Goal: Transaction & Acquisition: Purchase product/service

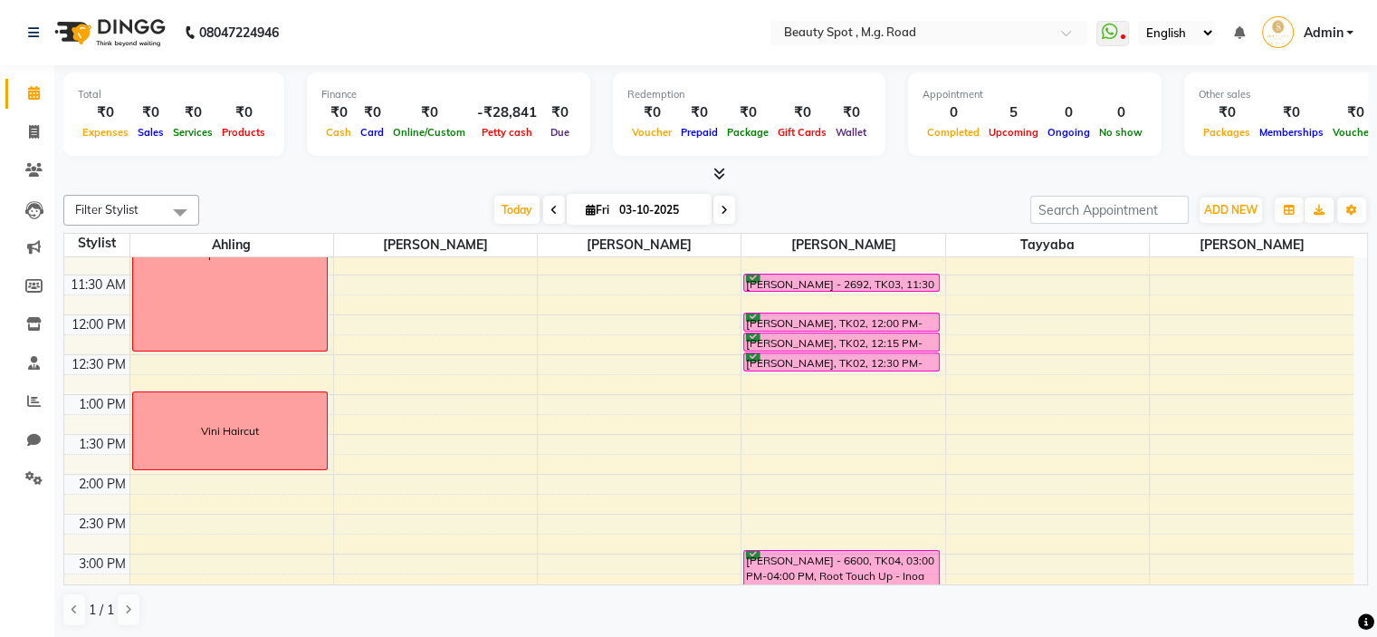
click at [721, 210] on icon at bounding box center [724, 210] width 7 height 11
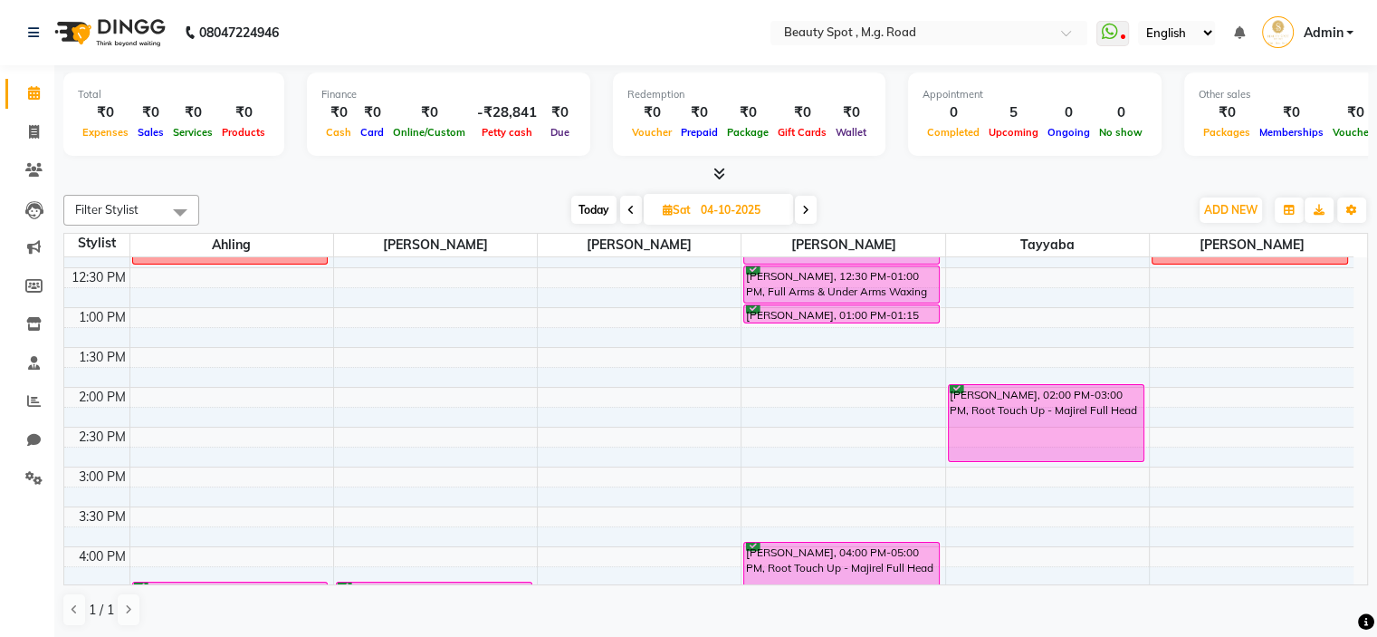
scroll to position [359, 0]
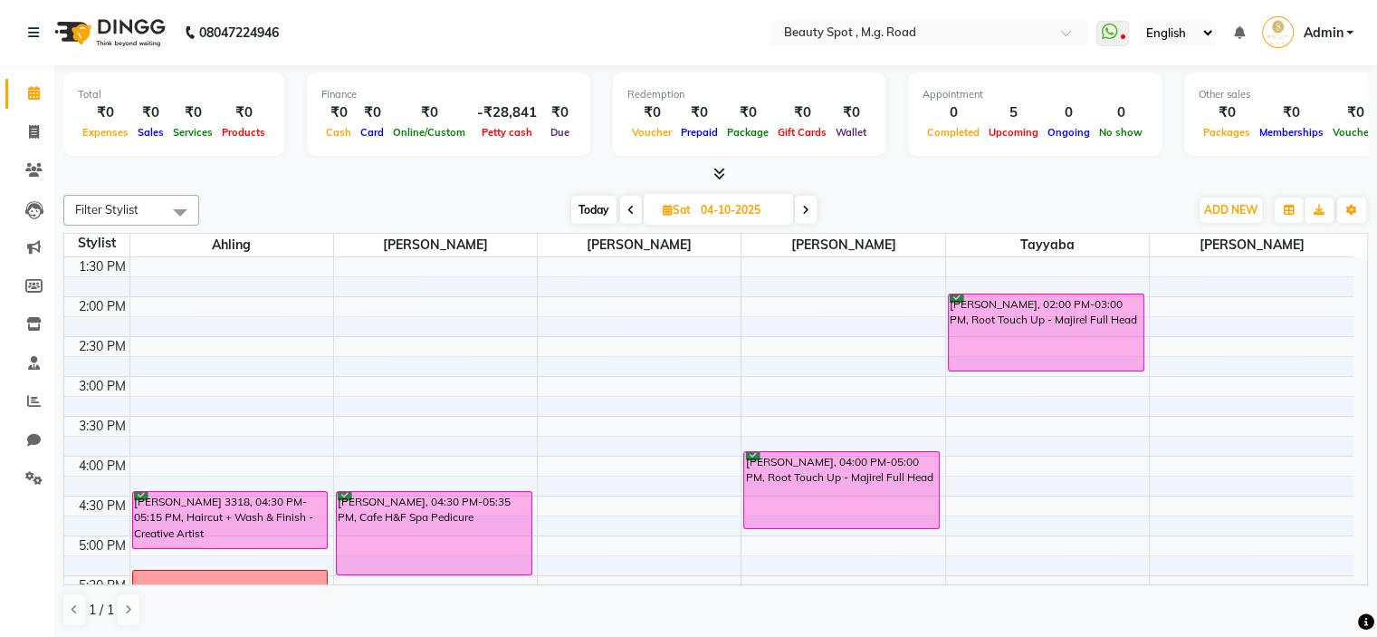
click at [591, 210] on span "Today" at bounding box center [593, 210] width 45 height 28
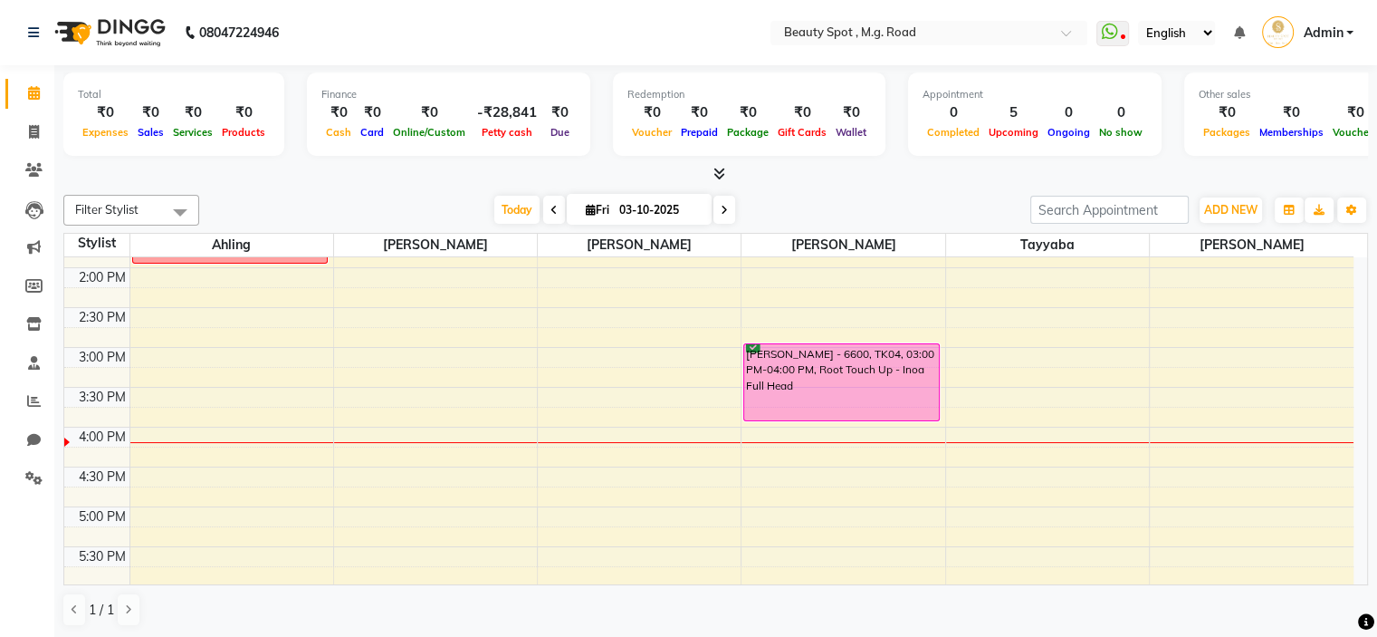
scroll to position [540, 0]
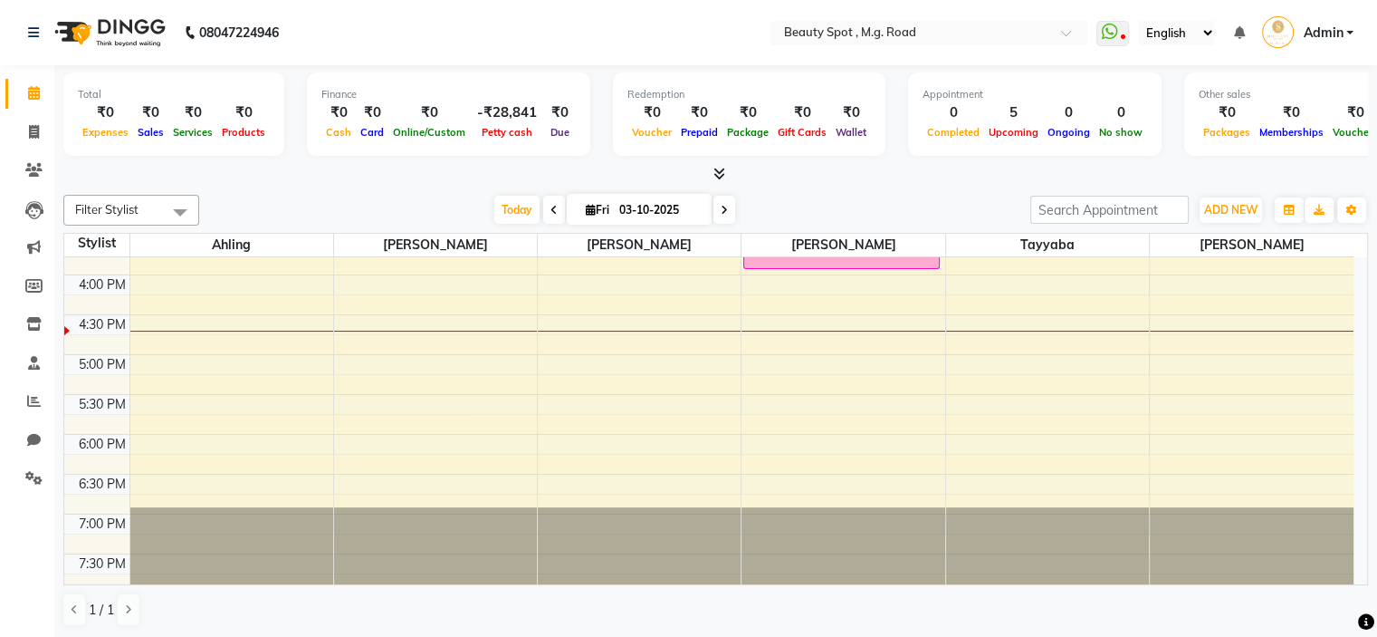
click at [725, 206] on span at bounding box center [725, 210] width 22 height 28
type input "04-10-2025"
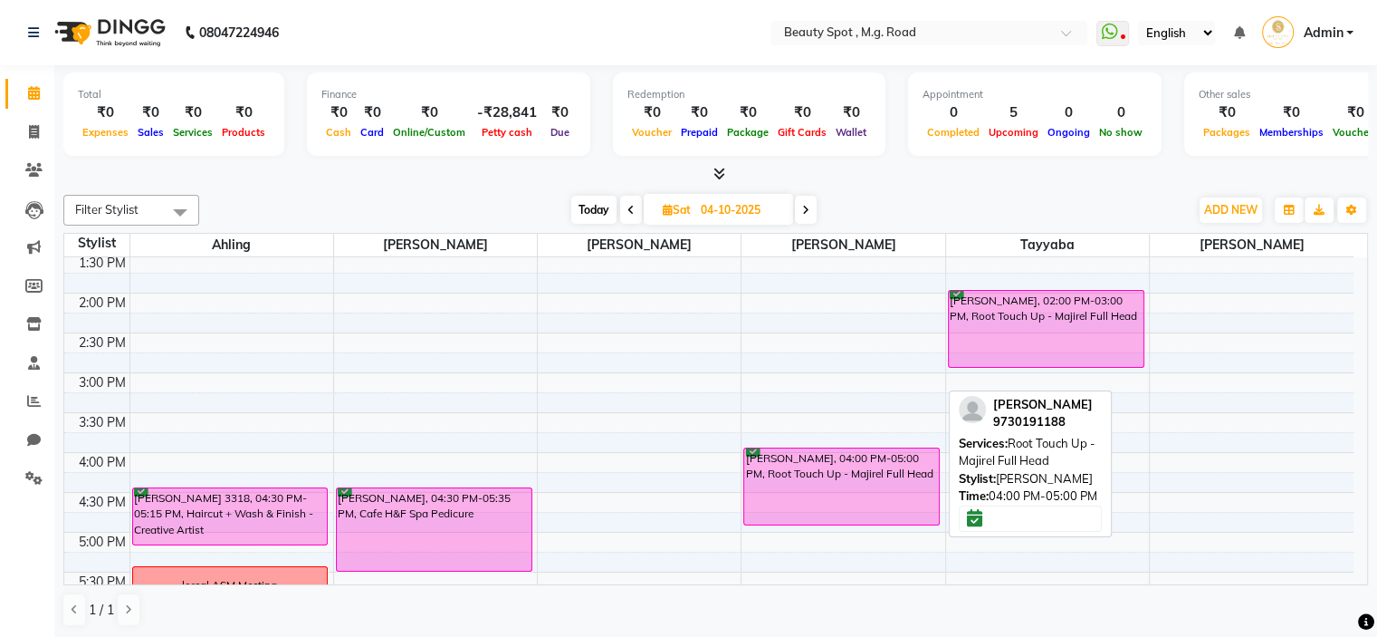
scroll to position [272, 0]
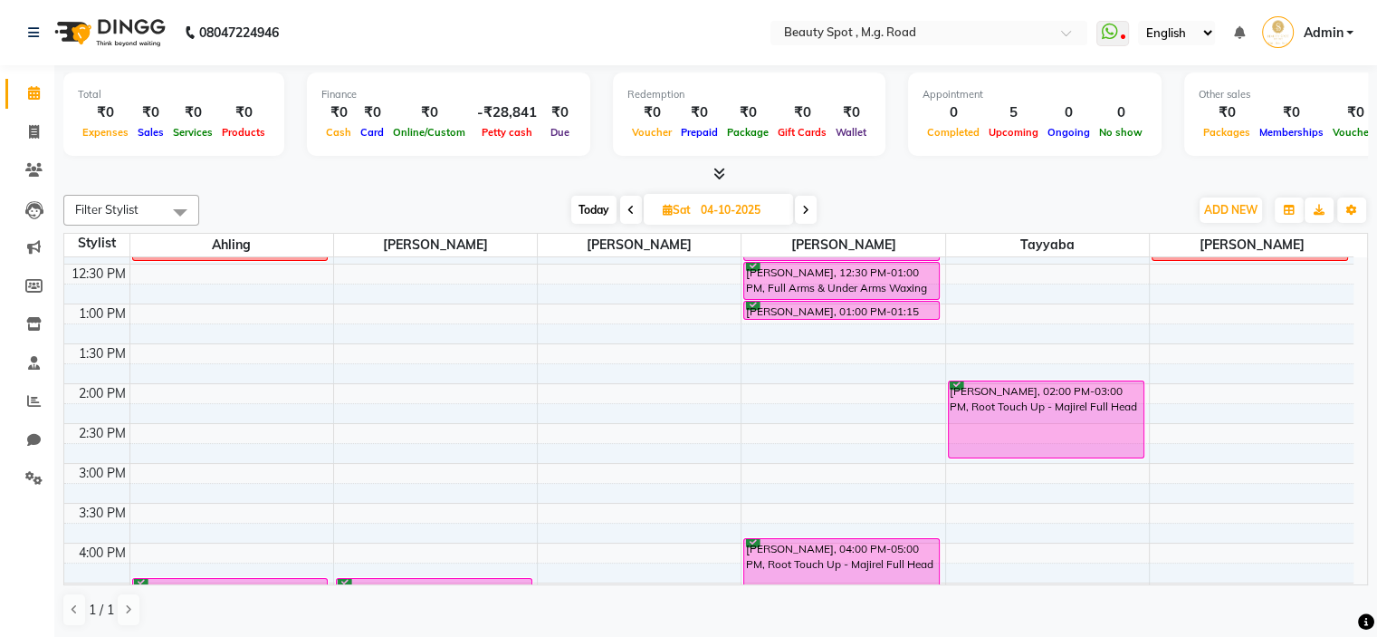
click at [764, 428] on div "9:00 AM 9:30 AM 10:00 AM 10:30 AM 11:00 AM 11:30 AM 12:00 PM 12:30 PM 1:00 PM 1…" at bounding box center [708, 424] width 1289 height 876
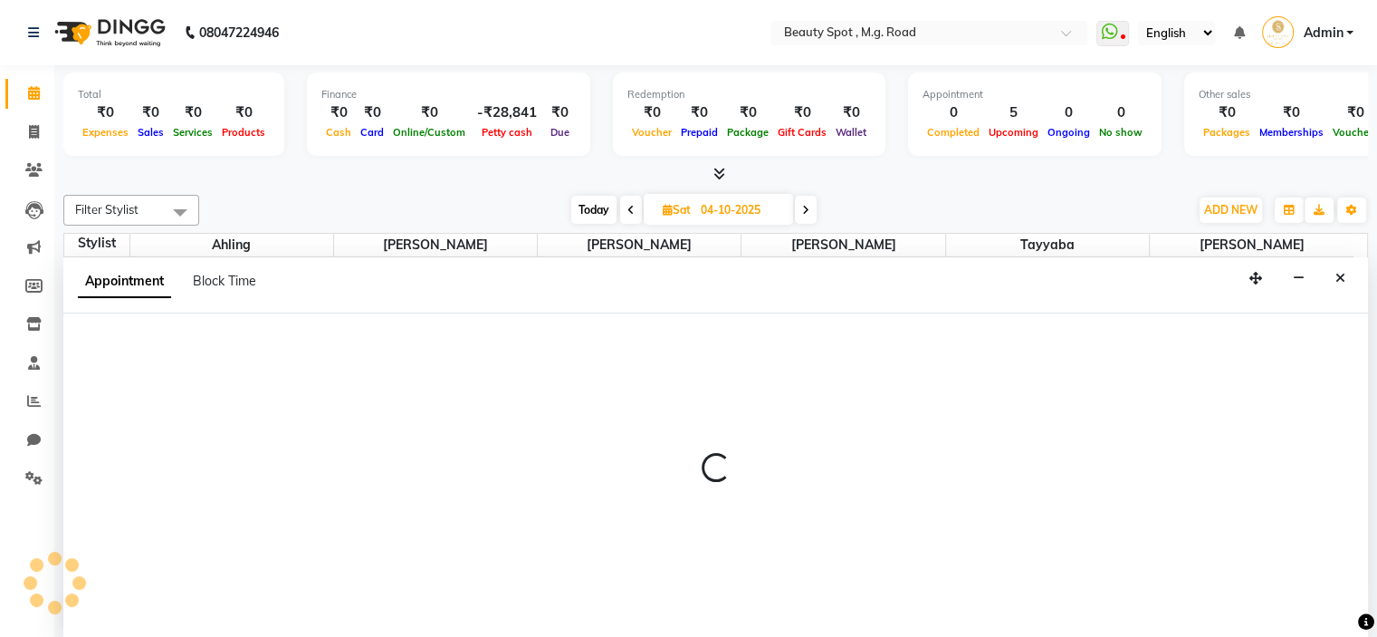
scroll to position [0, 0]
select select "70085"
select select "870"
select select "tentative"
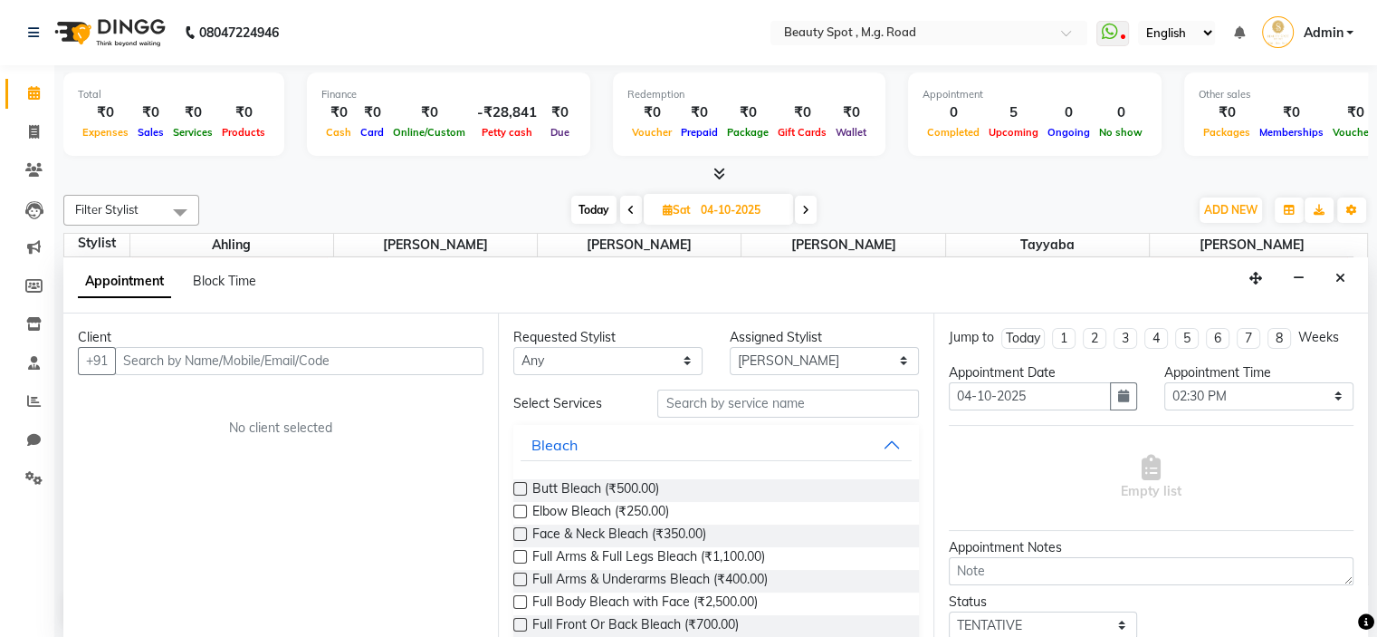
click at [189, 358] on input "text" at bounding box center [299, 361] width 369 height 28
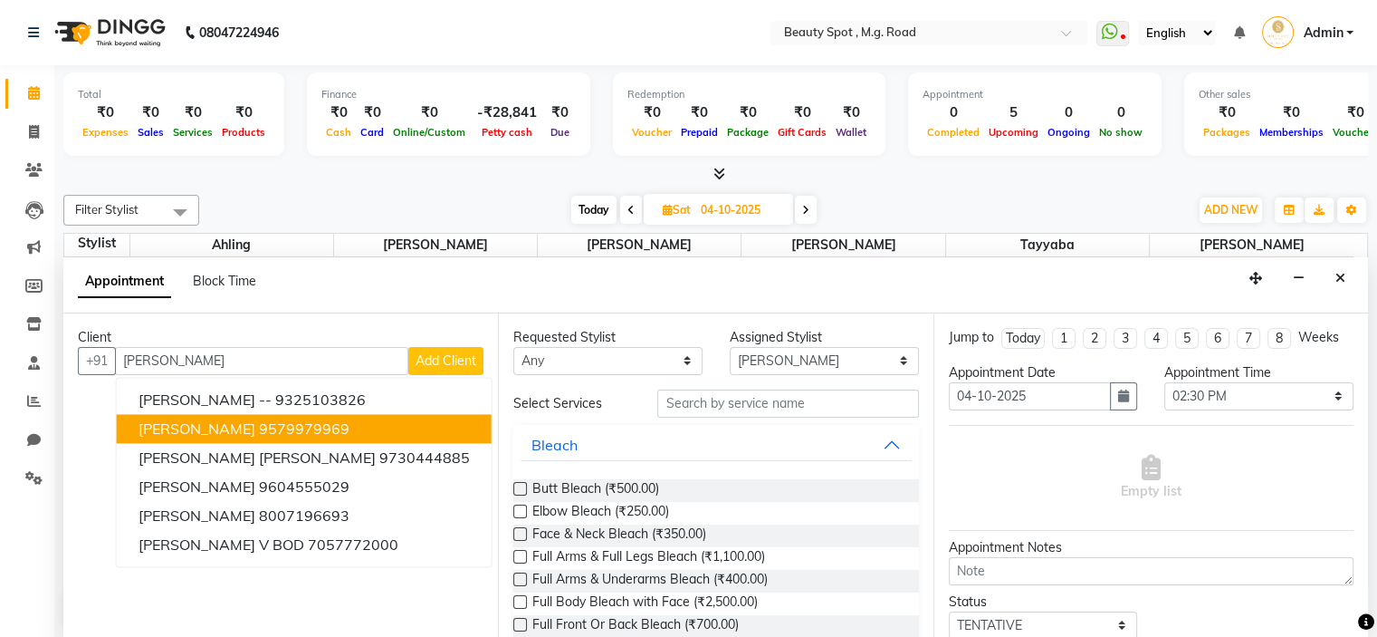
click at [211, 426] on span "SHITAL J PAREKH" at bounding box center [197, 428] width 117 height 18
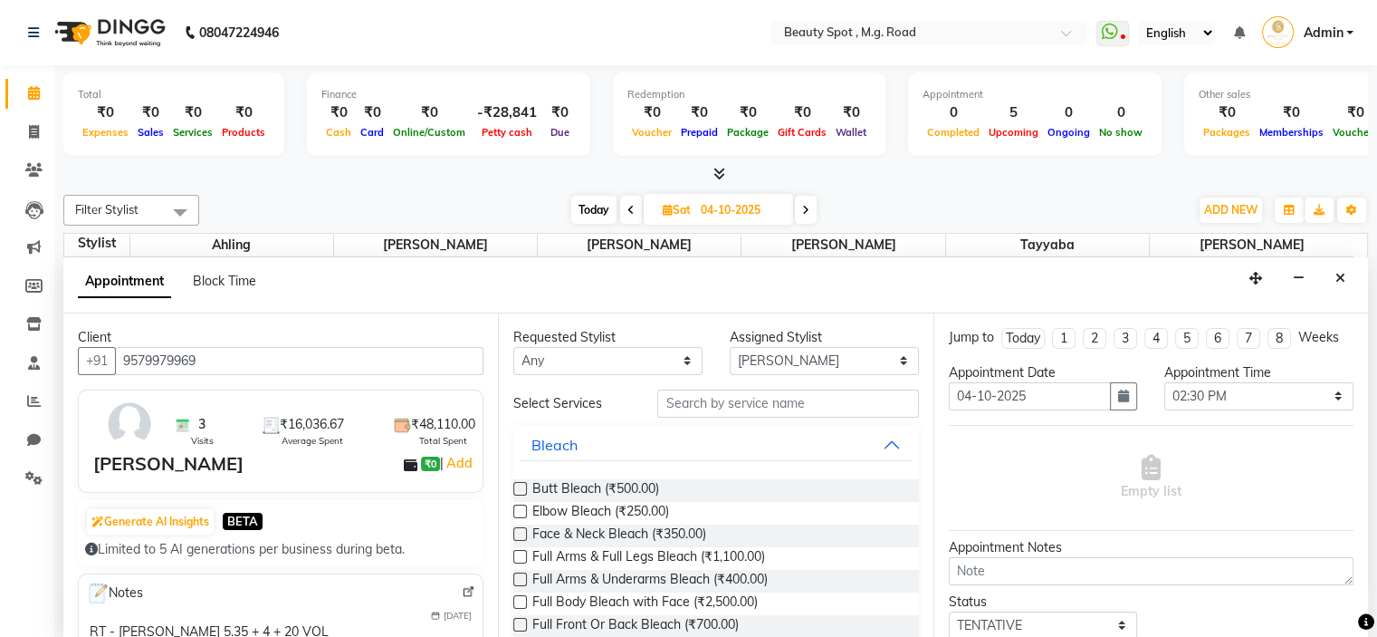
type input "9579979969"
click at [685, 405] on input "text" at bounding box center [787, 403] width 261 height 28
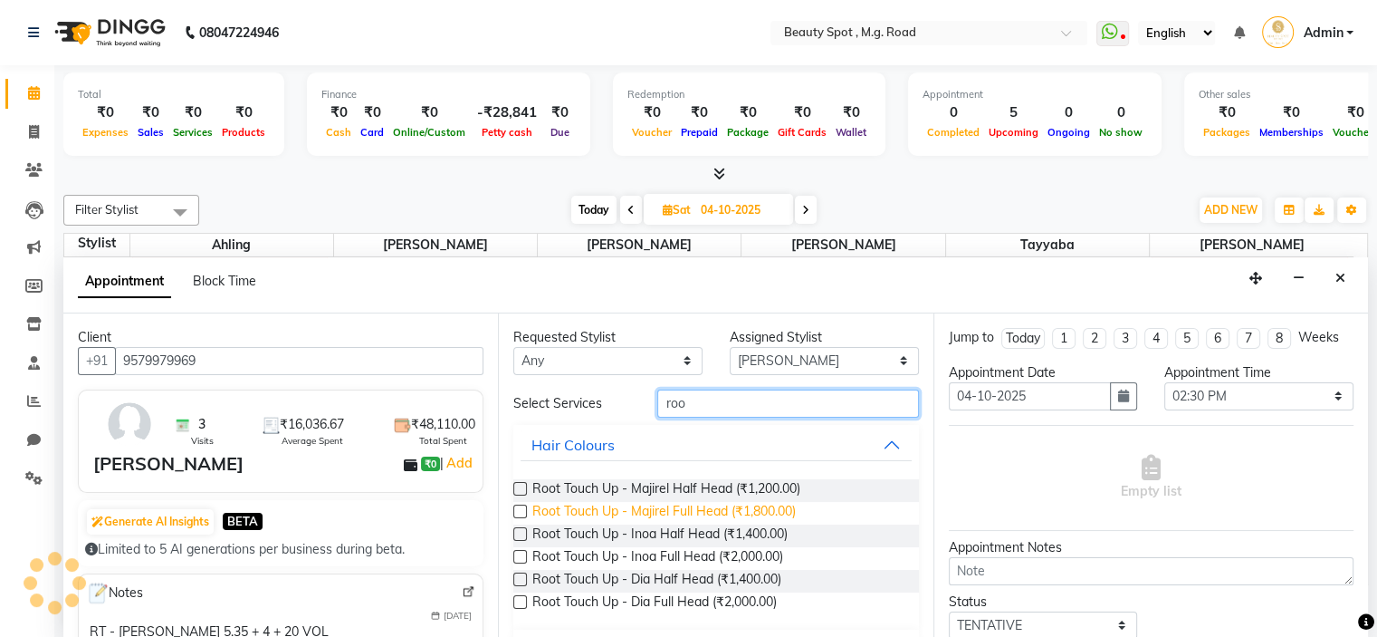
type input "roo"
click at [721, 506] on span "Root Touch Up - Majirel Full Head (₹1,800.00)" at bounding box center [663, 513] width 263 height 23
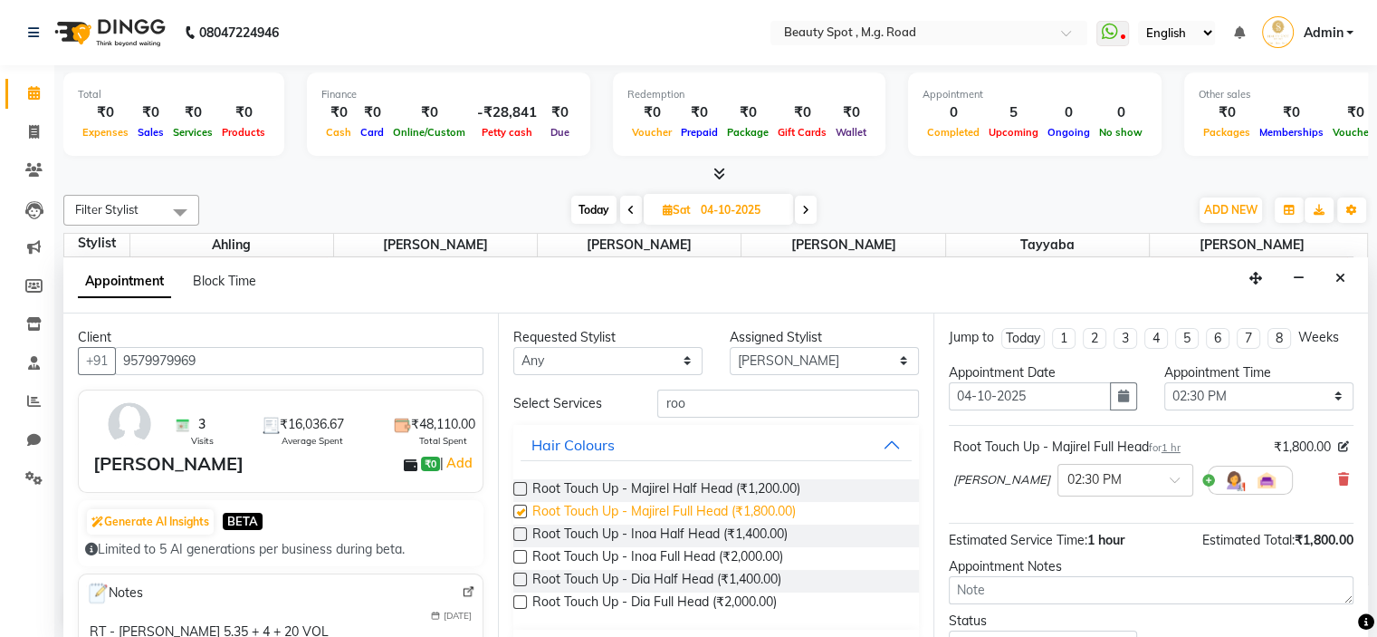
checkbox input "false"
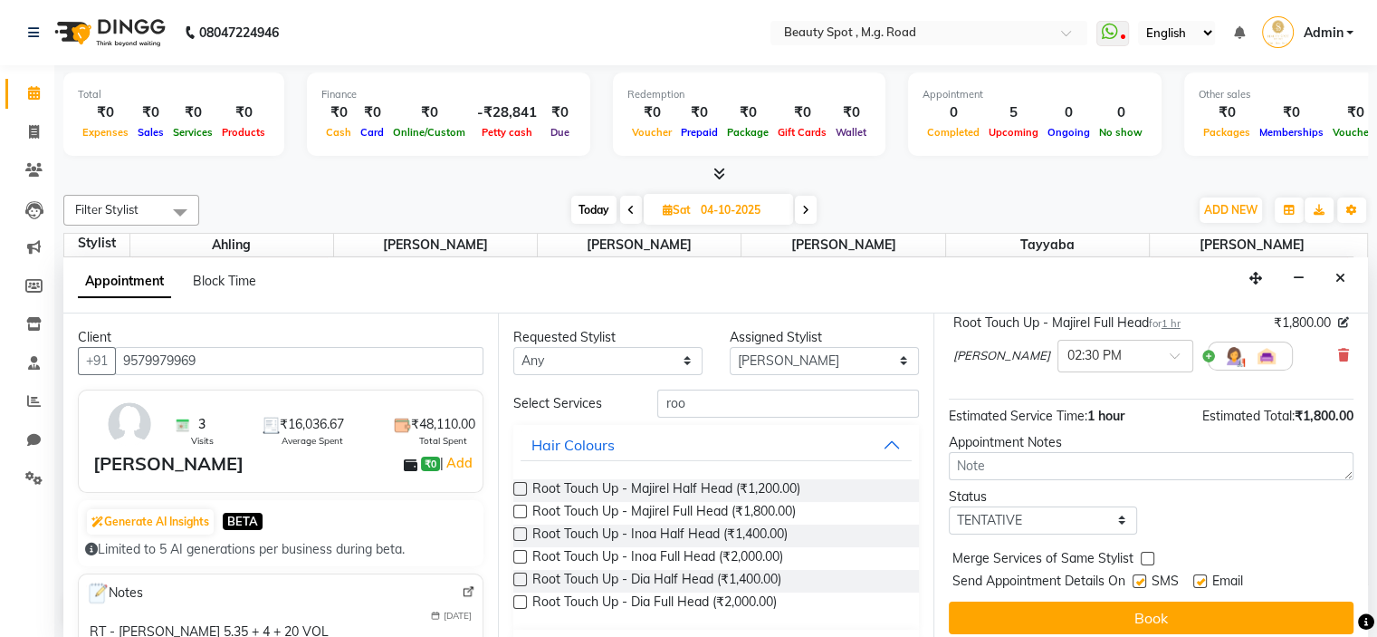
scroll to position [132, 0]
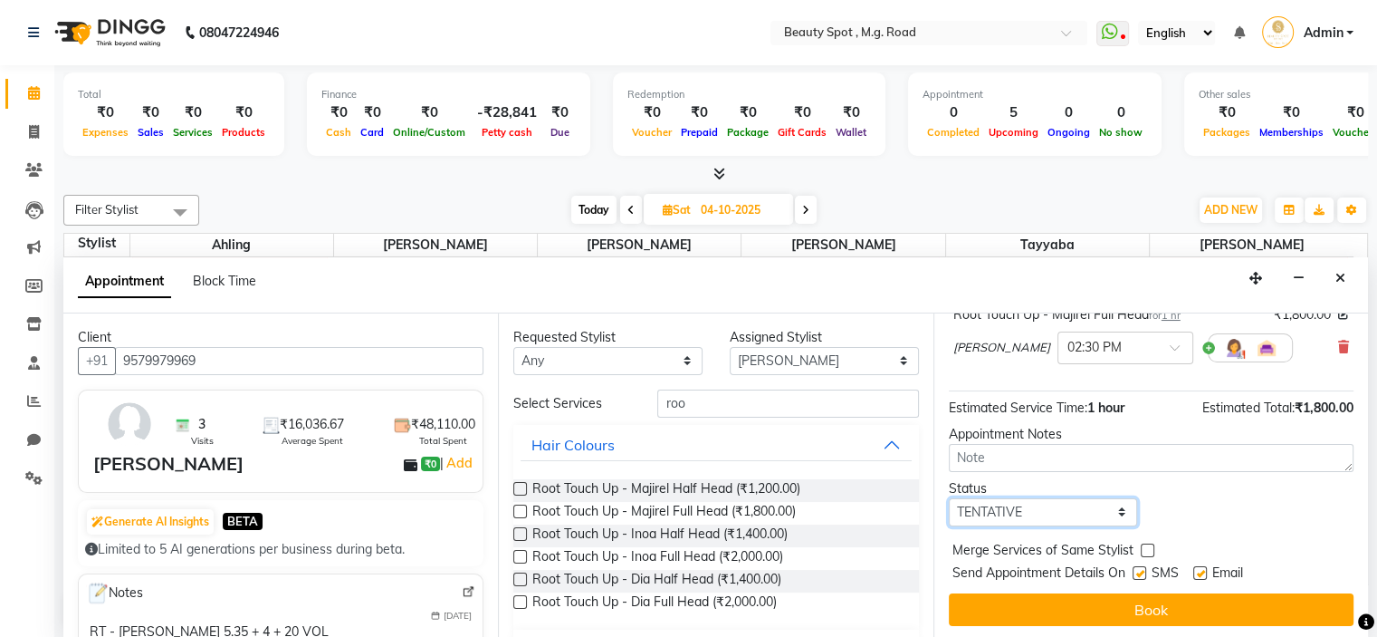
click at [999, 504] on select "Select TENTATIVE CONFIRM UPCOMING" at bounding box center [1043, 512] width 189 height 28
select select "confirm booking"
click at [949, 498] on select "Select TENTATIVE CONFIRM UPCOMING" at bounding box center [1043, 512] width 189 height 28
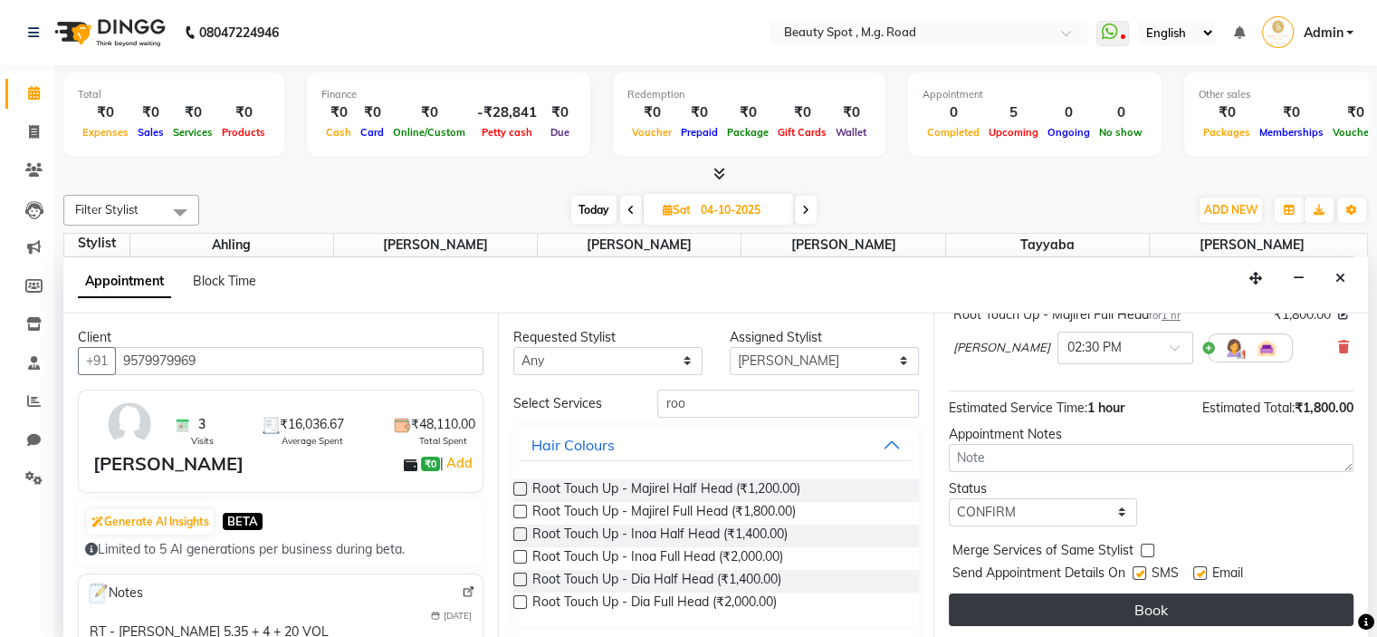
click at [1021, 602] on button "Book" at bounding box center [1151, 609] width 405 height 33
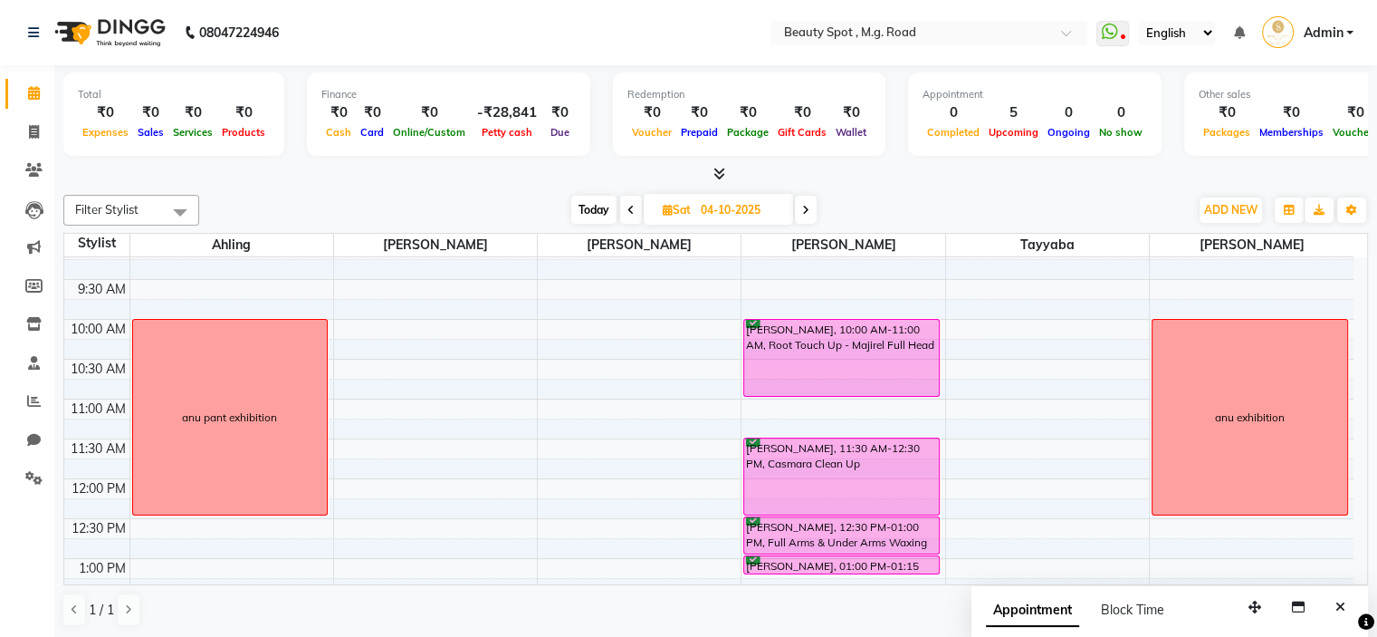
scroll to position [0, 0]
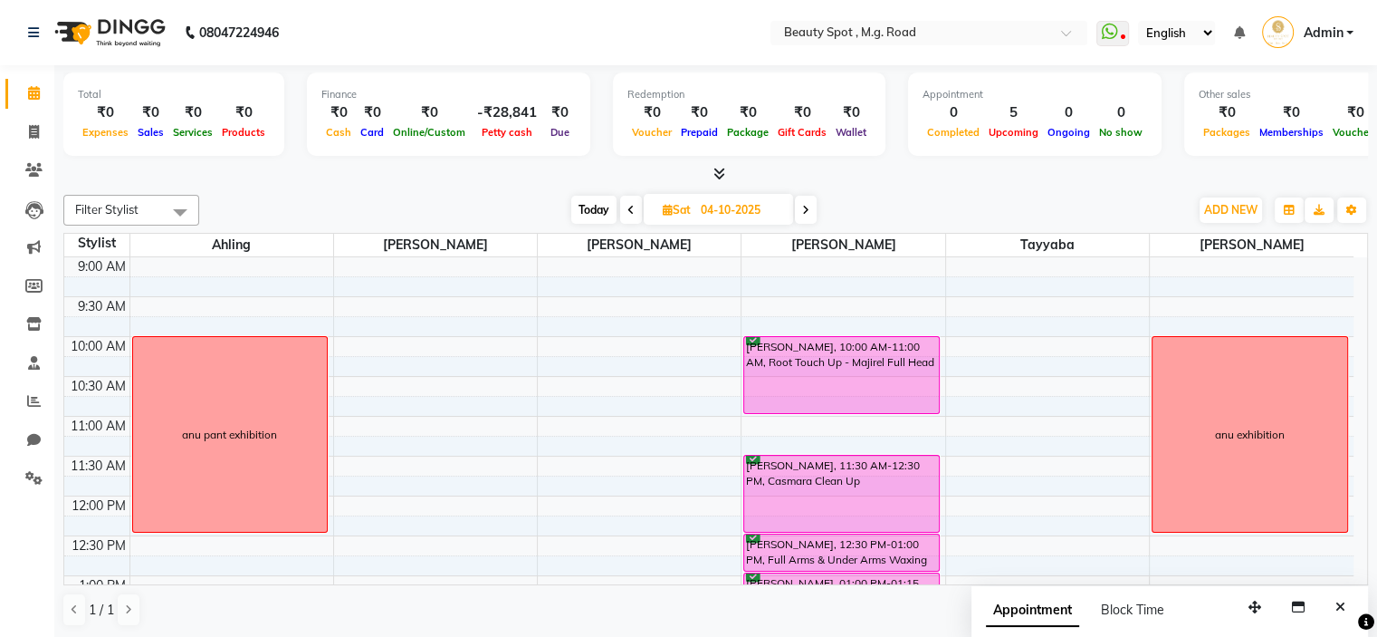
click at [586, 206] on span "Today" at bounding box center [593, 210] width 45 height 28
type input "03-10-2025"
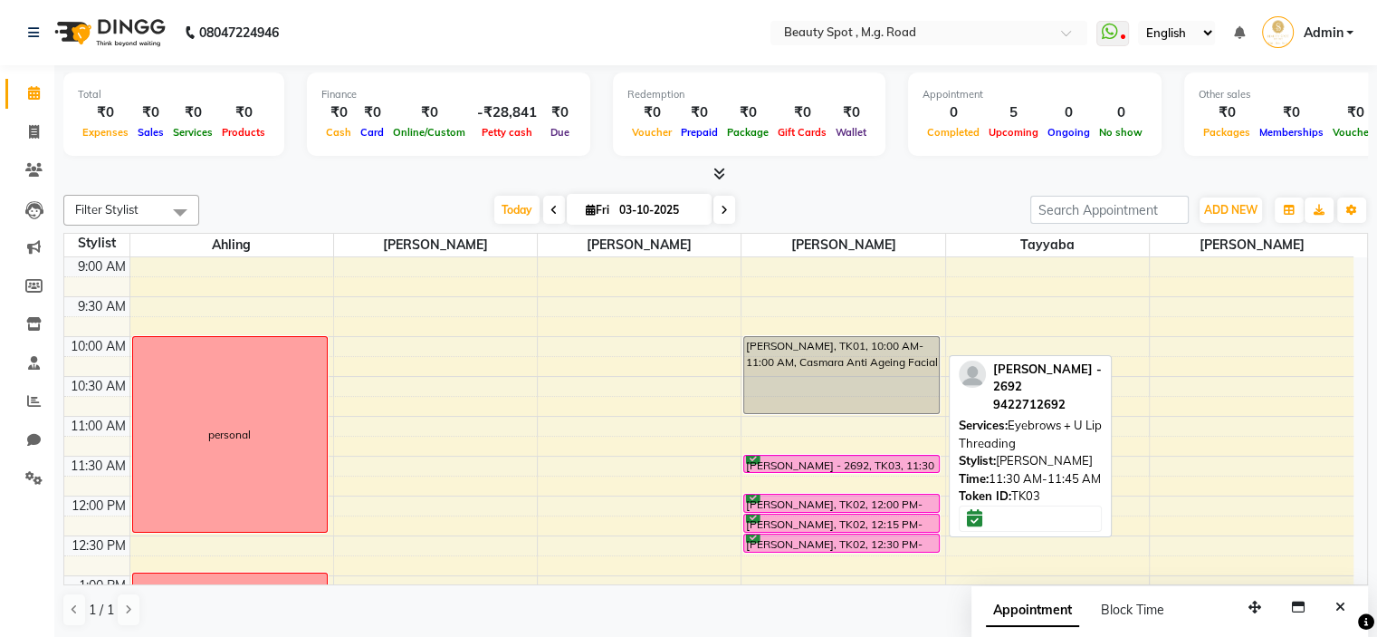
click at [783, 455] on div "SANGEETA MISHRA - 2692, TK03, 11:30 AM-11:45 AM, Eyebrows + U Lip Threading" at bounding box center [841, 463] width 195 height 16
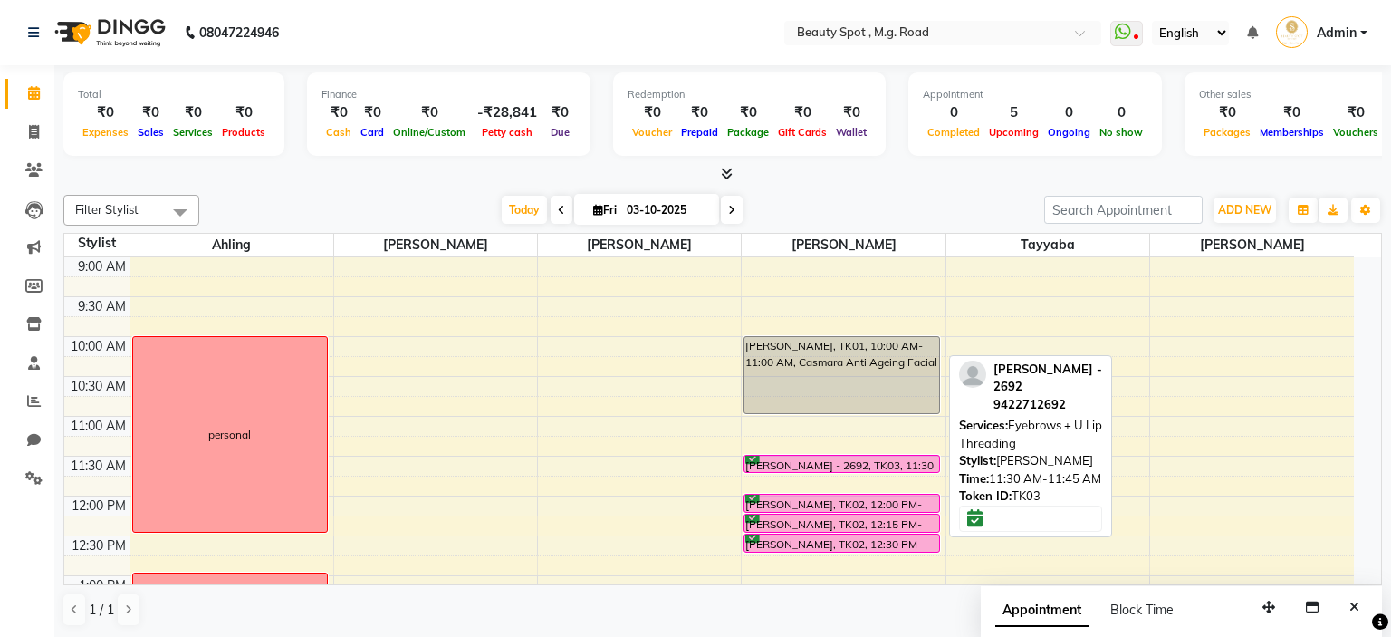
select select "6"
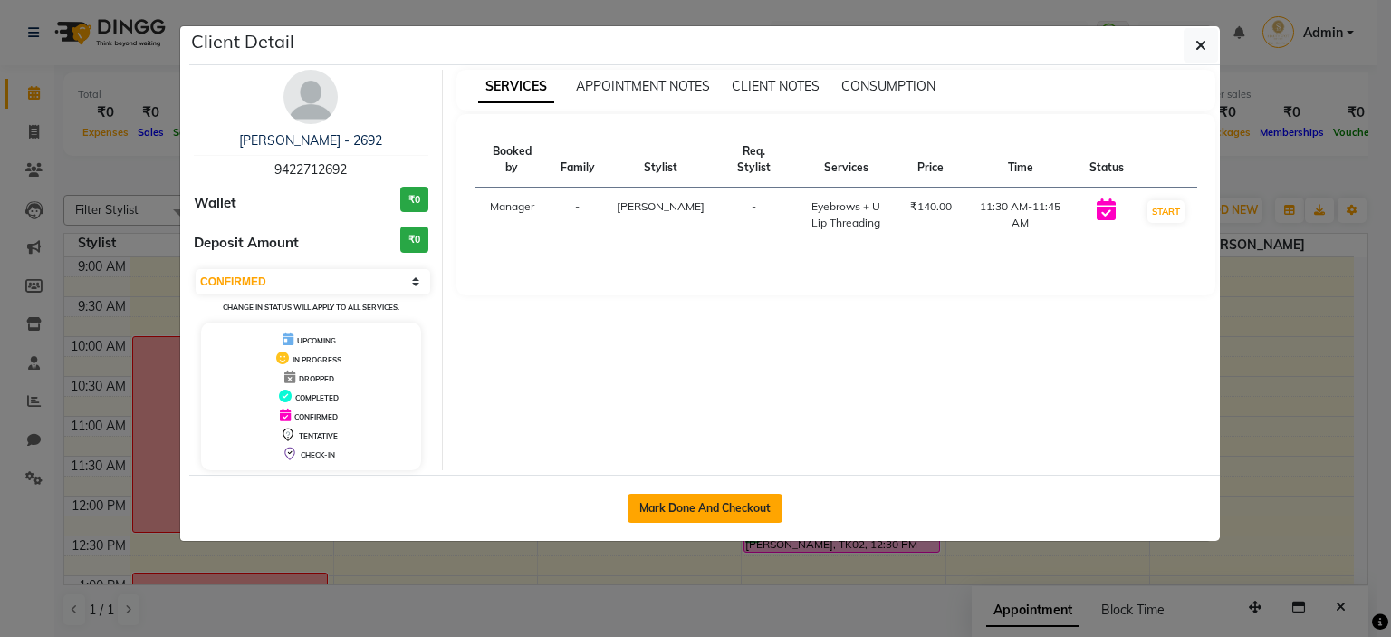
click at [717, 503] on button "Mark Done And Checkout" at bounding box center [705, 507] width 155 height 29
select select "service"
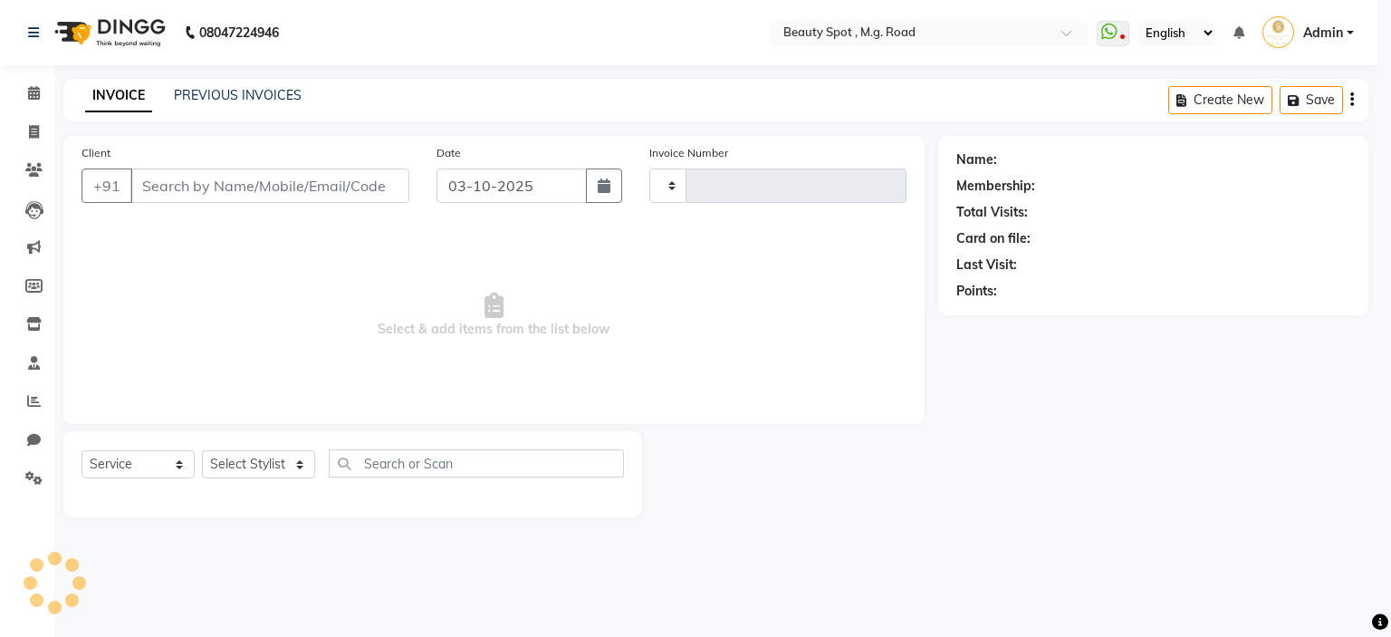
type input "0810"
select select "7357"
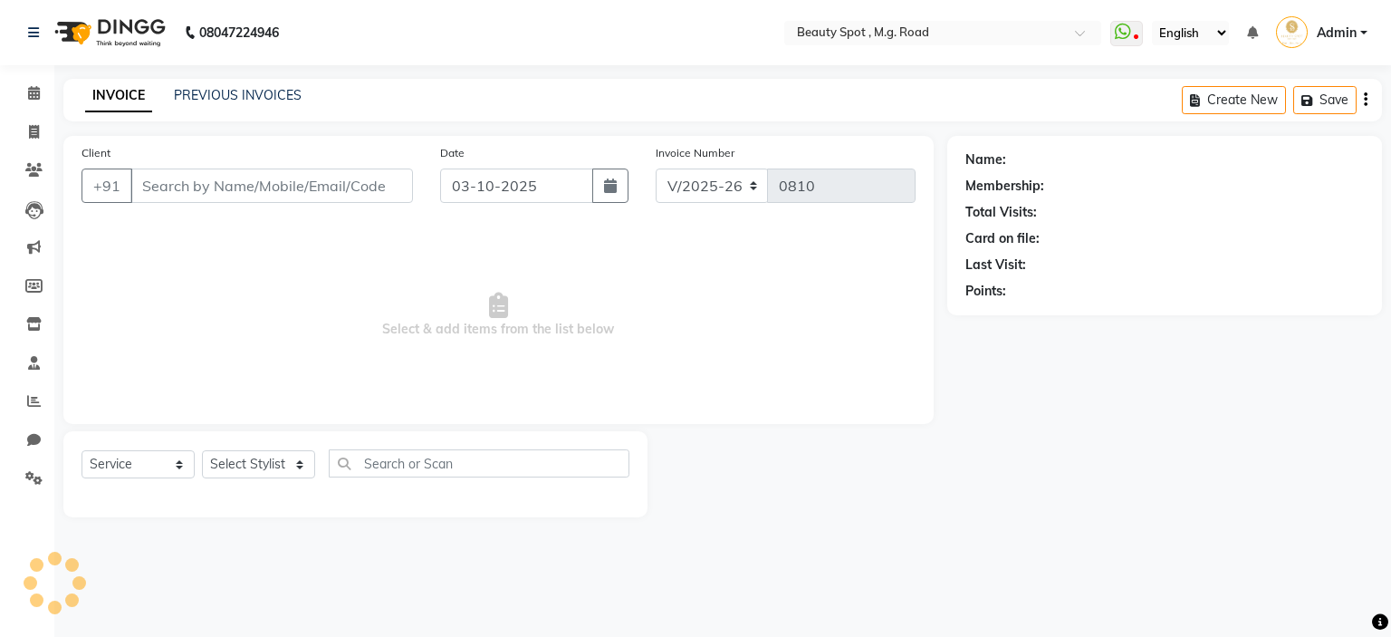
type input "9422712692"
select select "70085"
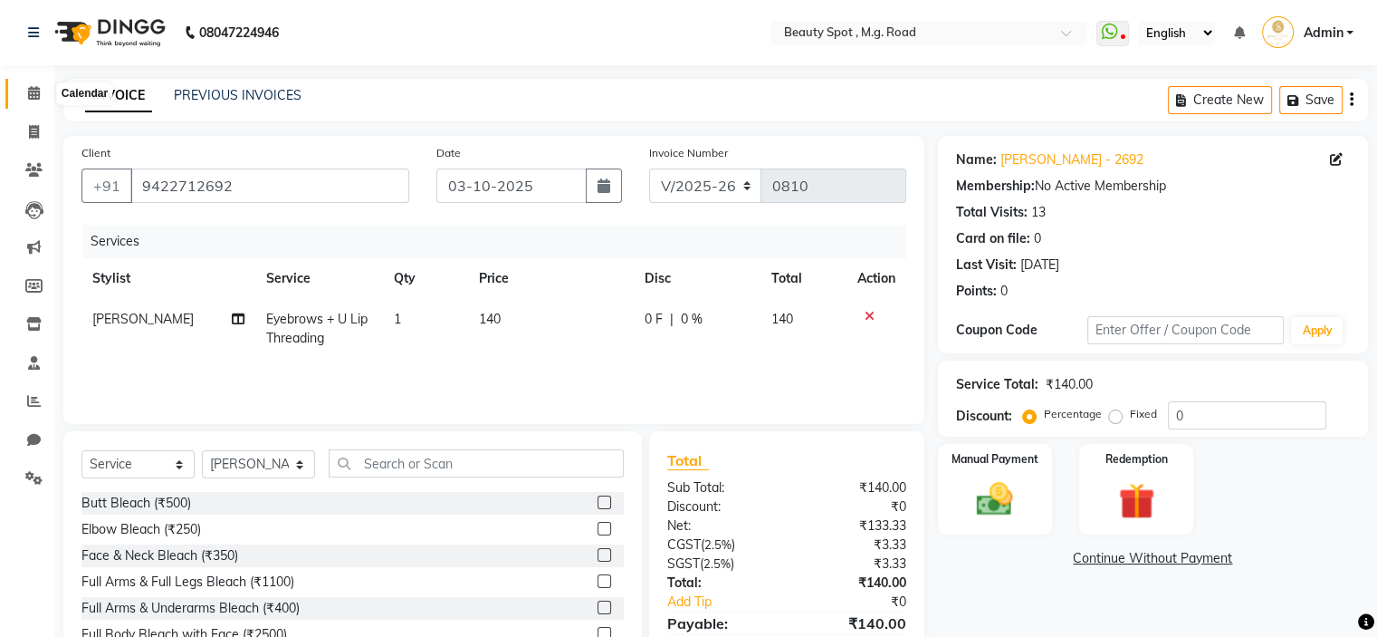
click at [32, 97] on icon at bounding box center [34, 93] width 12 height 14
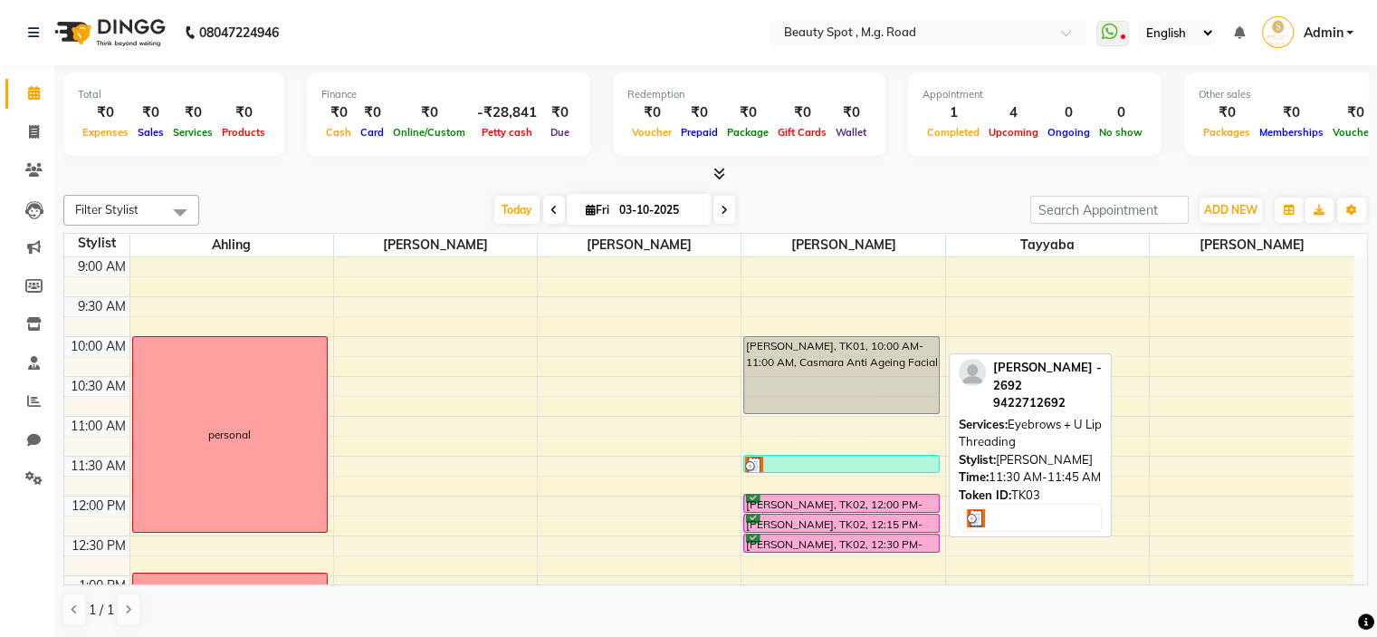
click at [861, 462] on div at bounding box center [841, 465] width 193 height 18
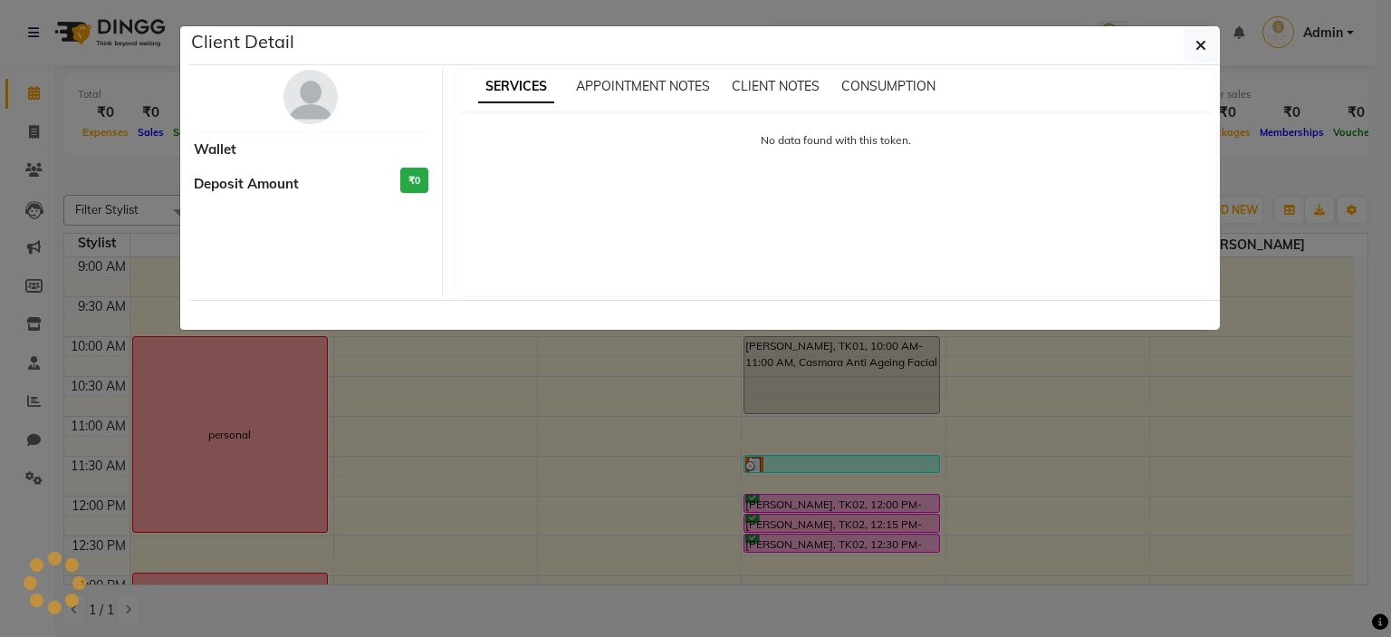
select select "3"
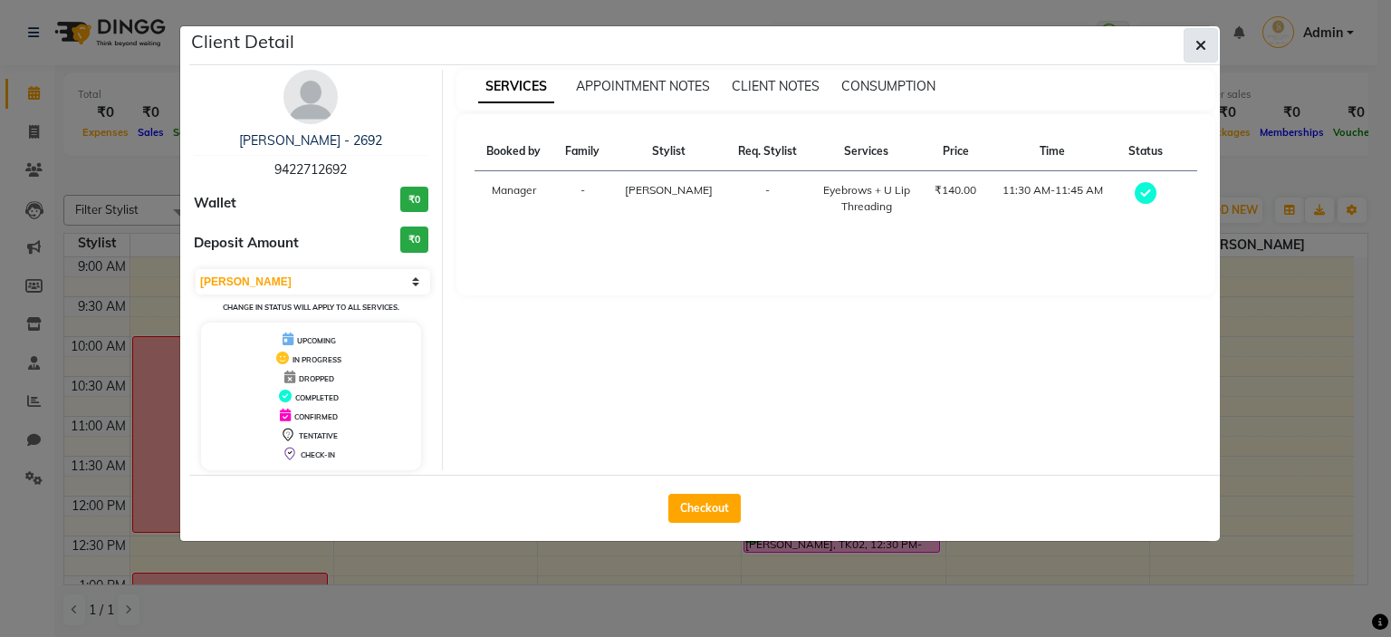
click at [1210, 41] on button "button" at bounding box center [1200, 45] width 34 height 34
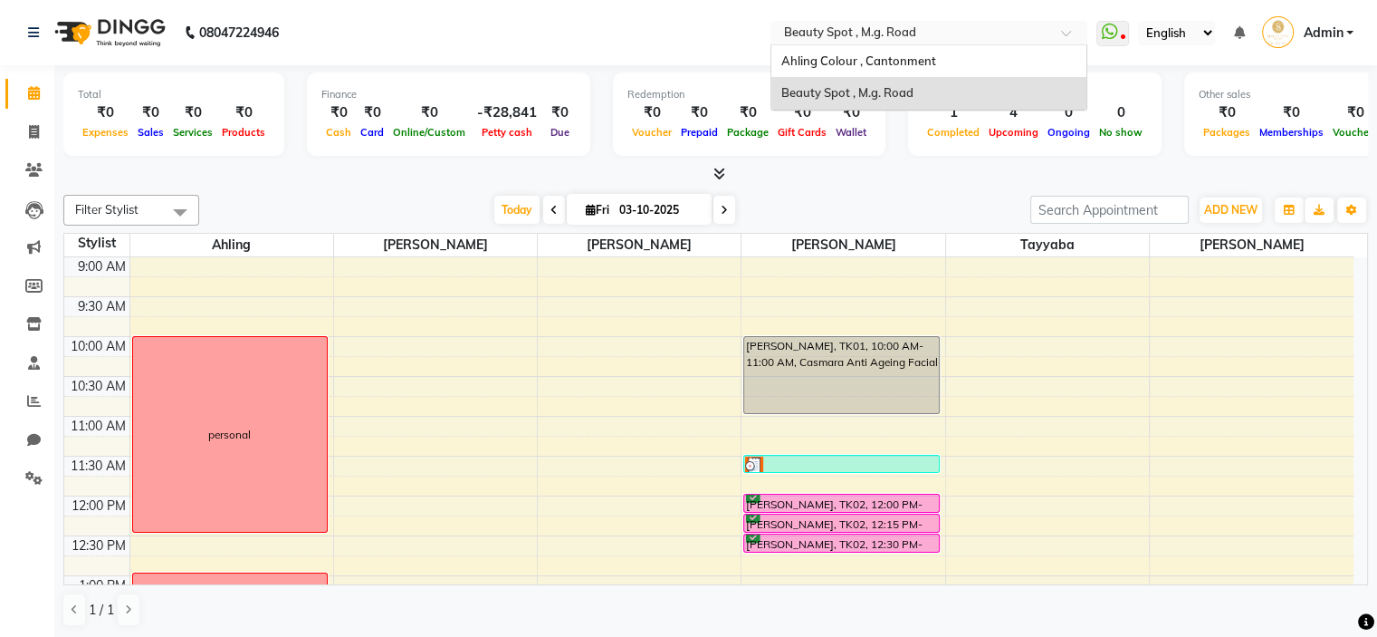
click at [920, 32] on input "text" at bounding box center [911, 34] width 263 height 18
click at [917, 58] on span "Ahling Colour , Cantonment" at bounding box center [858, 60] width 155 height 14
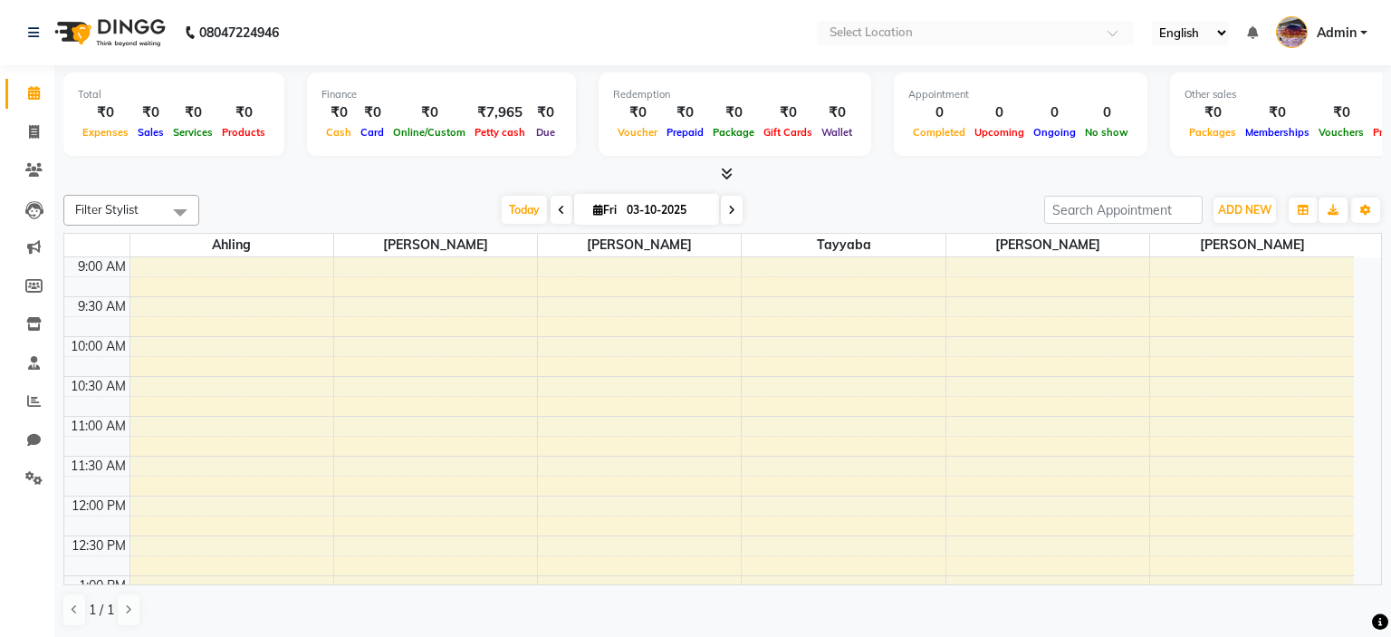
select select "en"
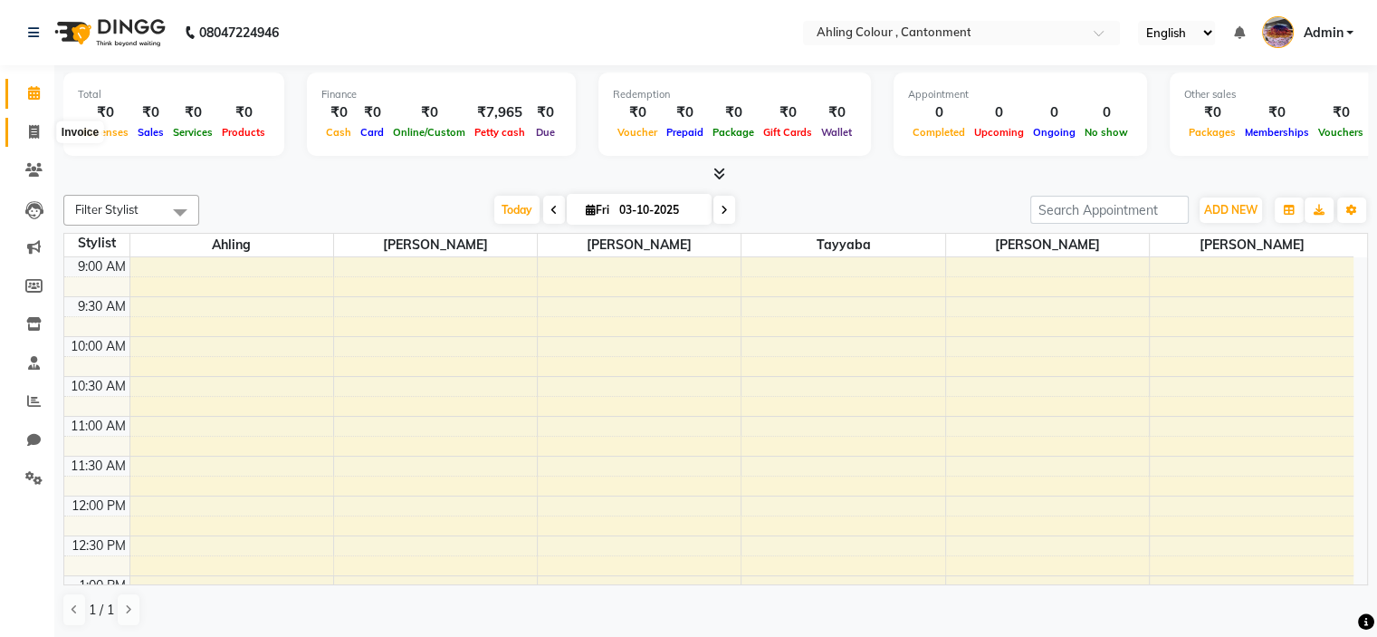
click at [33, 137] on icon at bounding box center [34, 132] width 10 height 14
select select "7830"
select select "service"
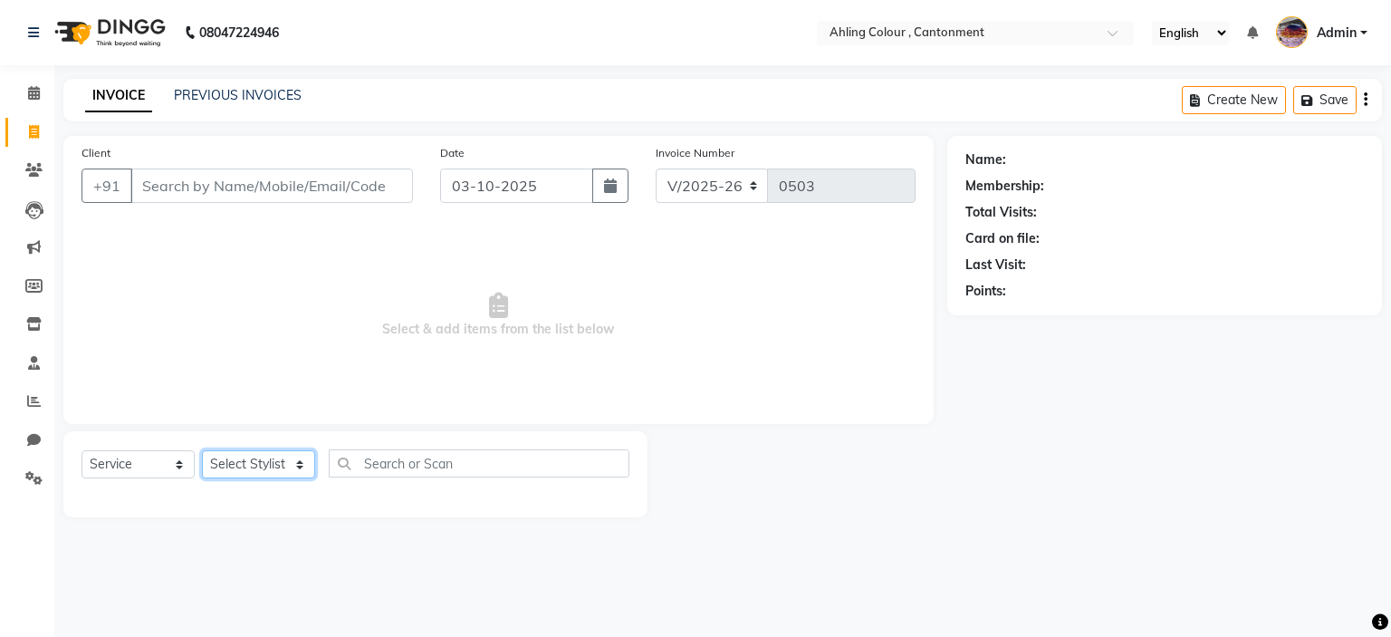
click at [239, 464] on select "Select Stylist Ahling Devika Sanu Sheela Tayyaba Yen" at bounding box center [258, 464] width 113 height 28
select select "72145"
click at [202, 451] on select "Select Stylist Ahling Devika Sanu Sheela Tayyaba Yen" at bounding box center [258, 464] width 113 height 28
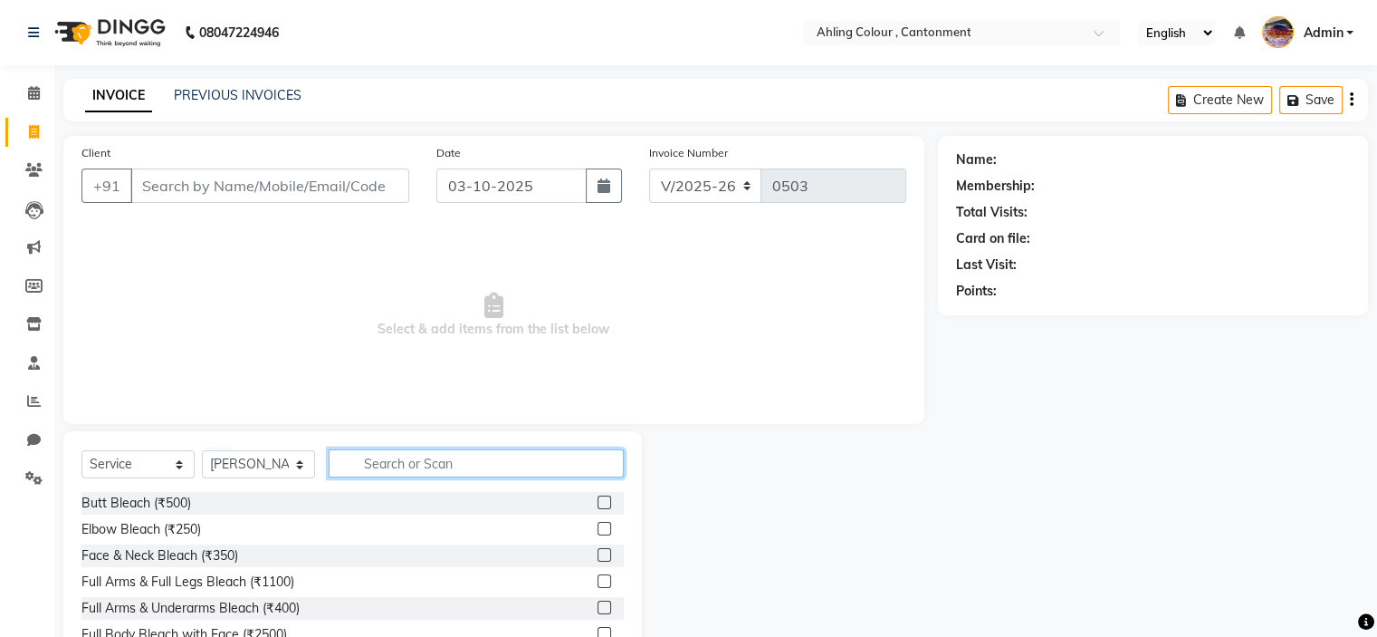
click at [406, 466] on input "text" at bounding box center [476, 463] width 295 height 28
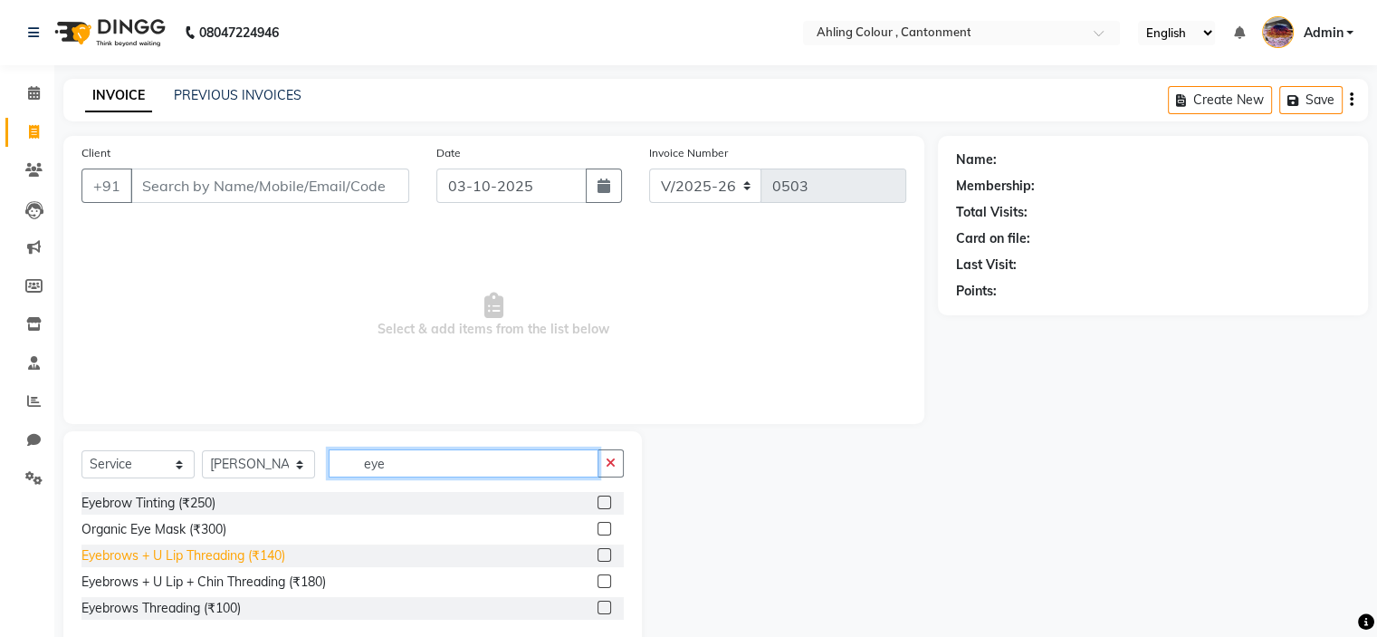
type input "eye"
click at [263, 557] on div "Eyebrows + U Lip Threading (₹140)" at bounding box center [183, 555] width 204 height 19
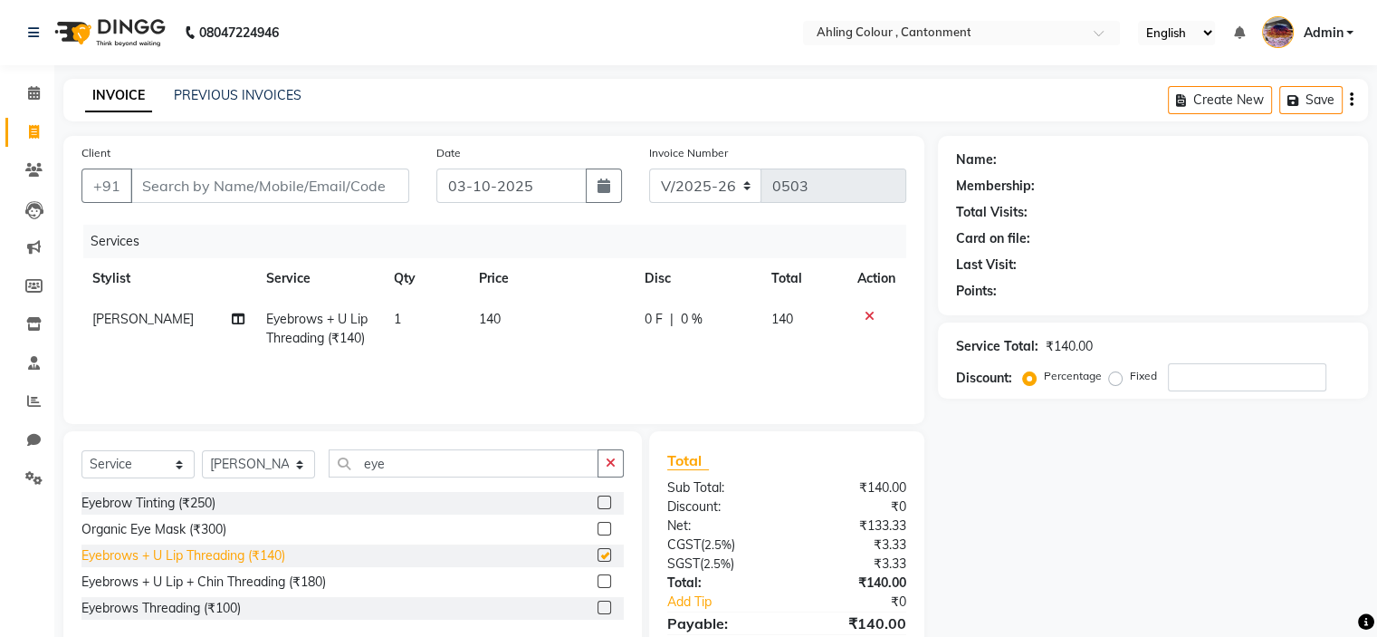
checkbox input "false"
click at [198, 198] on input "Client" at bounding box center [269, 185] width 279 height 34
type input "s"
type input "0"
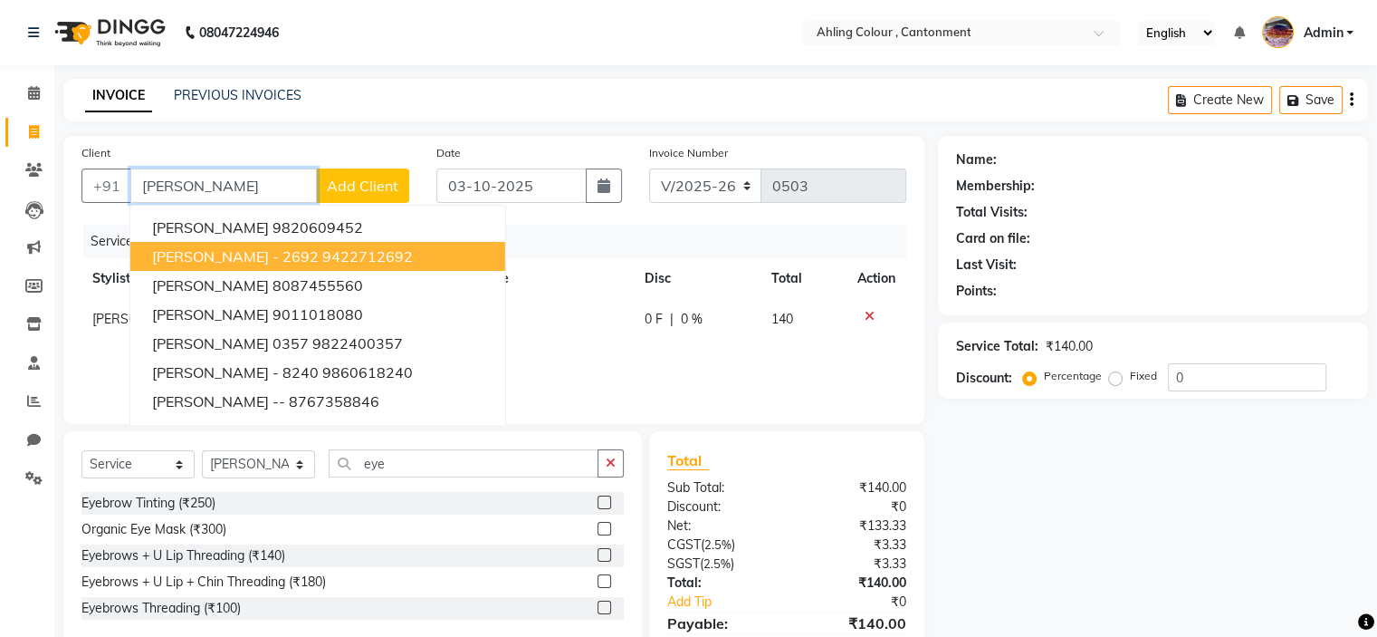
click at [273, 247] on span "SANGEETA MISHRA - 2692" at bounding box center [235, 256] width 167 height 18
type input "9422712692"
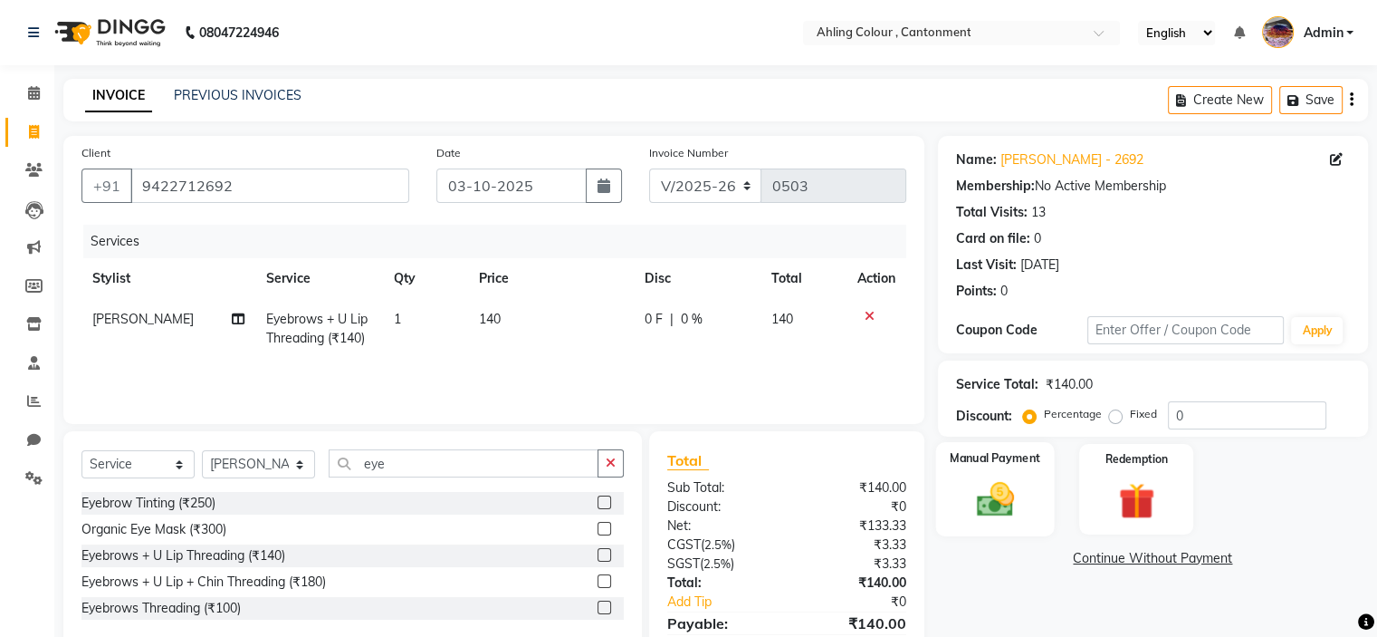
click at [997, 496] on img at bounding box center [994, 499] width 61 height 43
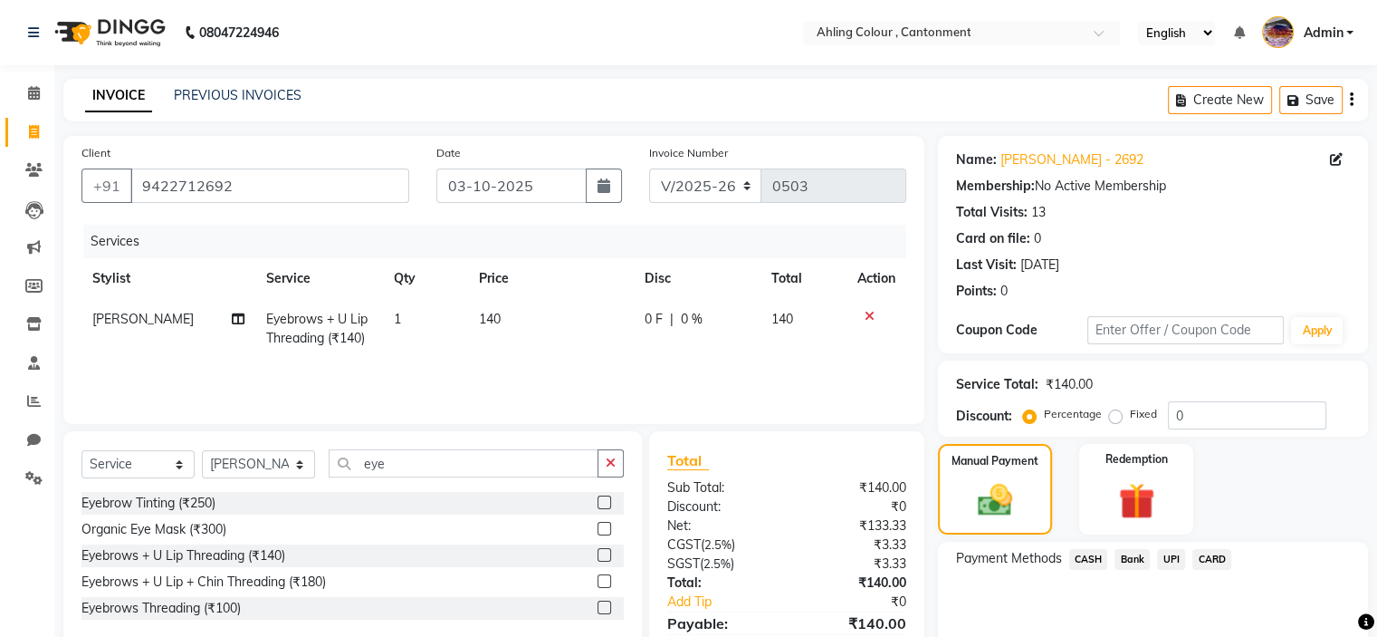
click at [1177, 554] on span "UPI" at bounding box center [1171, 559] width 28 height 21
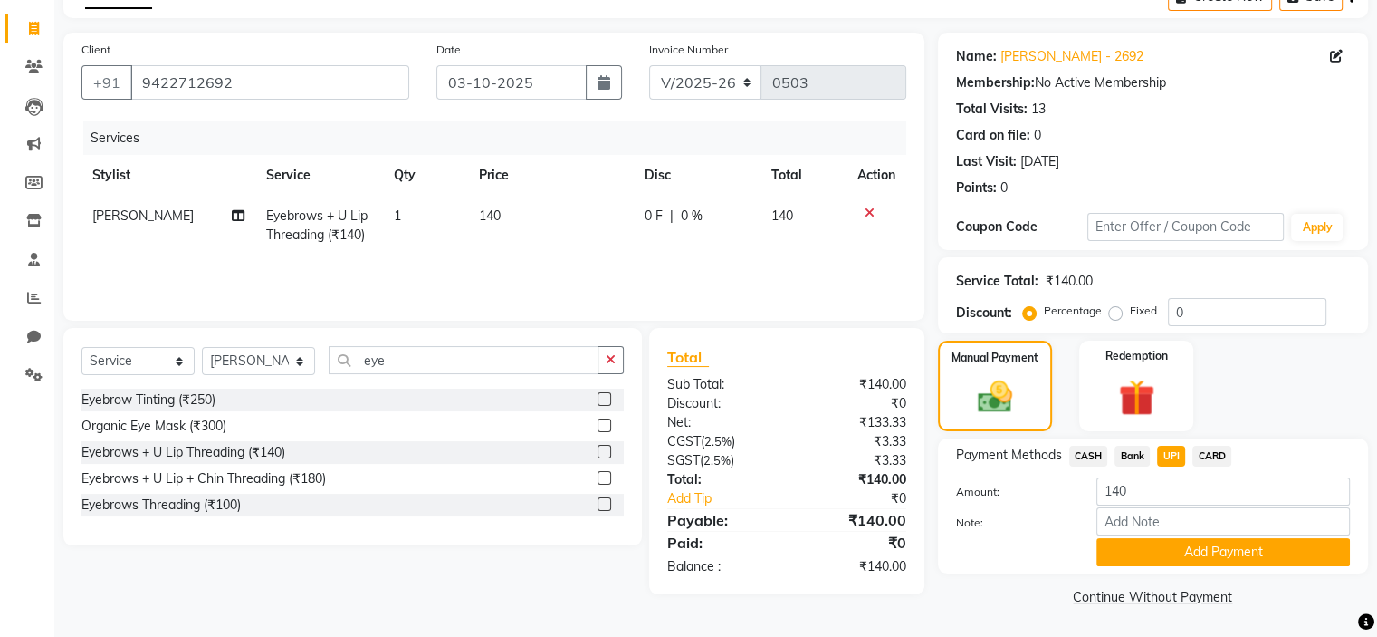
scroll to position [105, 0]
click at [1149, 549] on button "Add Payment" at bounding box center [1224, 551] width 254 height 28
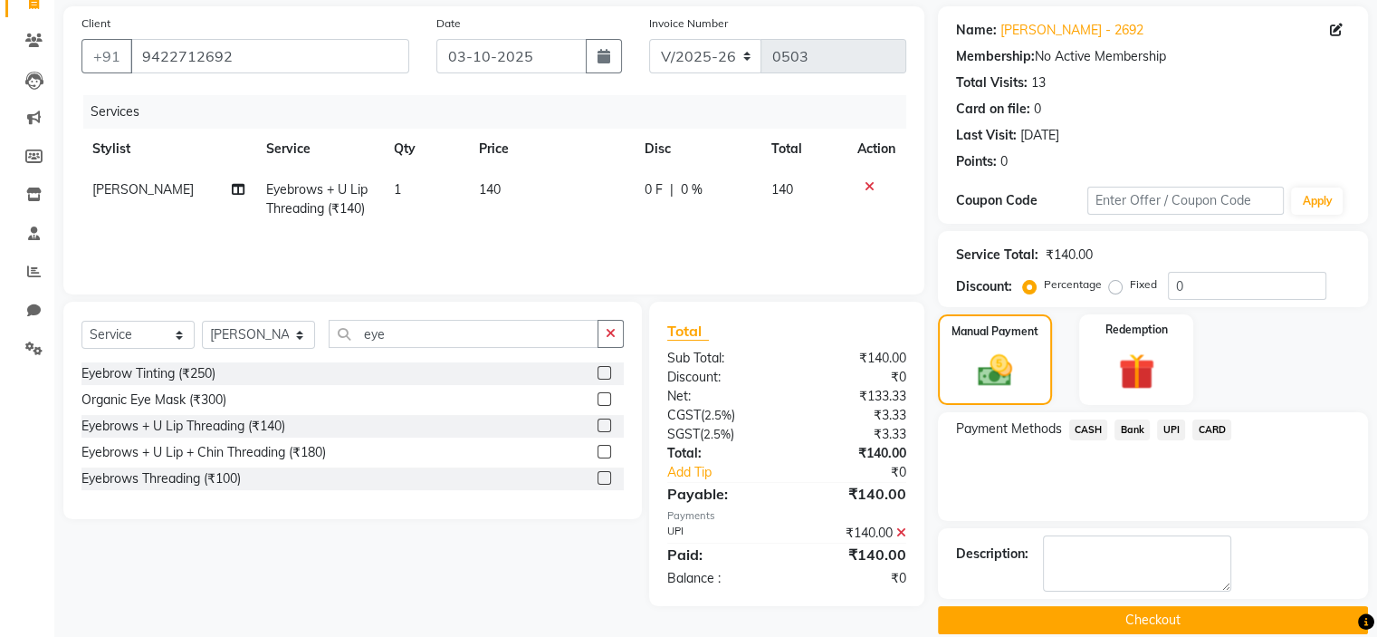
scroll to position [152, 0]
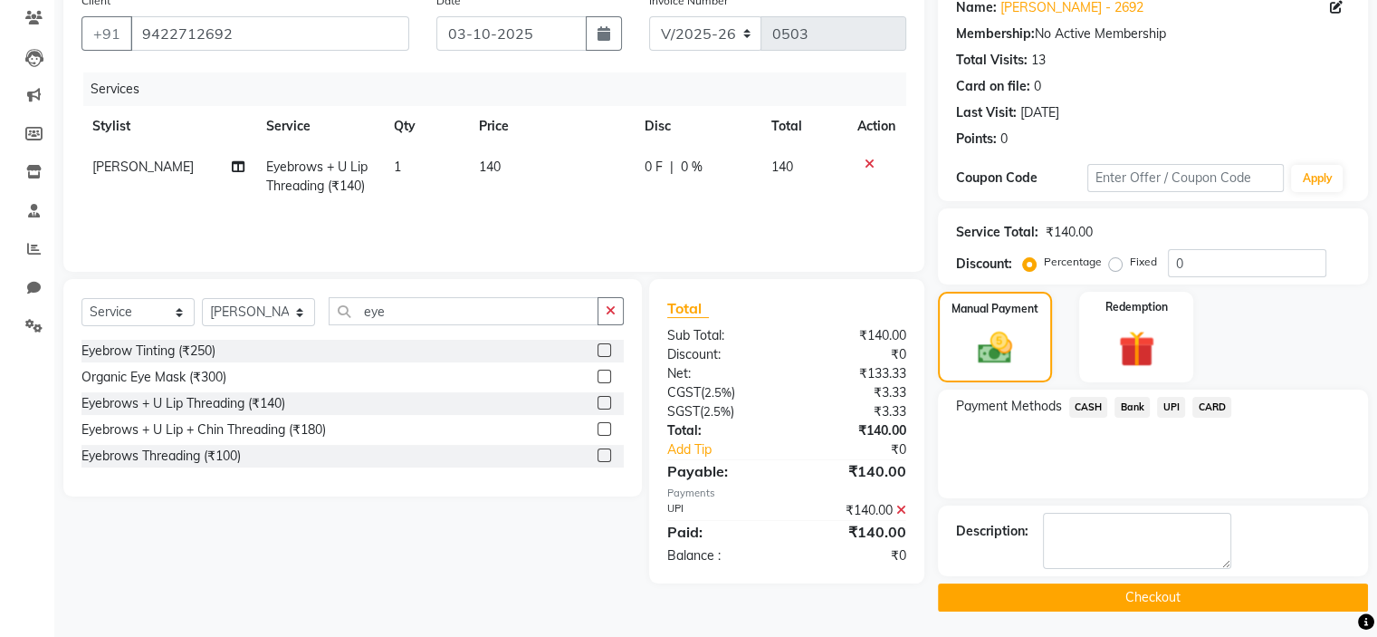
click at [1047, 586] on button "Checkout" at bounding box center [1153, 597] width 430 height 28
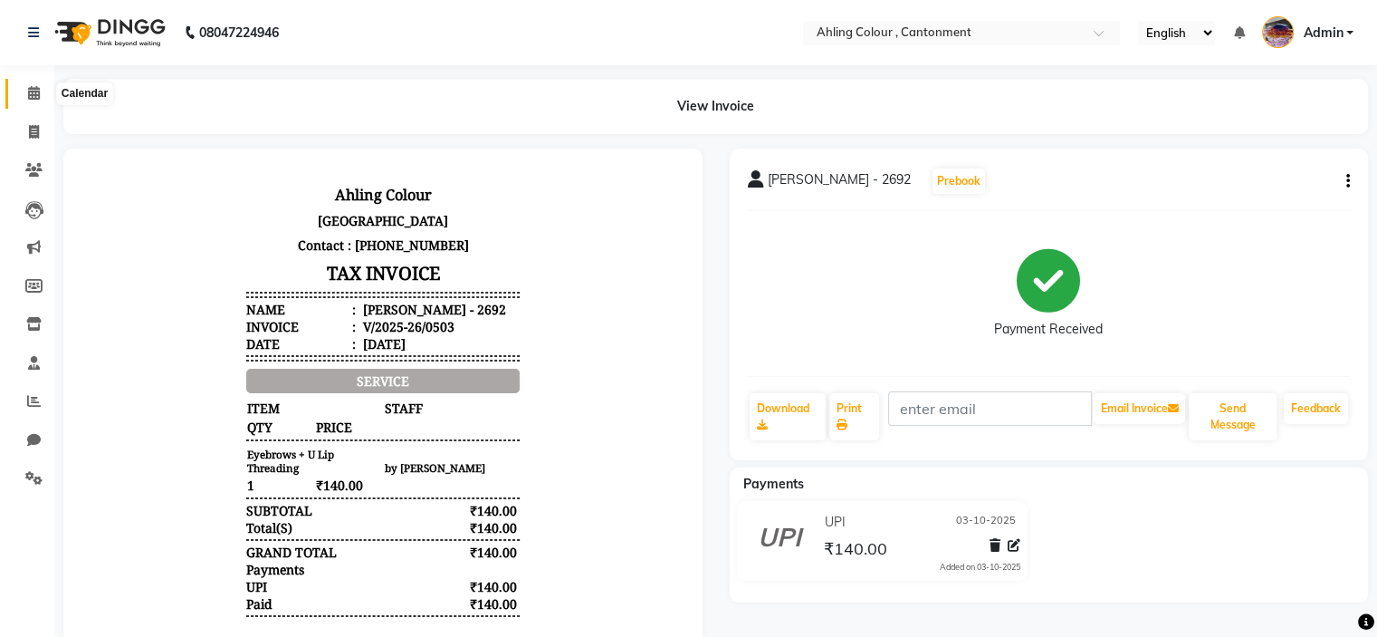
click at [32, 93] on icon at bounding box center [34, 93] width 12 height 14
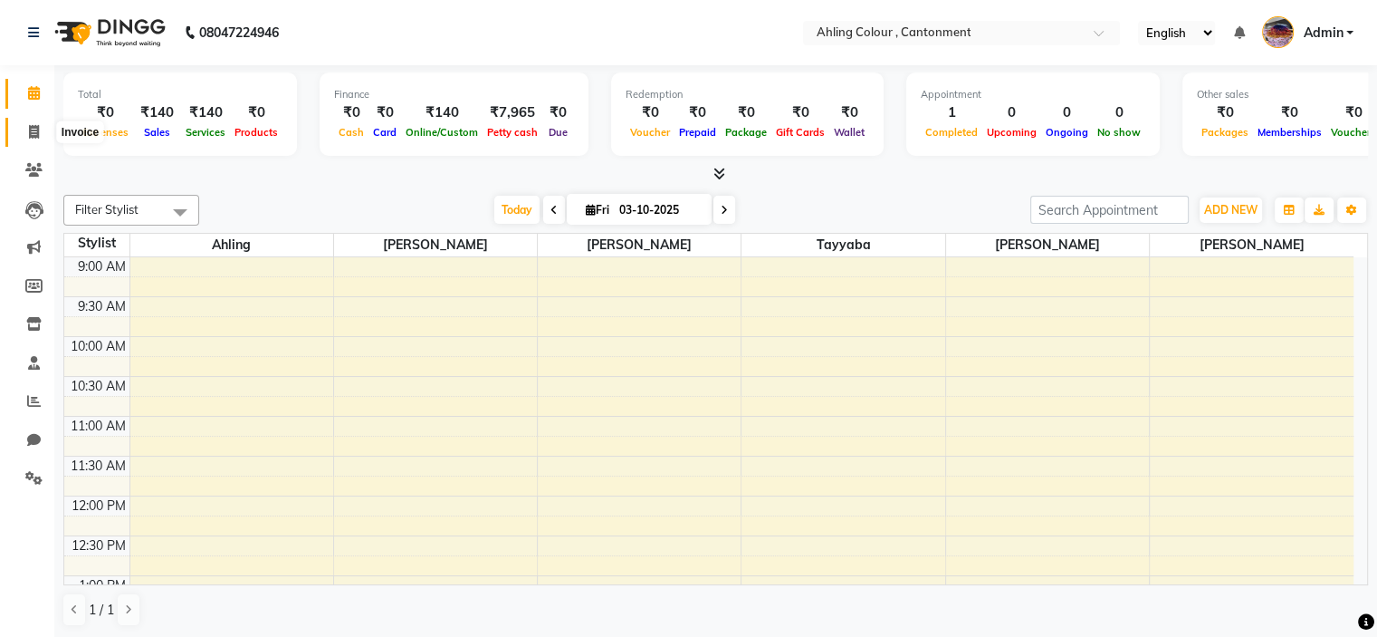
click at [30, 133] on icon at bounding box center [34, 132] width 10 height 14
select select "service"
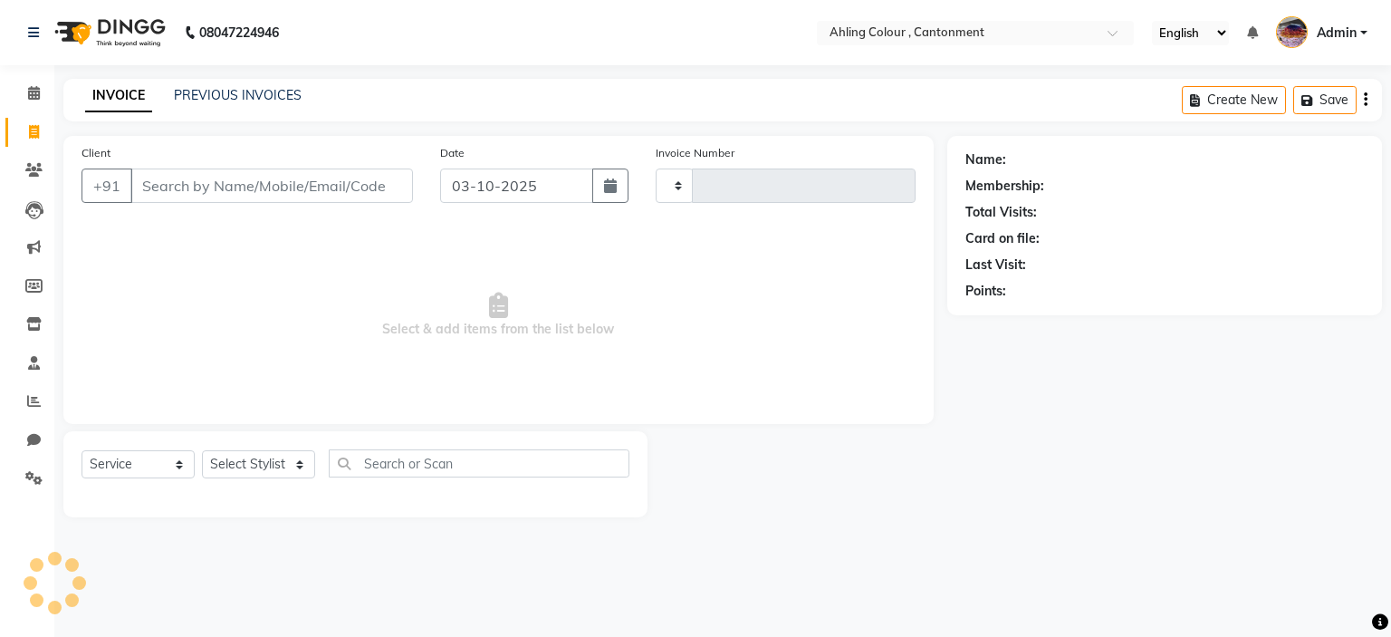
type input "0504"
select select "7830"
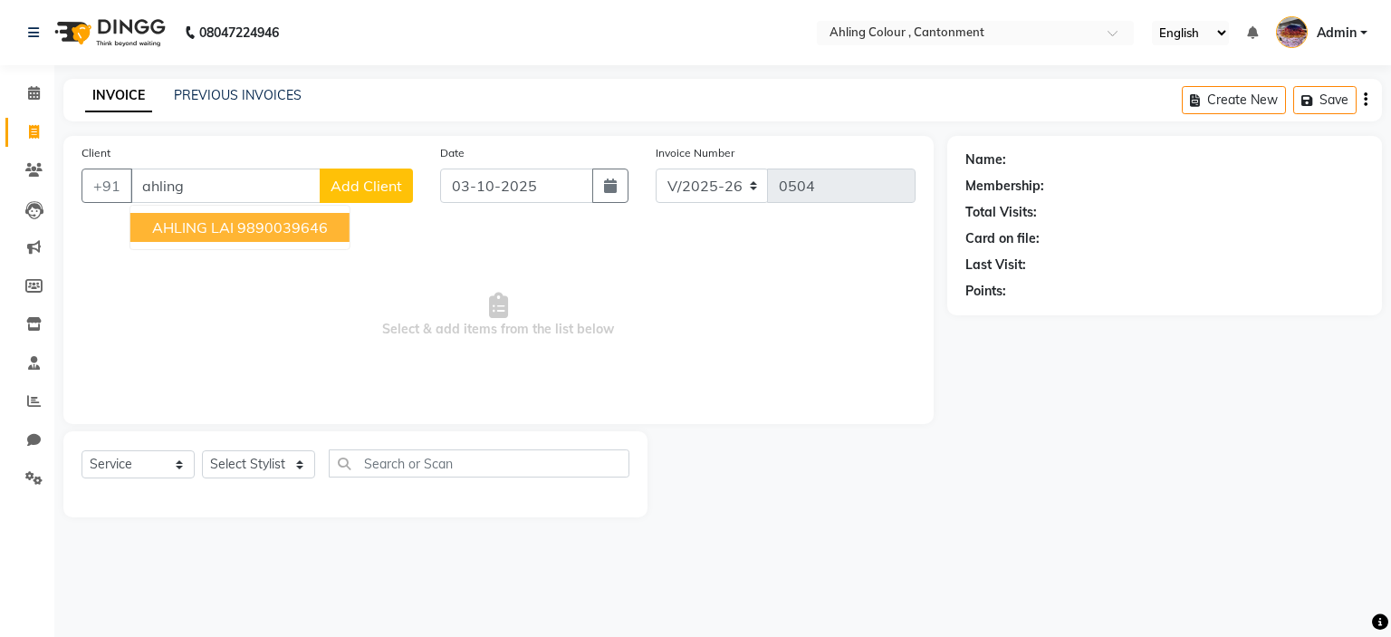
click at [187, 231] on span "AHLING LAI" at bounding box center [192, 227] width 81 height 18
type input "9890039646"
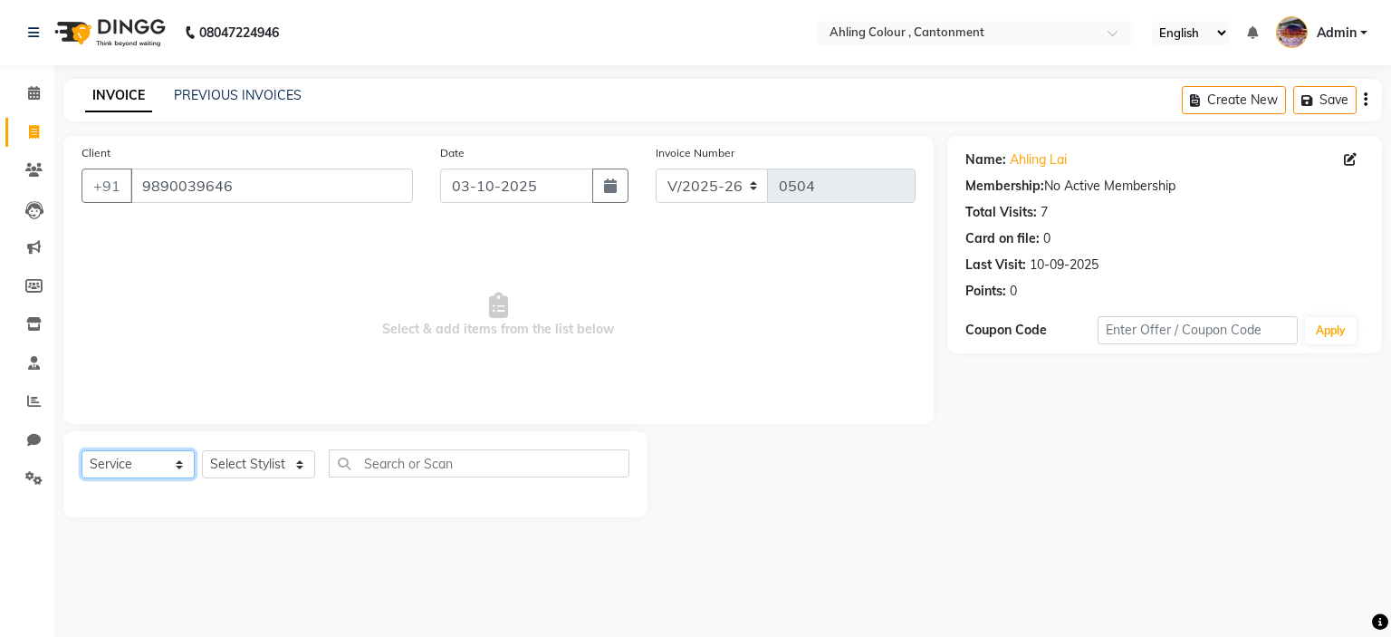
click at [155, 462] on select "Select Service Product Membership Package Voucher Prepaid Gift Card" at bounding box center [137, 464] width 113 height 28
select select "product"
click at [81, 451] on select "Select Service Product Membership Package Voucher Prepaid Gift Card" at bounding box center [137, 464] width 113 height 28
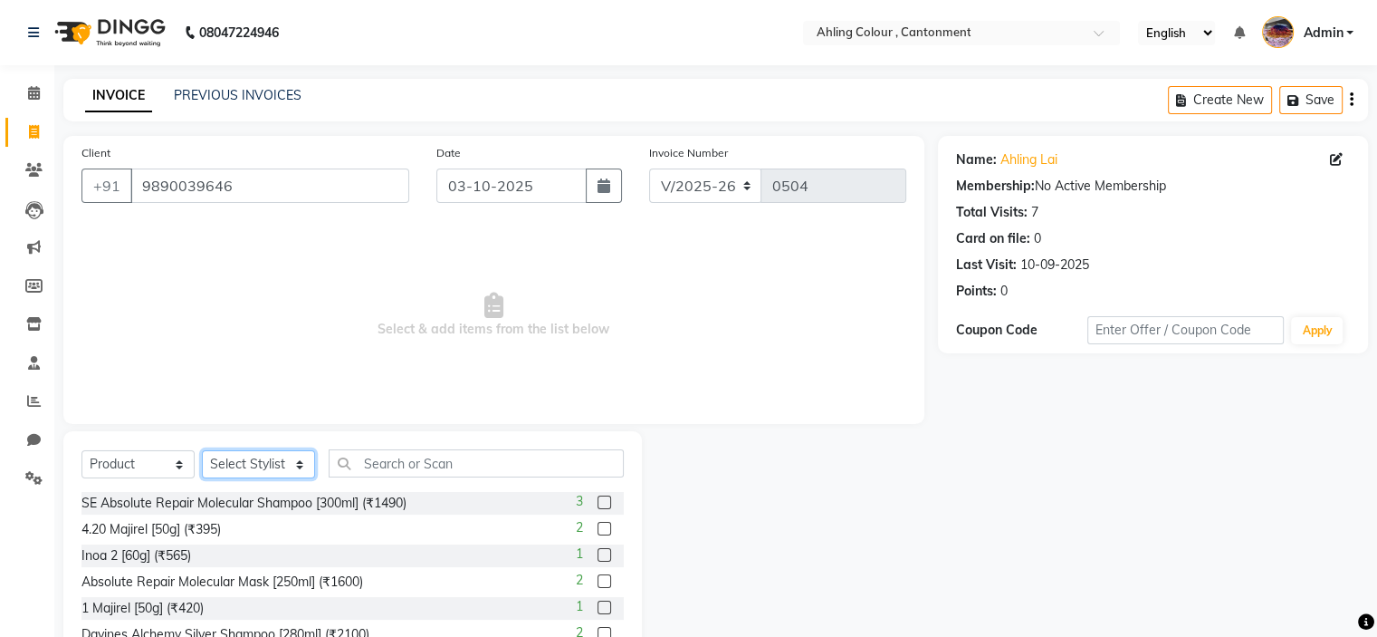
click at [237, 466] on select "Select Stylist Ahling Devika Sanu Sheela Tayyaba Yen" at bounding box center [258, 464] width 113 height 28
select select "72146"
click at [202, 451] on select "Select Stylist Ahling Devika Sanu Sheela Tayyaba Yen" at bounding box center [258, 464] width 113 height 28
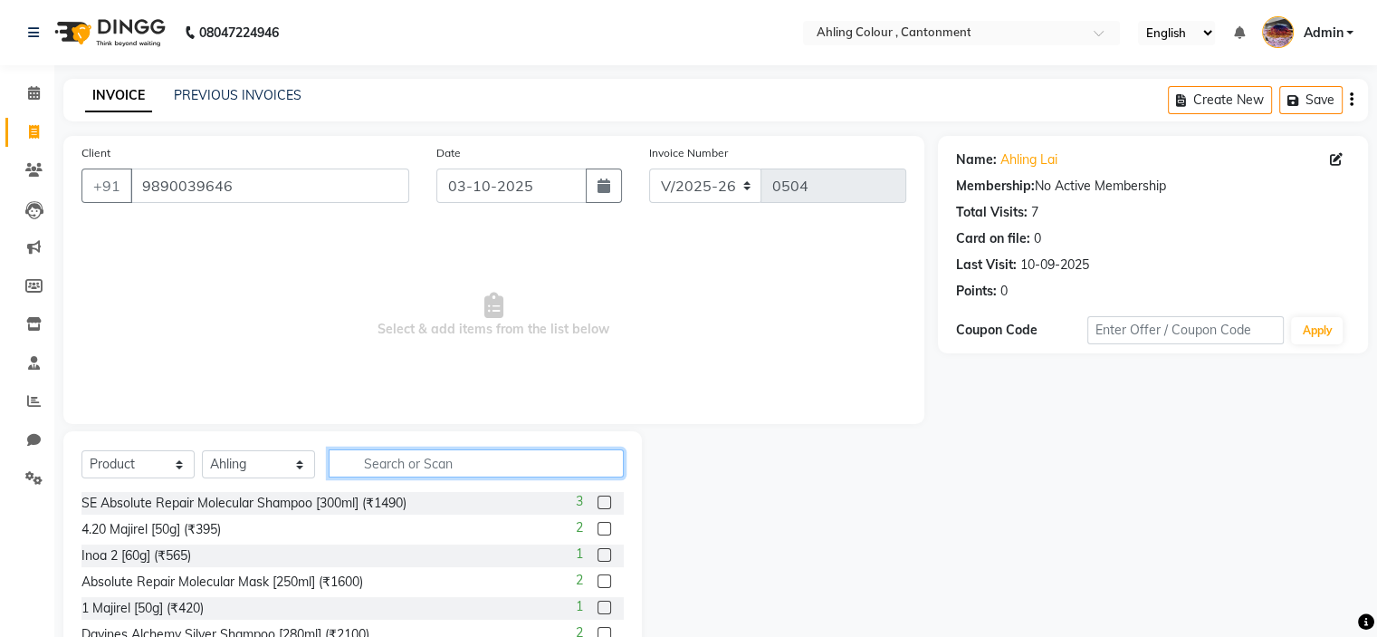
click at [423, 469] on input "text" at bounding box center [476, 463] width 295 height 28
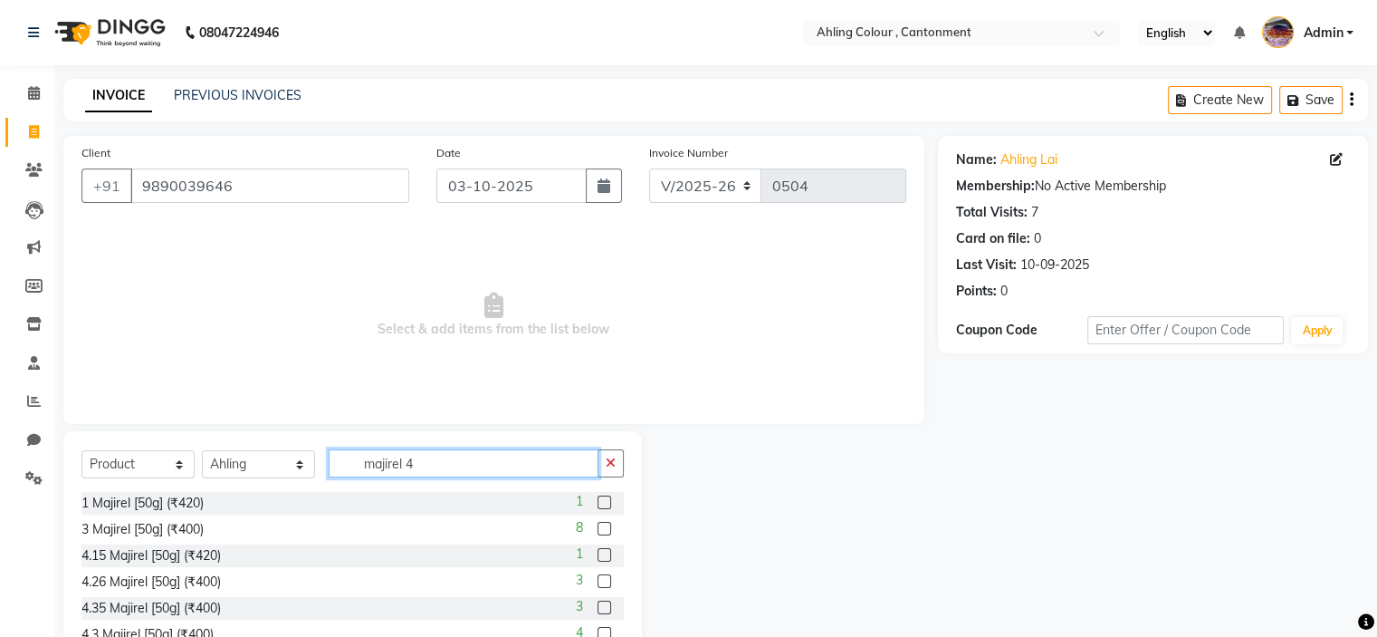
scroll to position [91, 0]
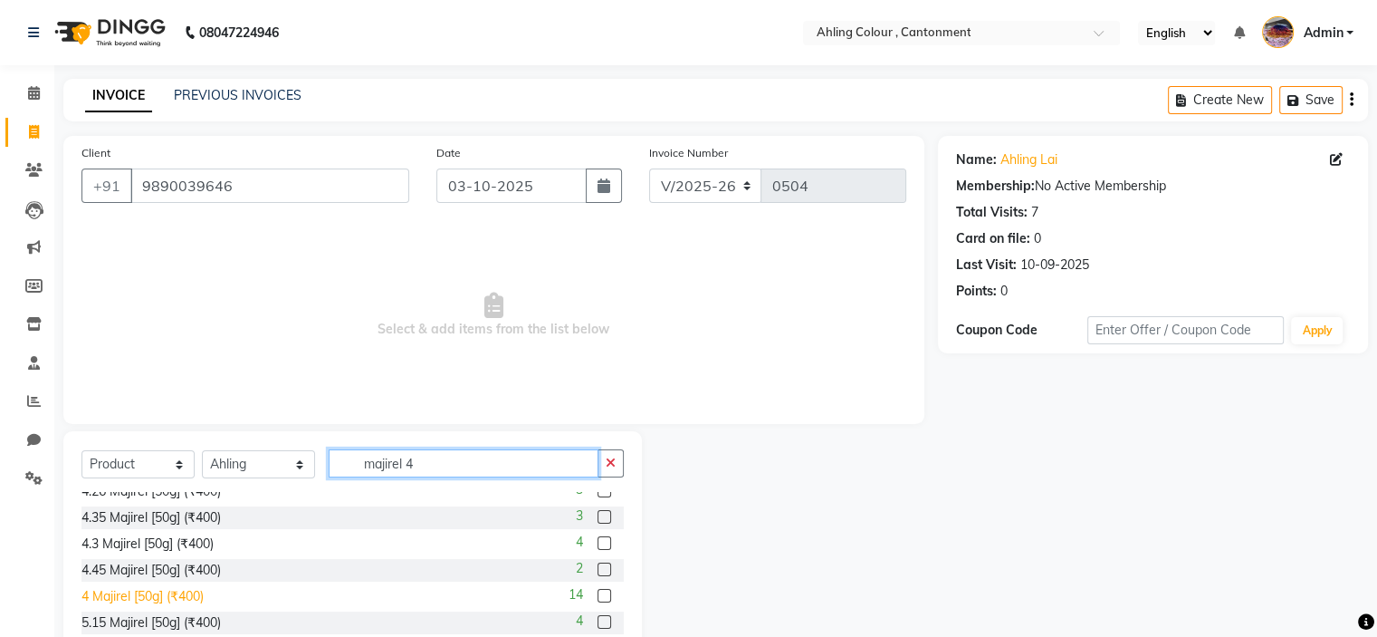
type input "majirel 4"
click at [111, 597] on div "4 Majirel [50g] (₹400)" at bounding box center [142, 596] width 122 height 19
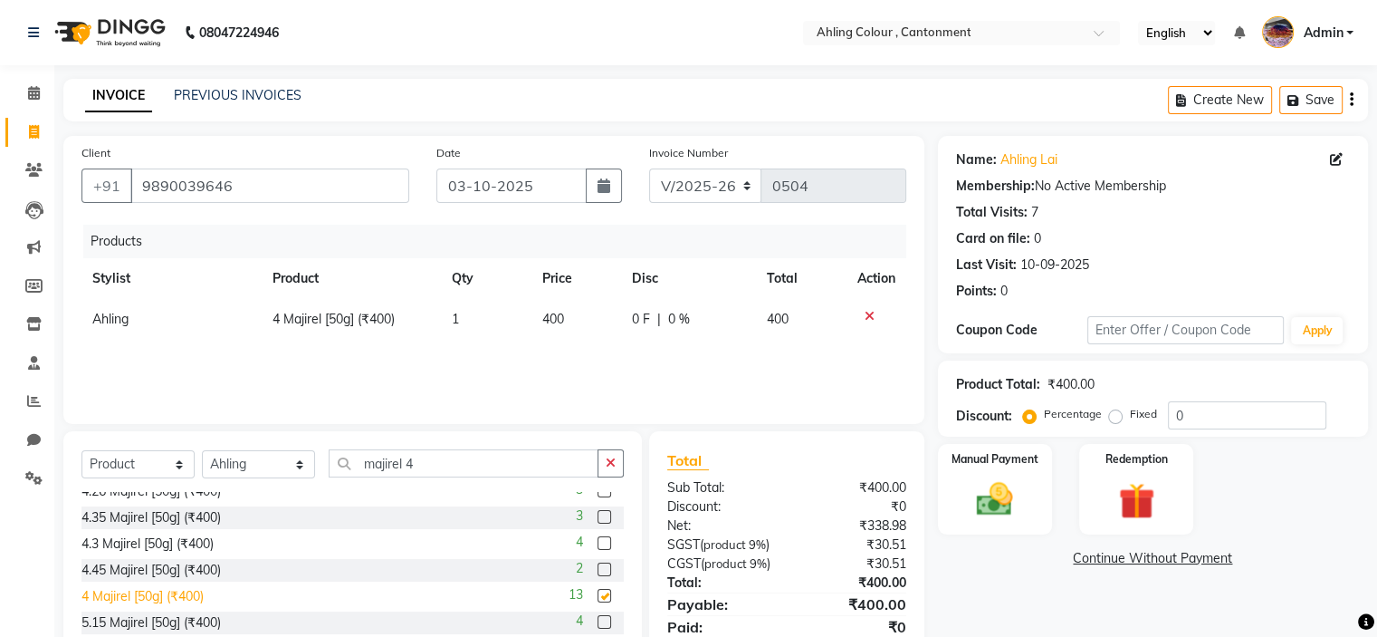
checkbox input "false"
click at [554, 321] on span "400" at bounding box center [553, 319] width 22 height 16
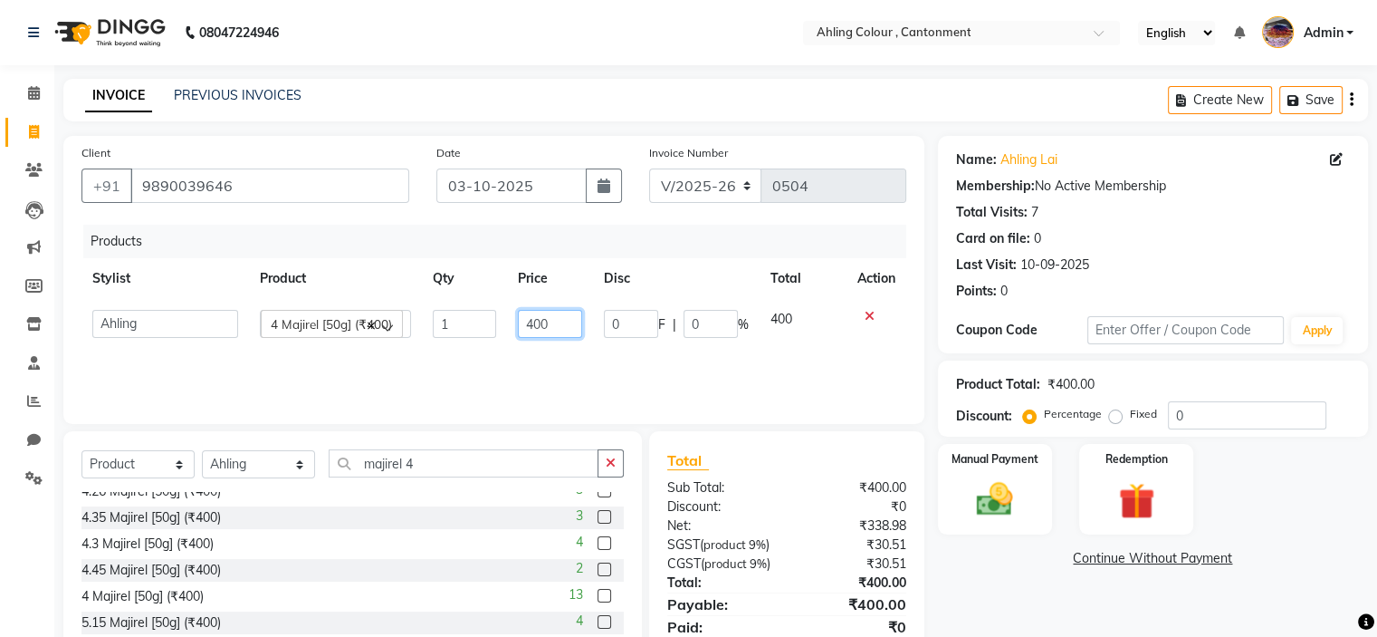
click at [538, 321] on input "400" at bounding box center [550, 324] width 64 height 28
type input "420"
click at [1048, 591] on div "Name: Ahling Lai Membership: No Active Membership Total Visits: 7 Card on file:…" at bounding box center [1160, 417] width 444 height 562
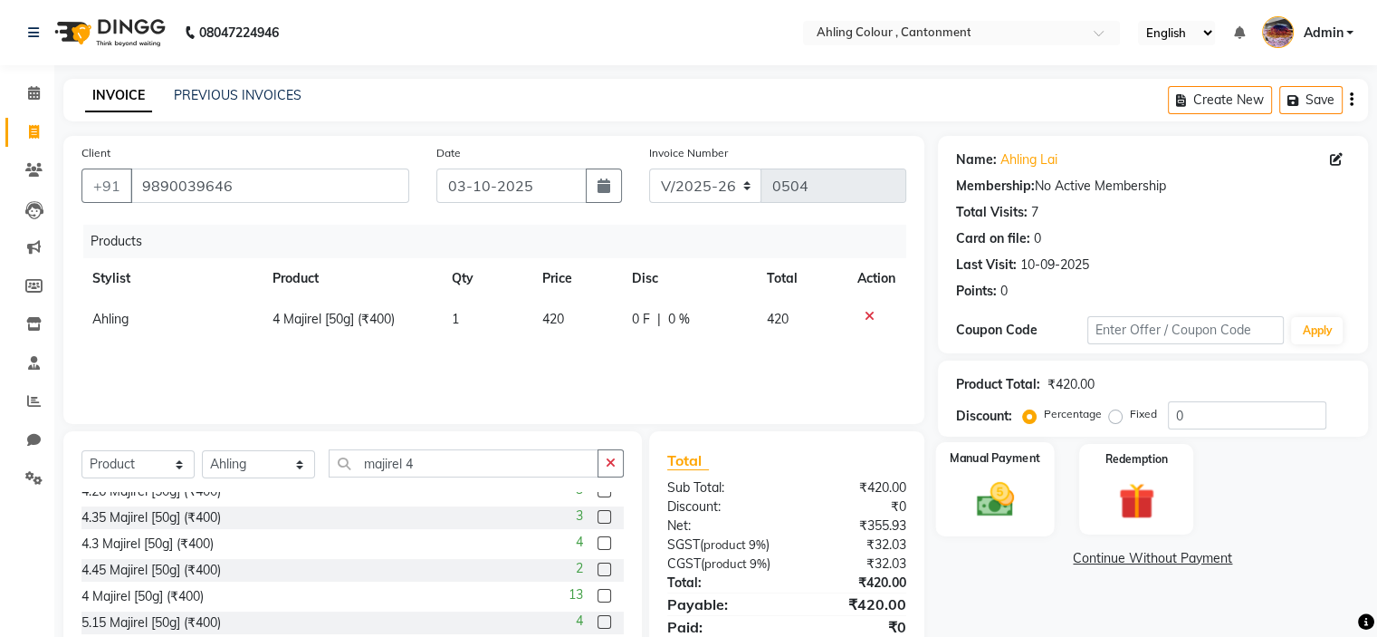
click at [994, 495] on img at bounding box center [994, 499] width 61 height 43
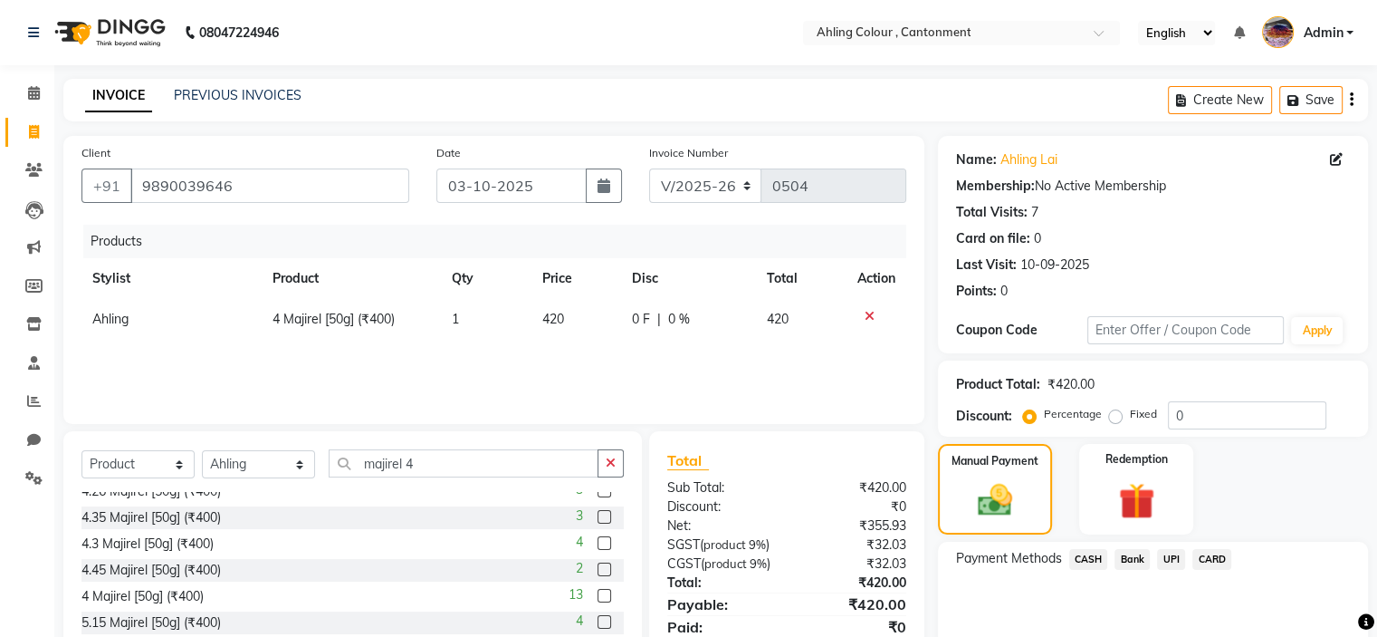
click at [1165, 555] on span "UPI" at bounding box center [1171, 559] width 28 height 21
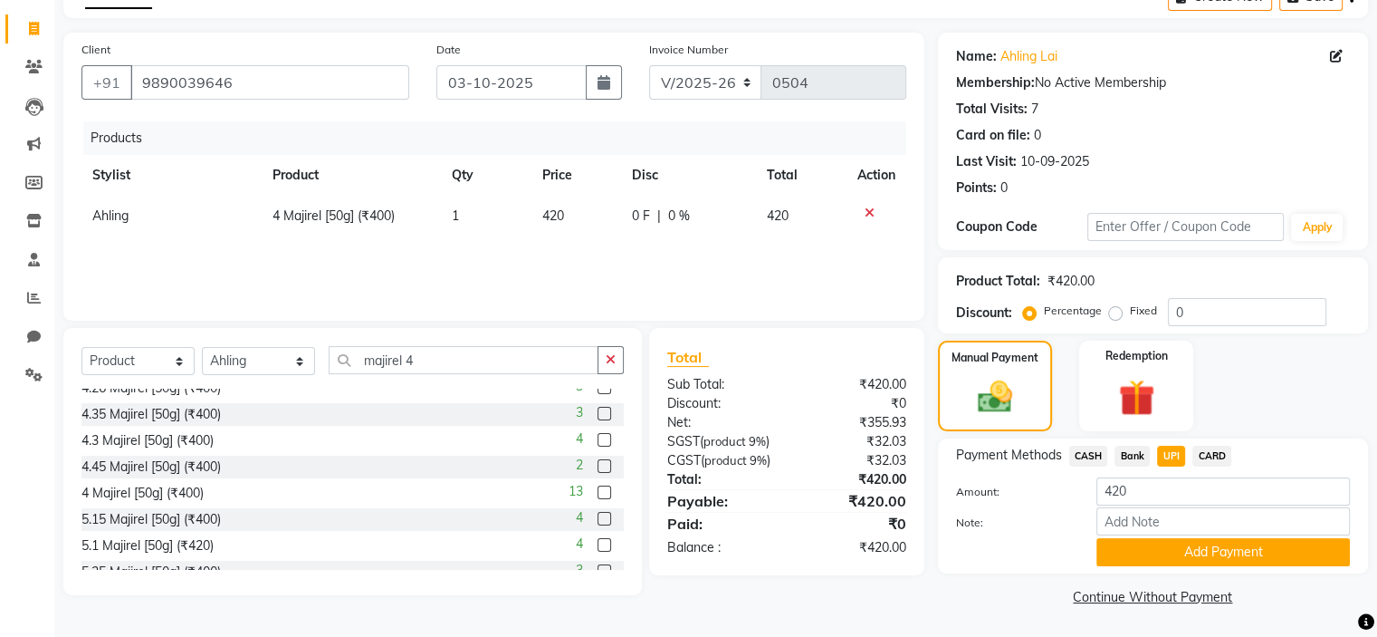
scroll to position [105, 0]
click at [1129, 546] on button "Add Payment" at bounding box center [1224, 551] width 254 height 28
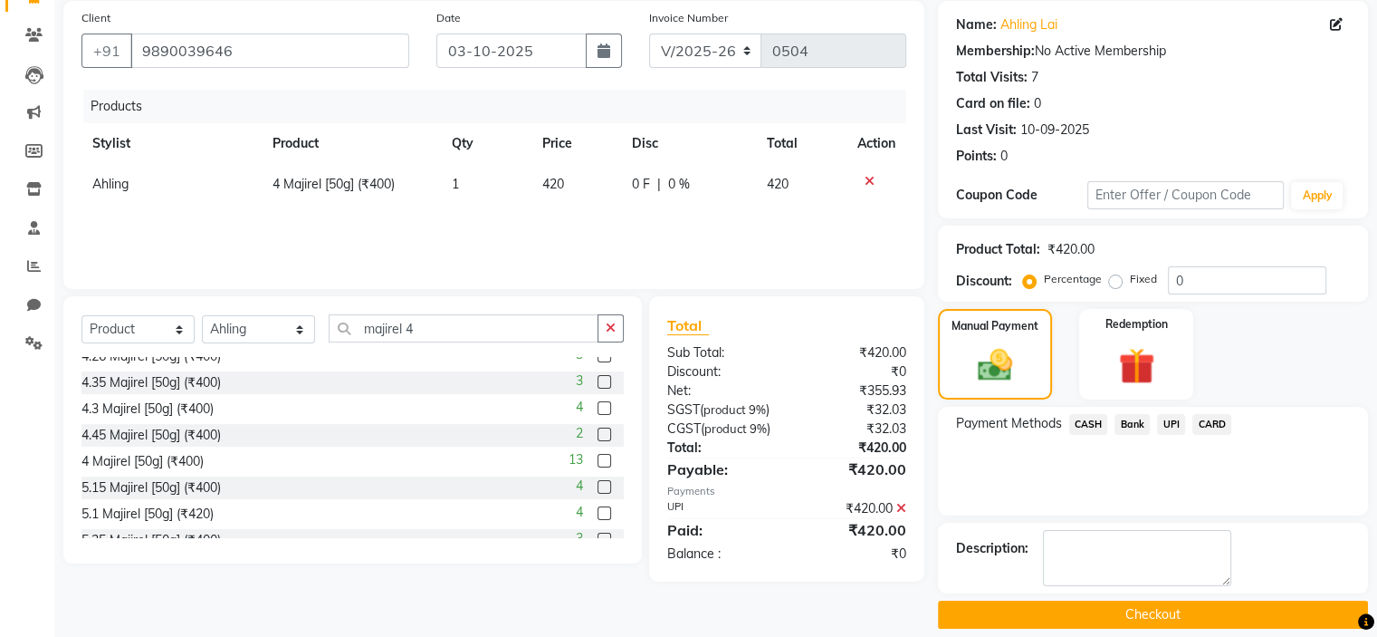
scroll to position [152, 0]
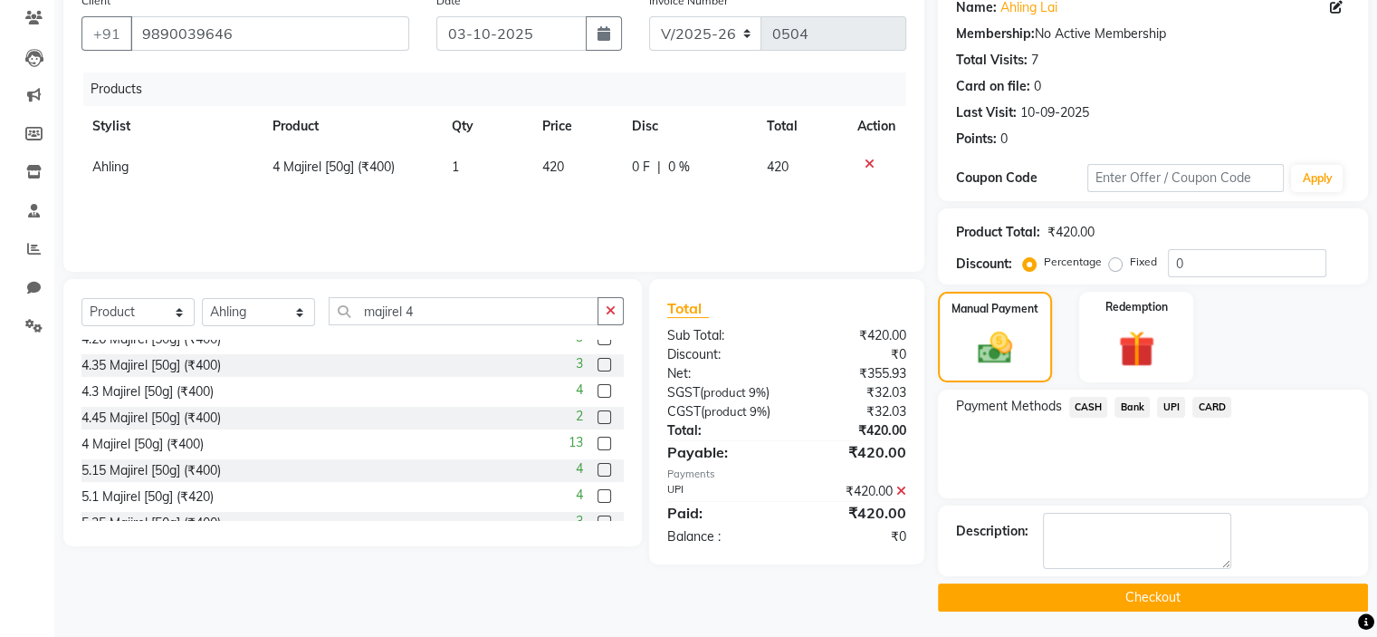
click at [1107, 589] on button "Checkout" at bounding box center [1153, 597] width 430 height 28
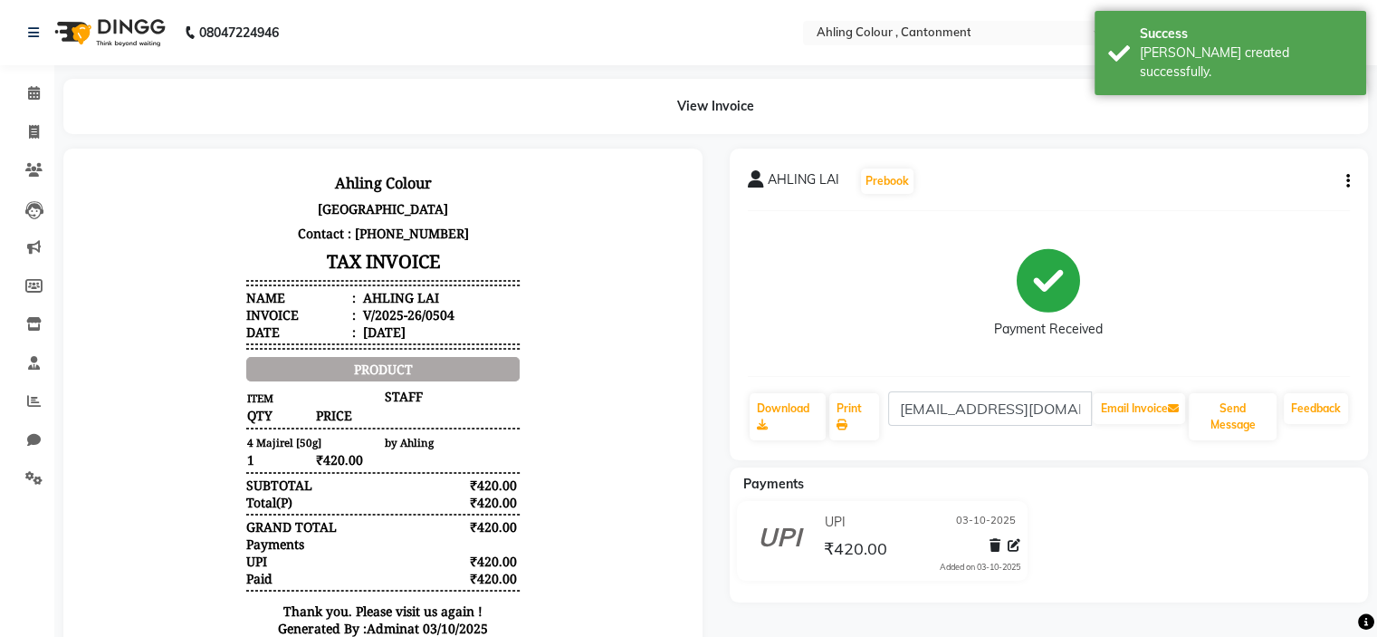
scroll to position [14, 0]
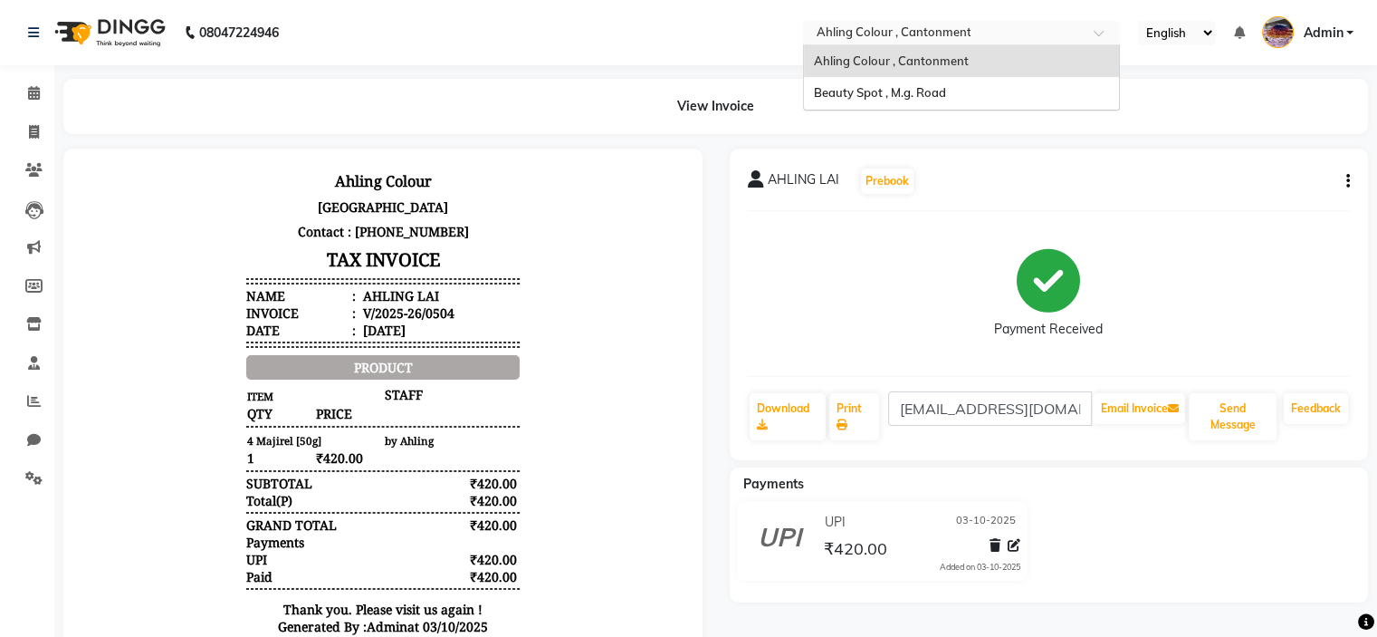
click at [933, 26] on input "text" at bounding box center [943, 34] width 263 height 18
click at [941, 85] on span "Beauty Spot , M.g. Road" at bounding box center [879, 92] width 132 height 14
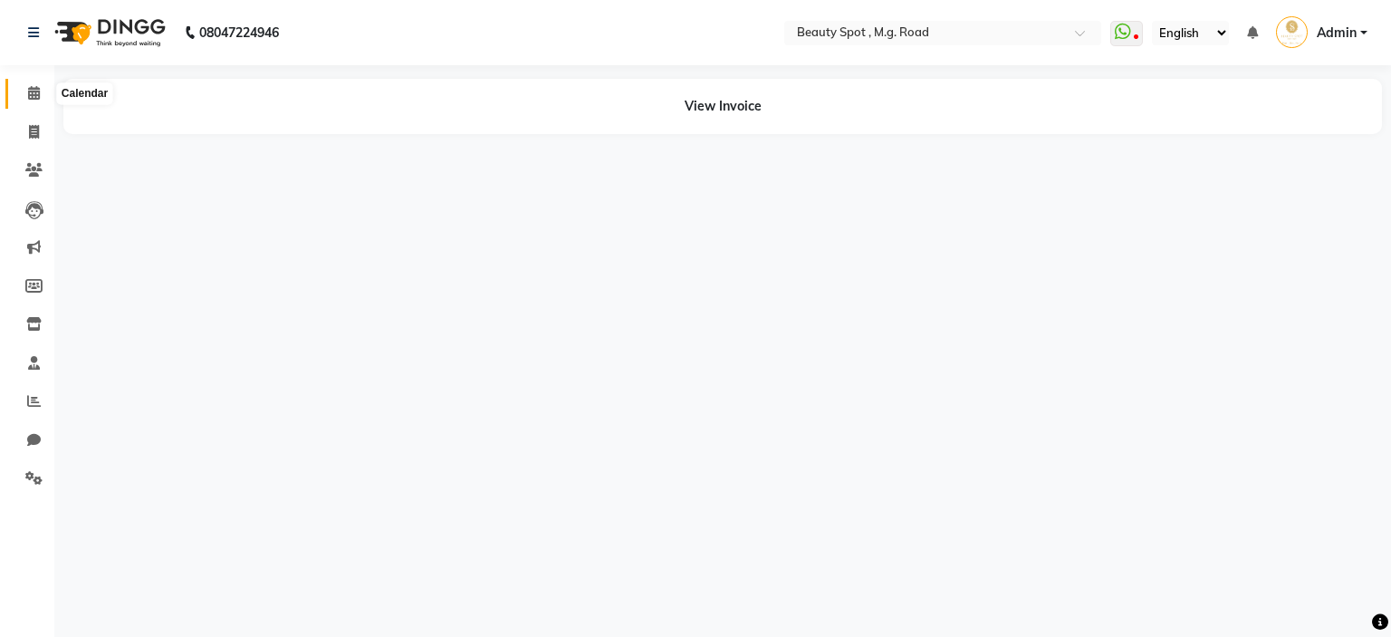
click at [31, 90] on icon at bounding box center [34, 93] width 12 height 14
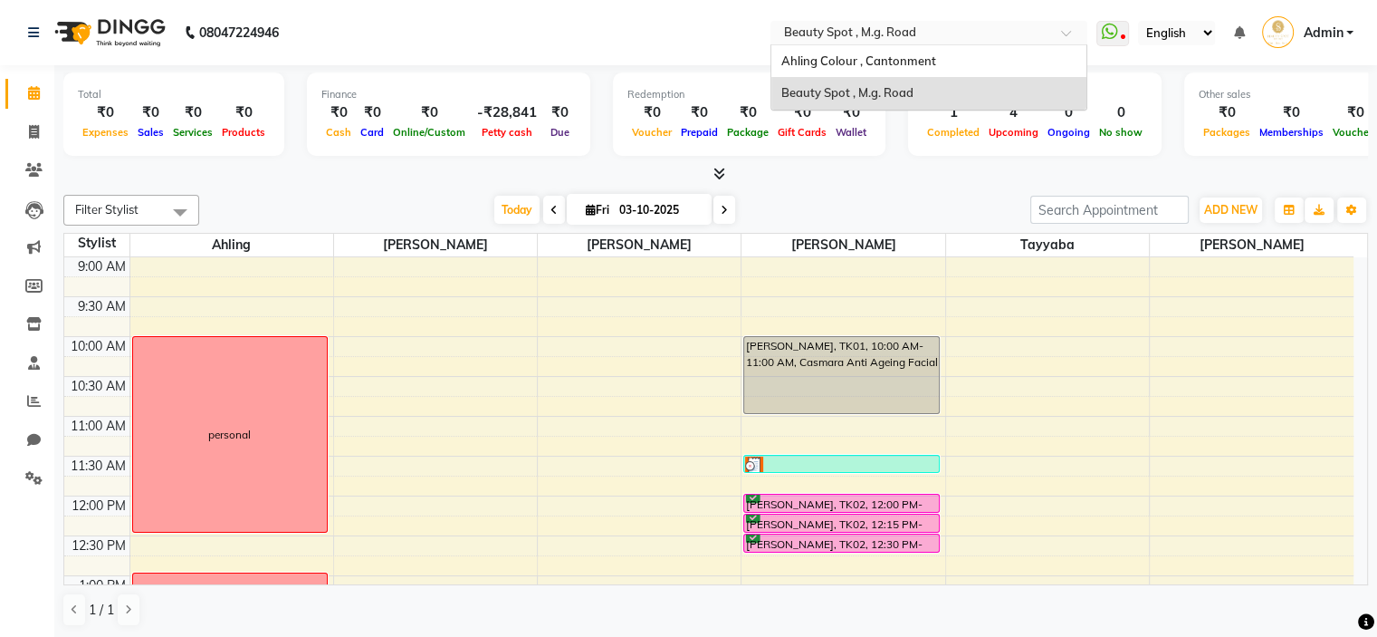
click at [821, 32] on input "text" at bounding box center [911, 34] width 263 height 18
click at [777, 90] on div "Beauty Spot , M.g. Road" at bounding box center [928, 93] width 315 height 33
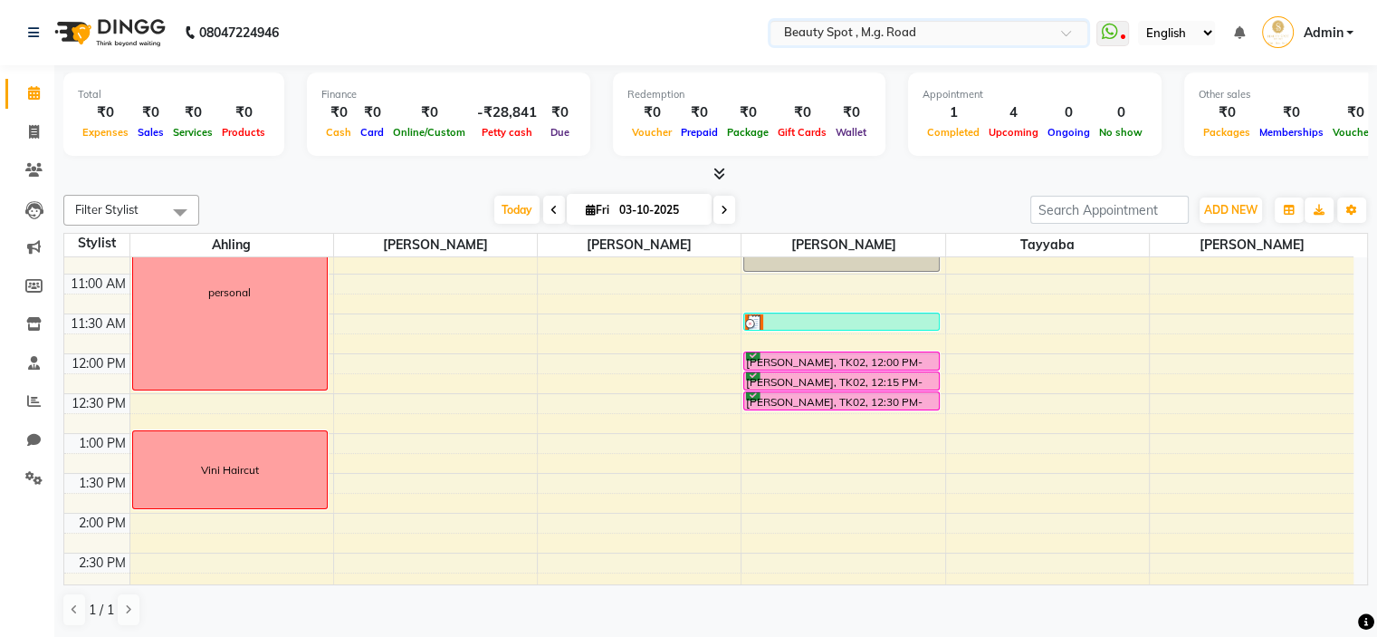
scroll to position [272, 0]
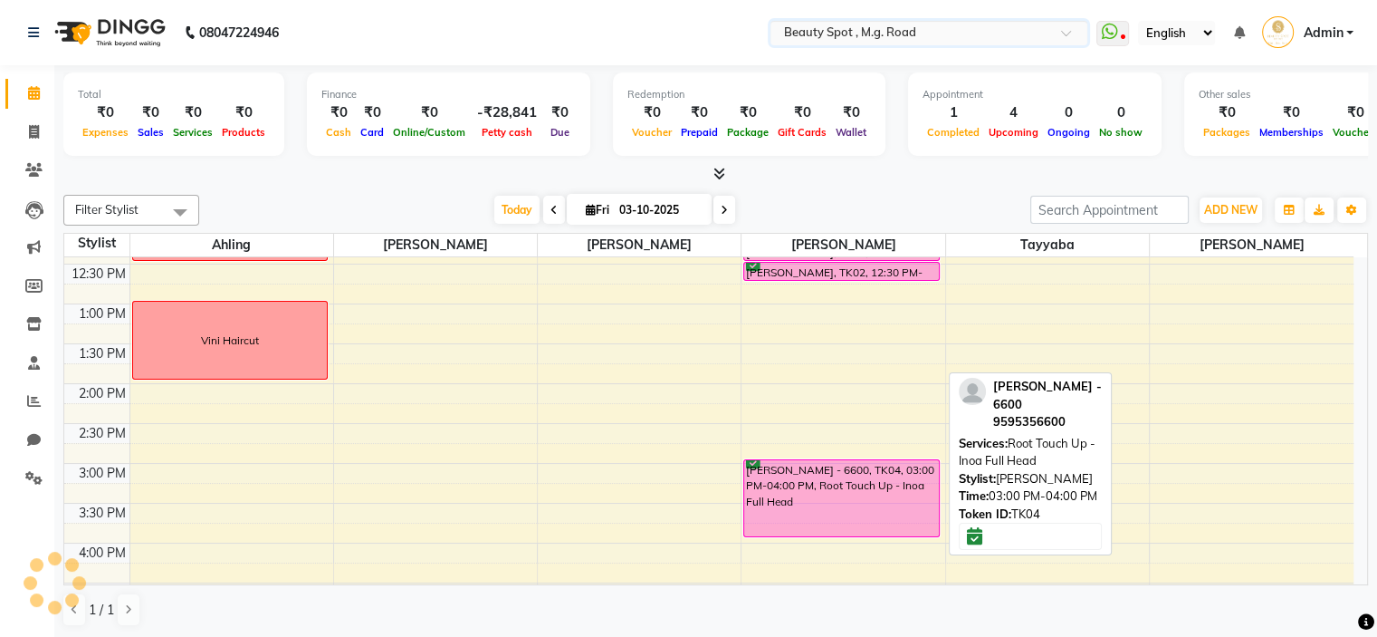
click at [811, 492] on div "NEETA MEHTA - 6600, TK04, 03:00 PM-04:00 PM, Root Touch Up - Inoa Full Head" at bounding box center [841, 498] width 195 height 76
select select "6"
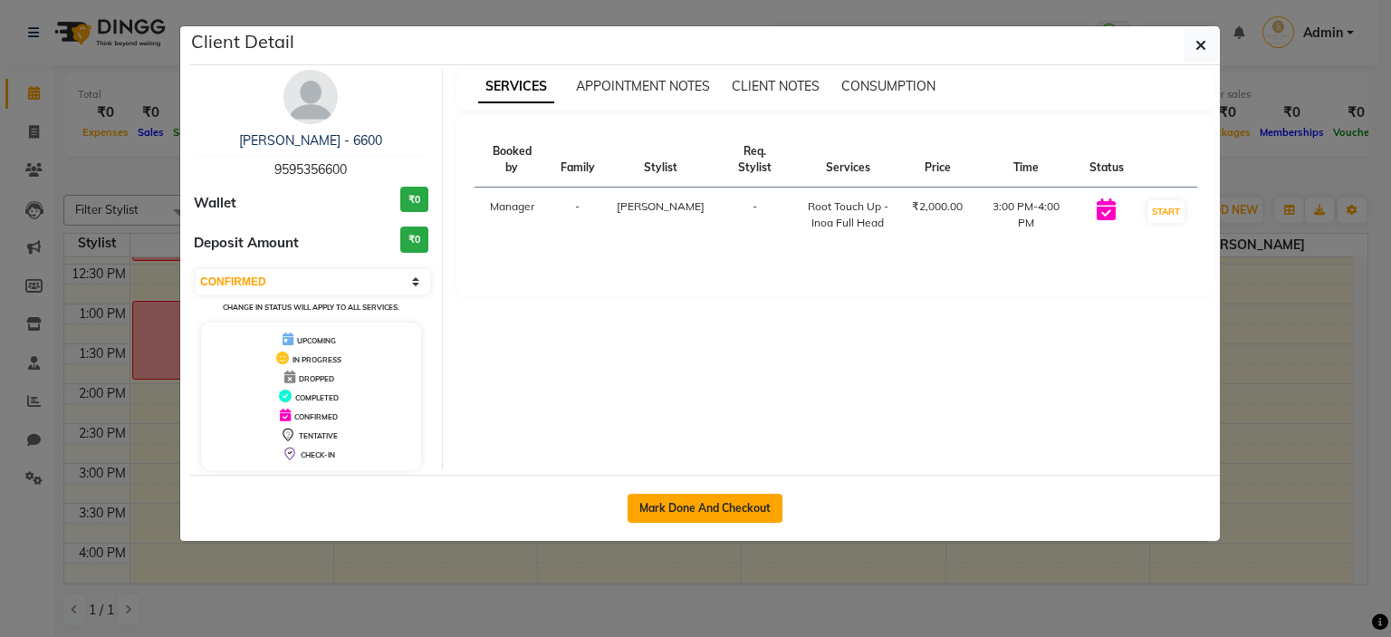
click at [760, 499] on button "Mark Done And Checkout" at bounding box center [705, 507] width 155 height 29
select select "7357"
select select "service"
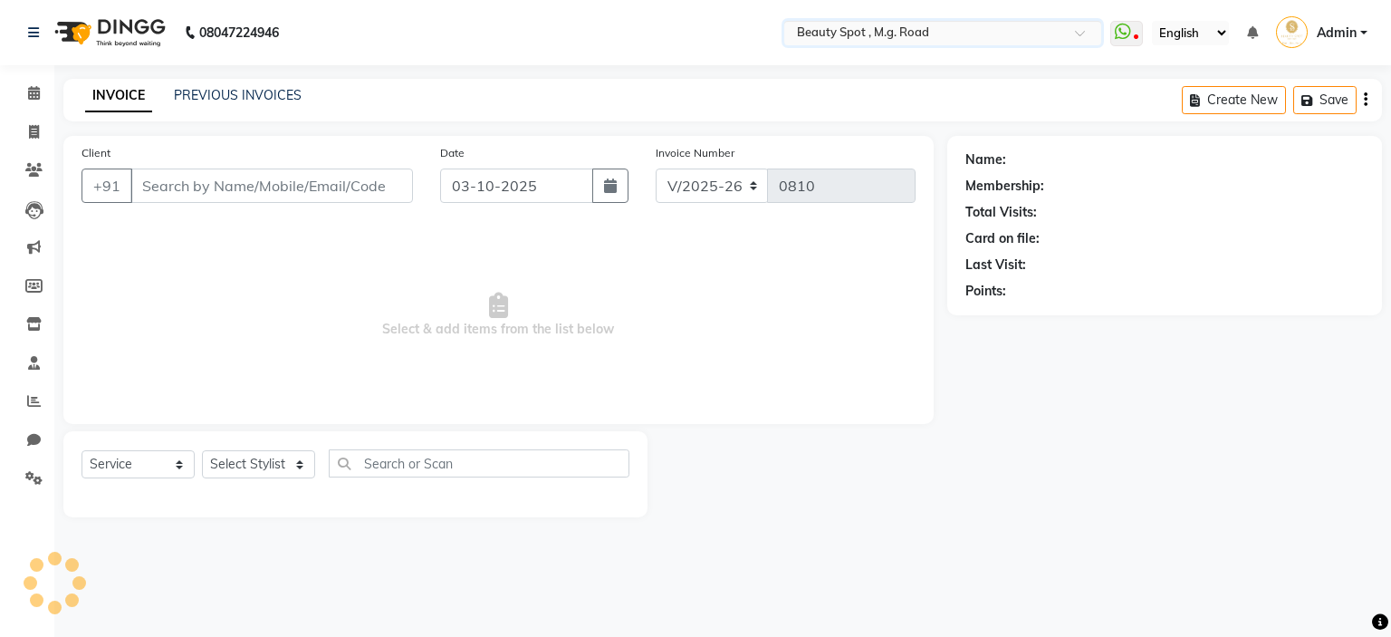
type input "9595356600"
select select "70085"
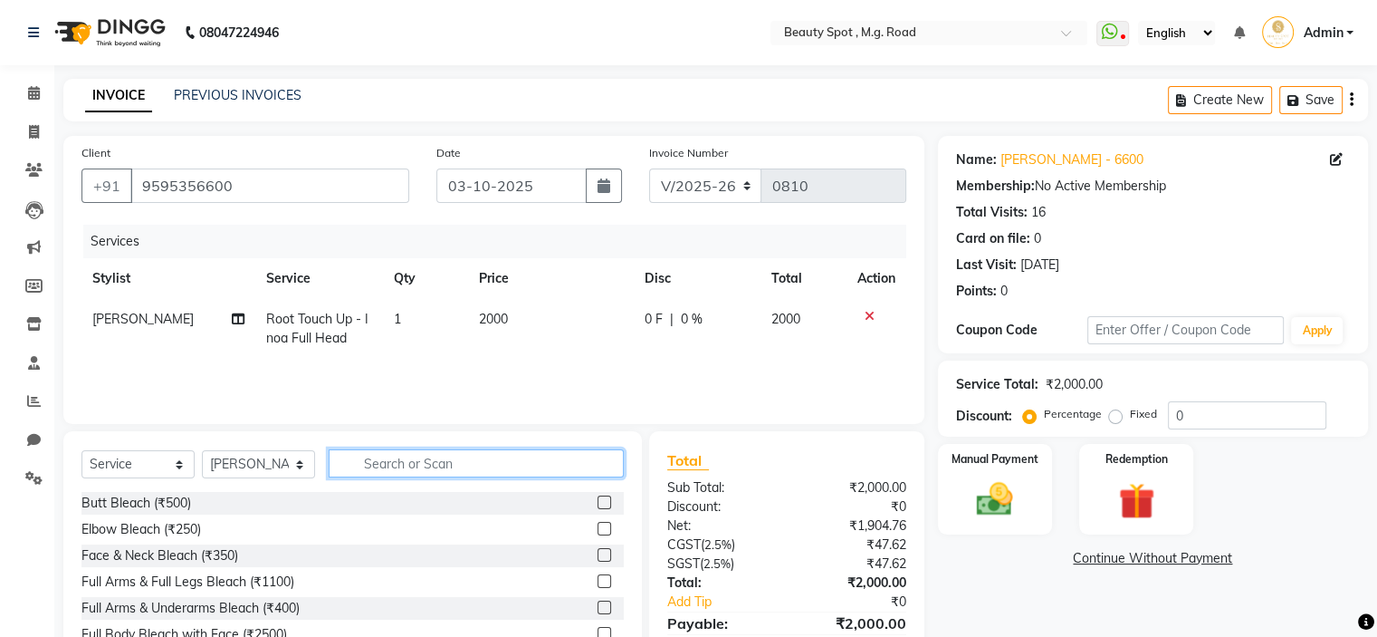
click at [409, 466] on input "text" at bounding box center [476, 463] width 295 height 28
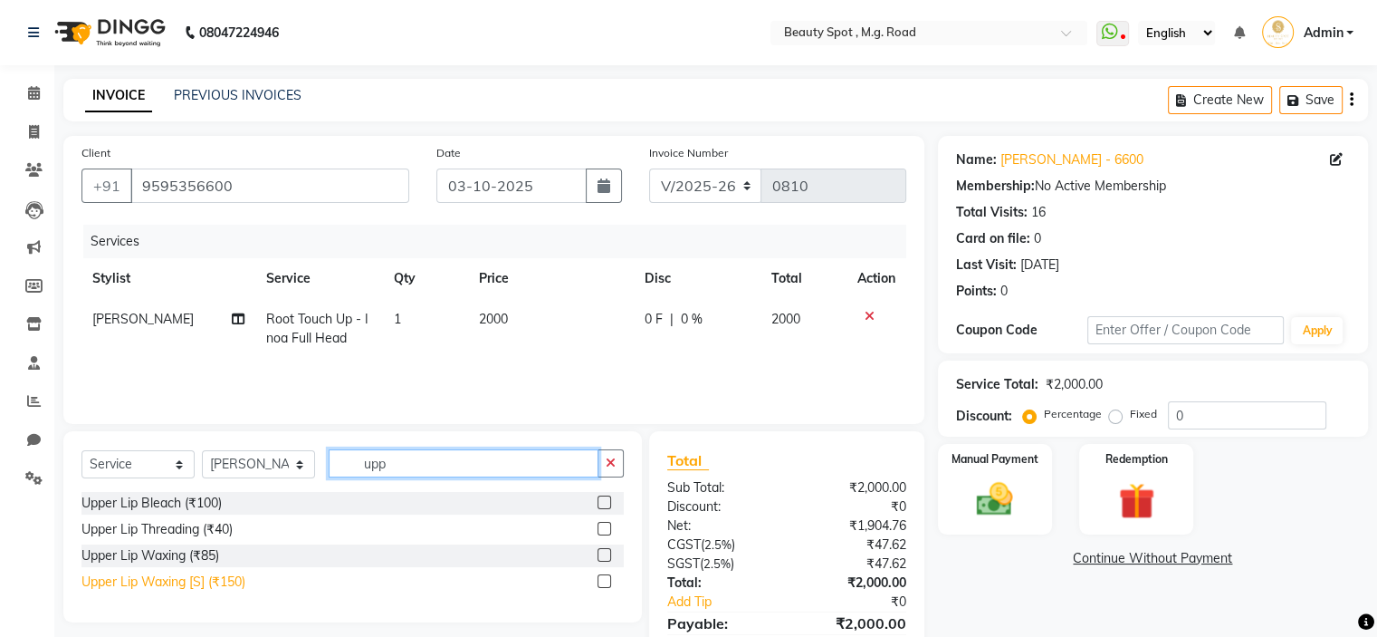
type input "upp"
click at [232, 580] on div "Upper Lip Waxing [S] (₹150)" at bounding box center [163, 581] width 164 height 19
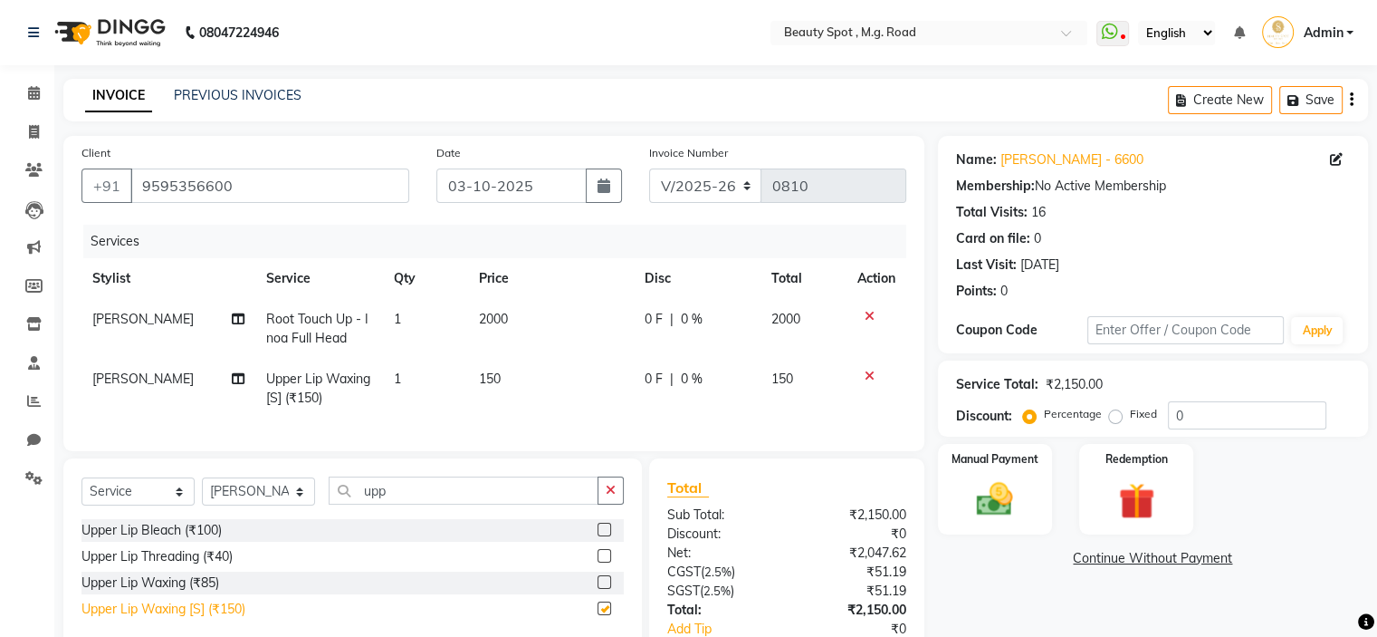
checkbox input "false"
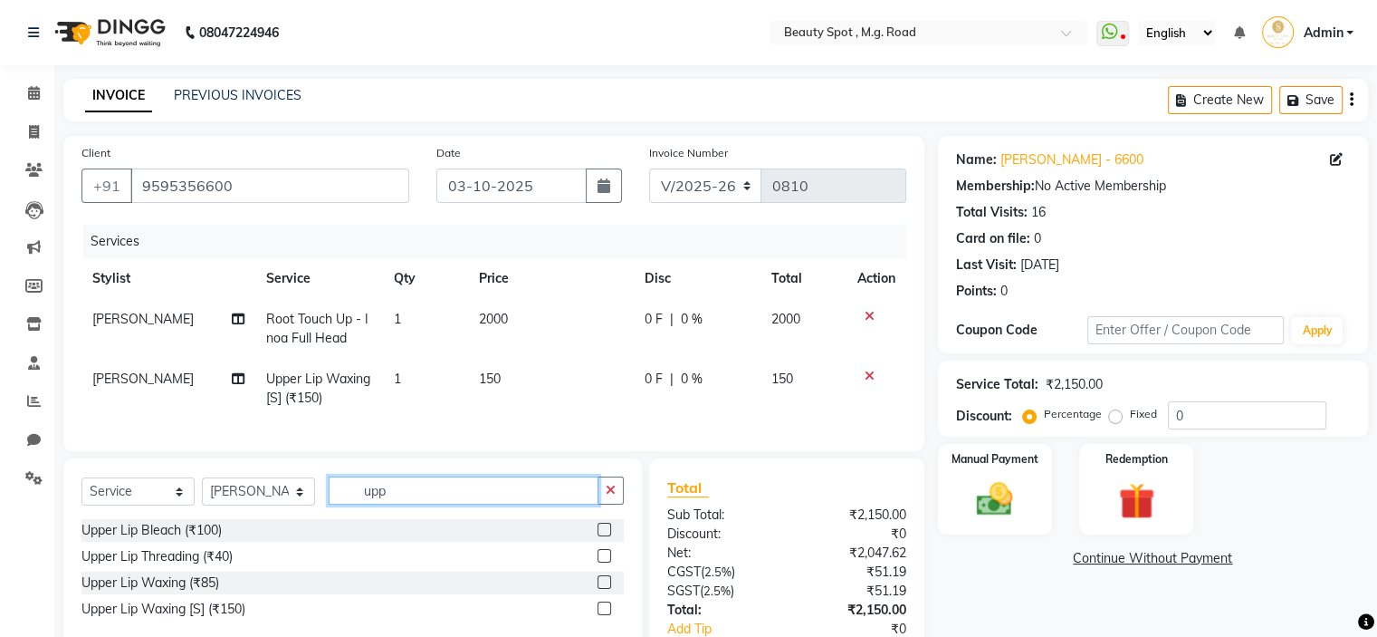
click at [402, 504] on input "upp" at bounding box center [464, 490] width 270 height 28
type input "u"
type input "chin"
click at [224, 539] on div "Chin Threading (₹40)" at bounding box center [352, 530] width 542 height 23
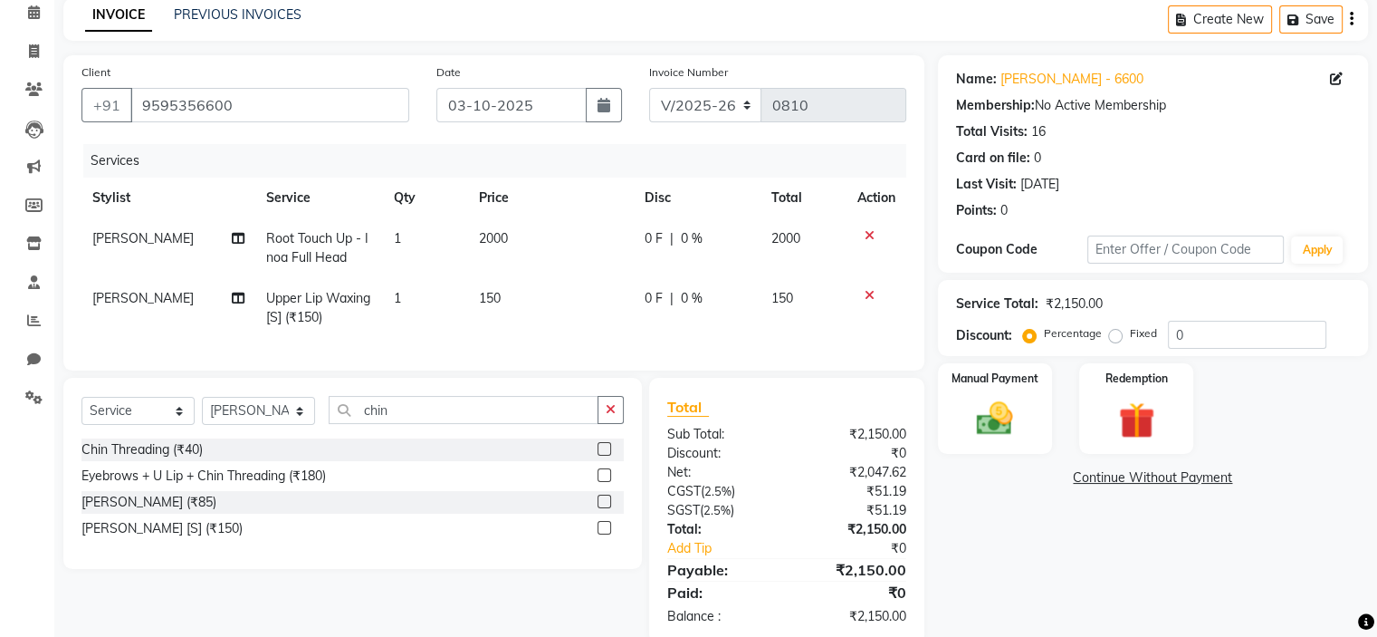
scroll to position [91, 0]
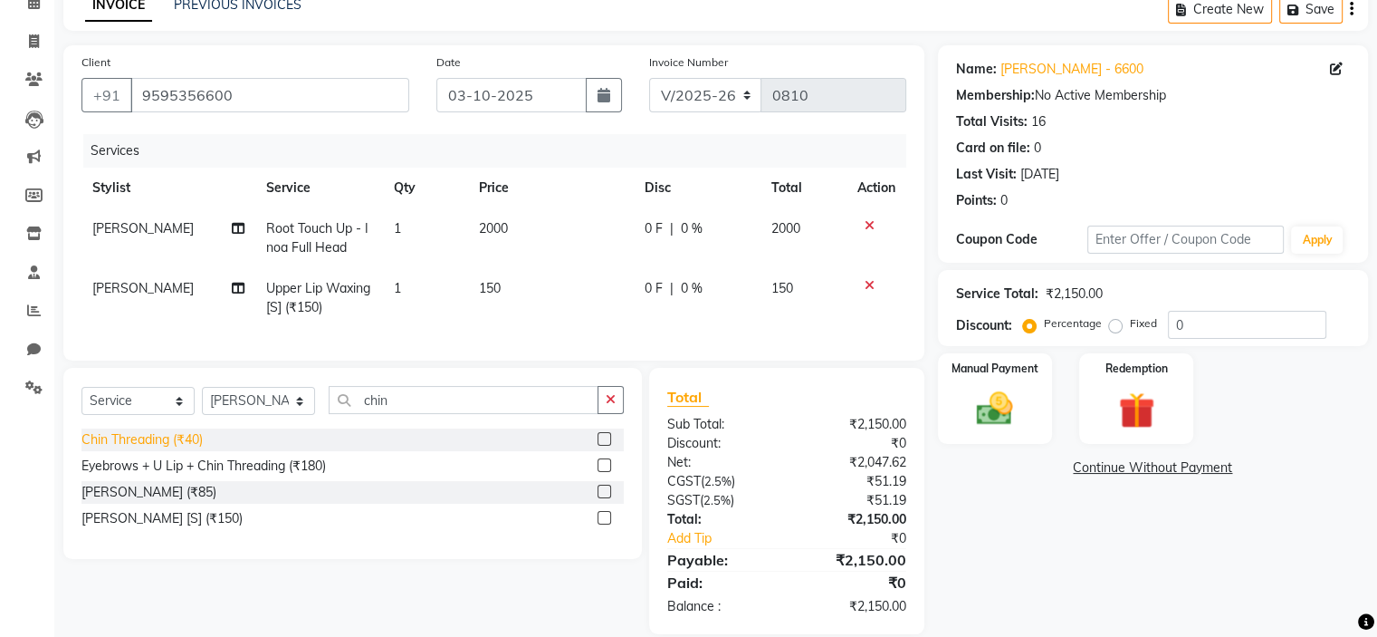
click at [196, 449] on div "Chin Threading (₹40)" at bounding box center [141, 439] width 121 height 19
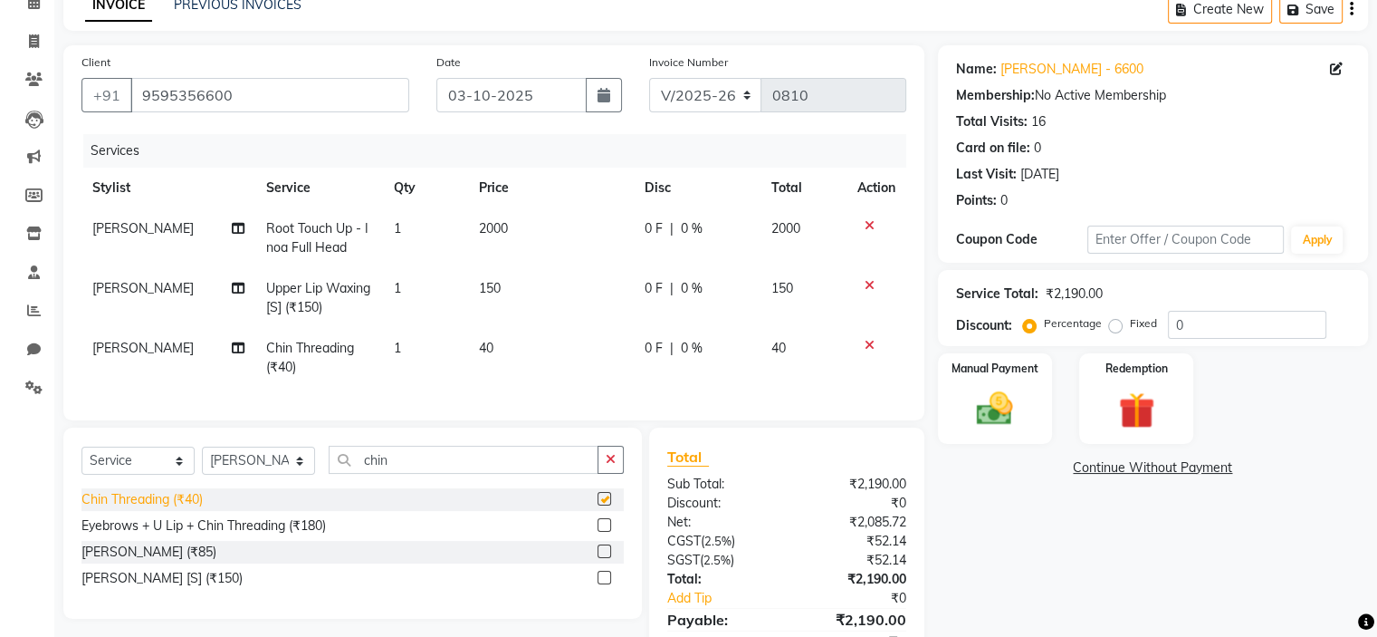
checkbox input "false"
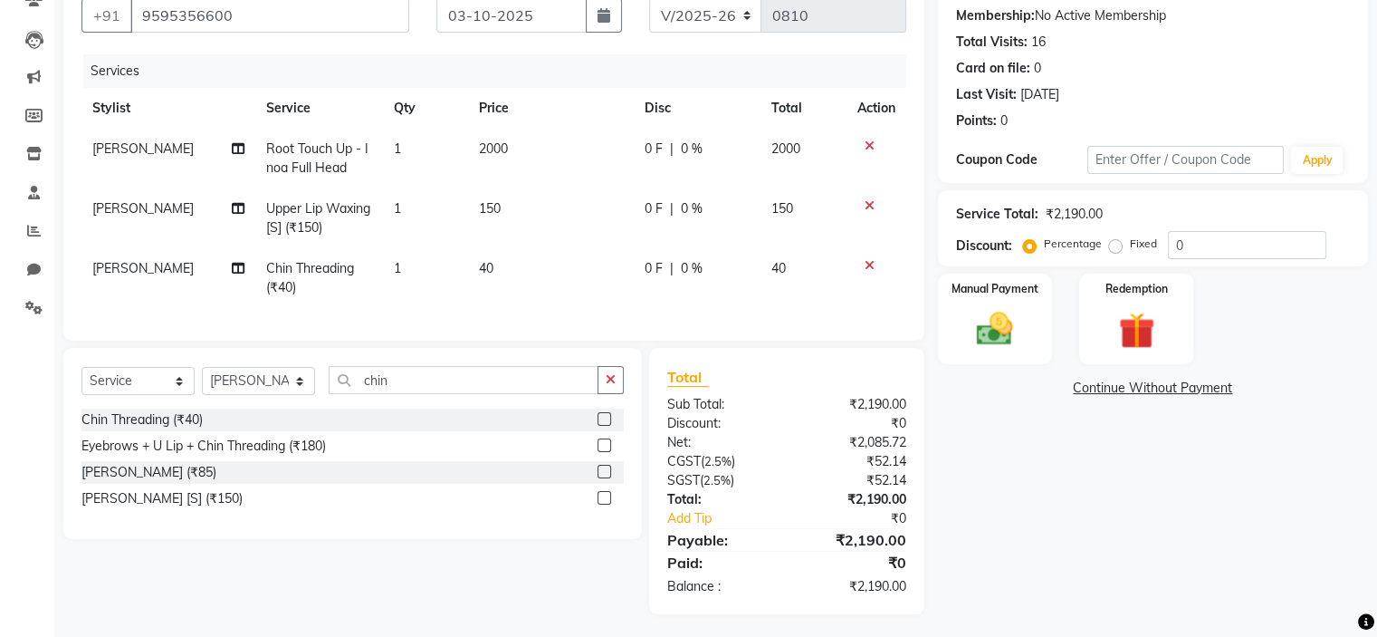
scroll to position [181, 0]
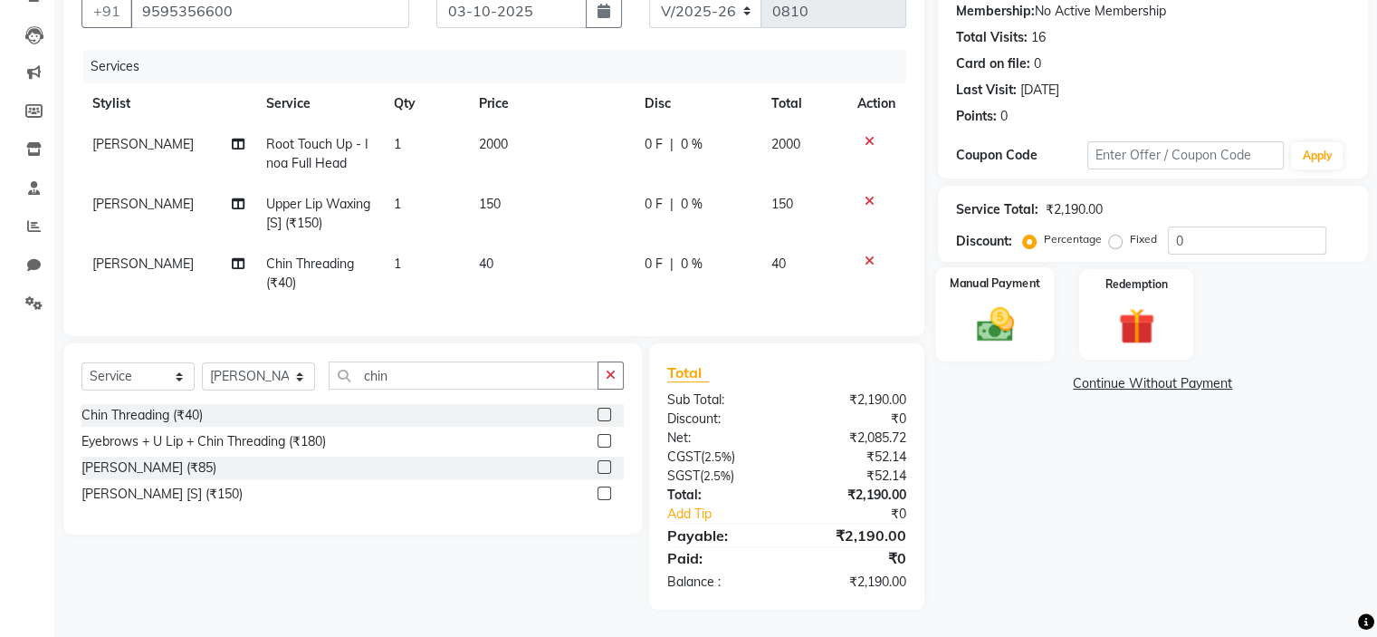
click at [996, 304] on img at bounding box center [994, 324] width 61 height 43
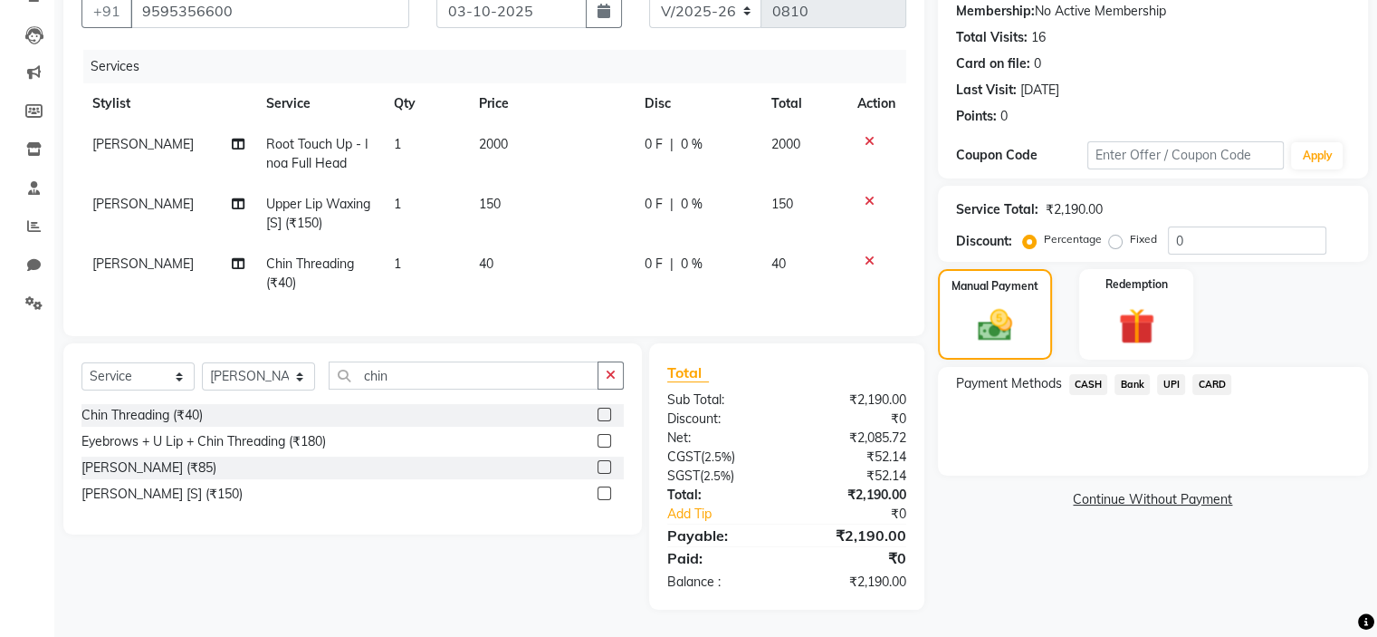
click at [1088, 379] on span "CASH" at bounding box center [1088, 384] width 39 height 21
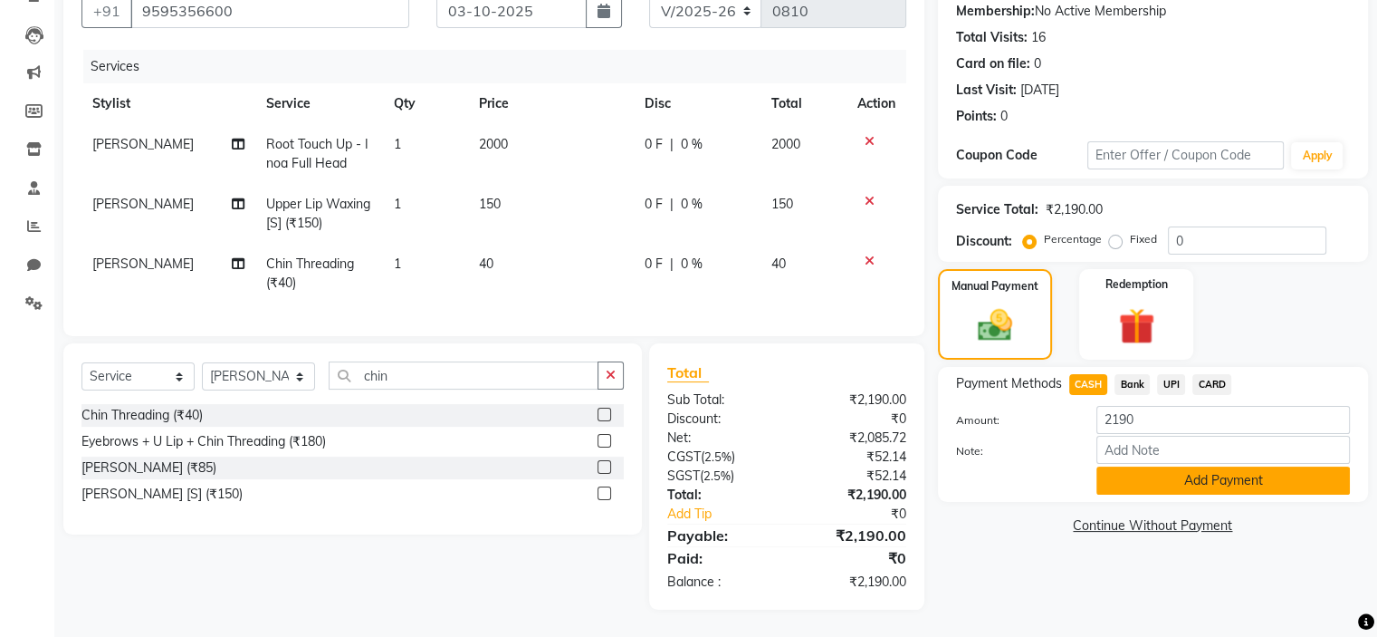
click at [1142, 474] on button "Add Payment" at bounding box center [1224, 480] width 254 height 28
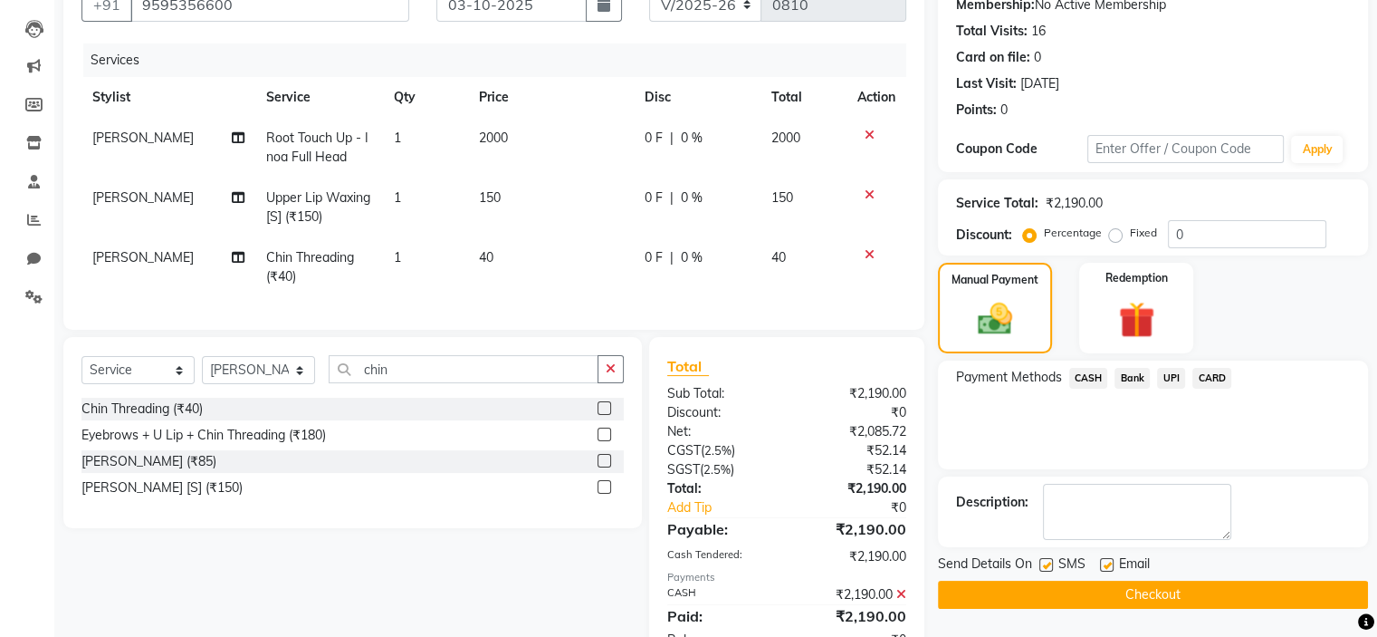
click at [1126, 597] on button "Checkout" at bounding box center [1153, 594] width 430 height 28
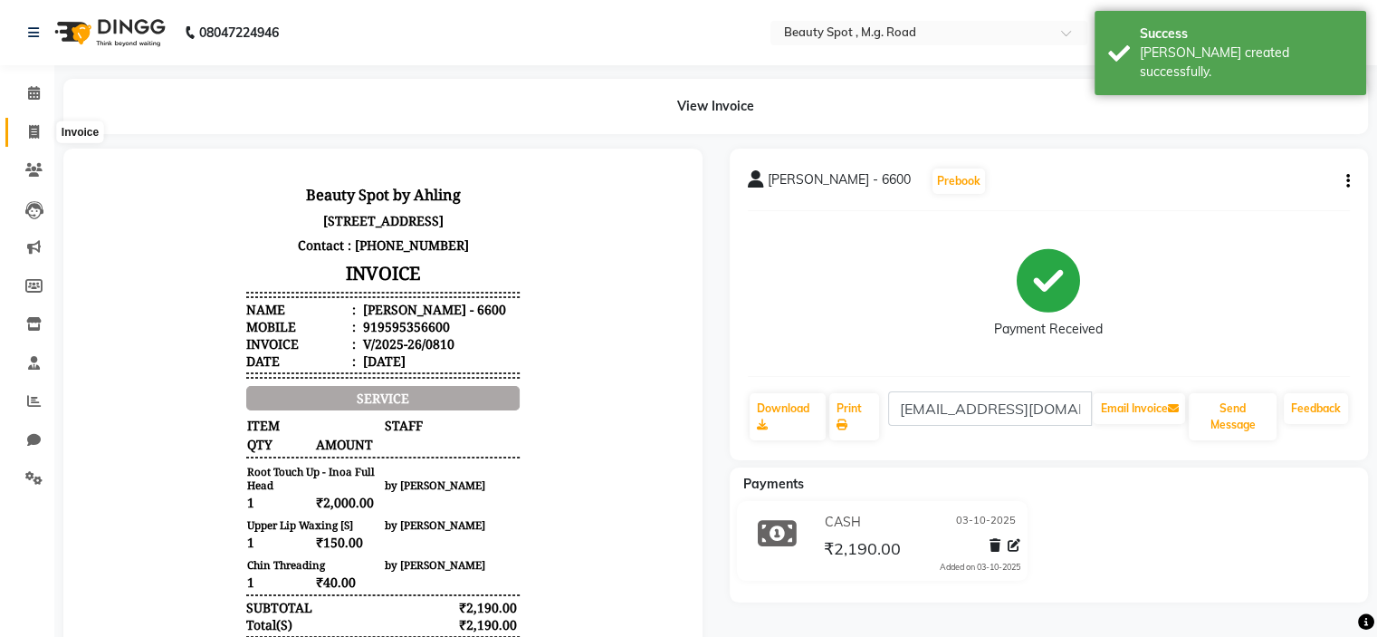
click at [33, 129] on icon at bounding box center [34, 132] width 10 height 14
select select "7357"
select select "service"
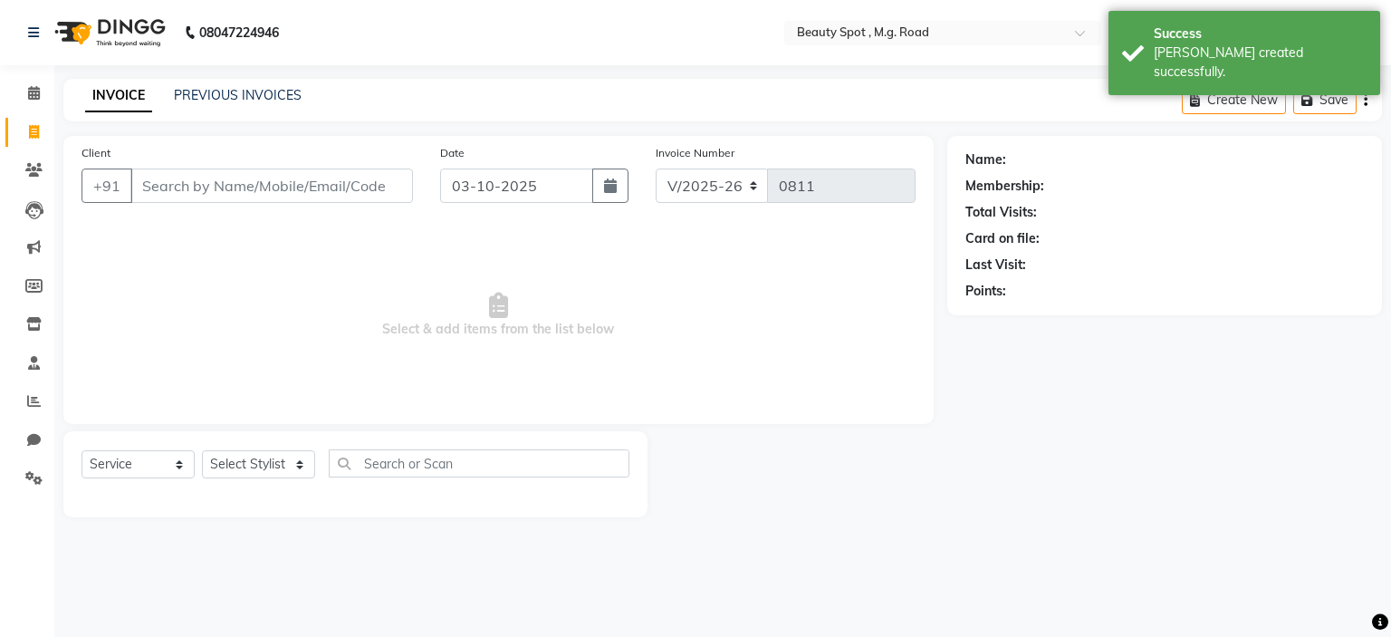
click at [246, 187] on input "Client" at bounding box center [271, 185] width 283 height 34
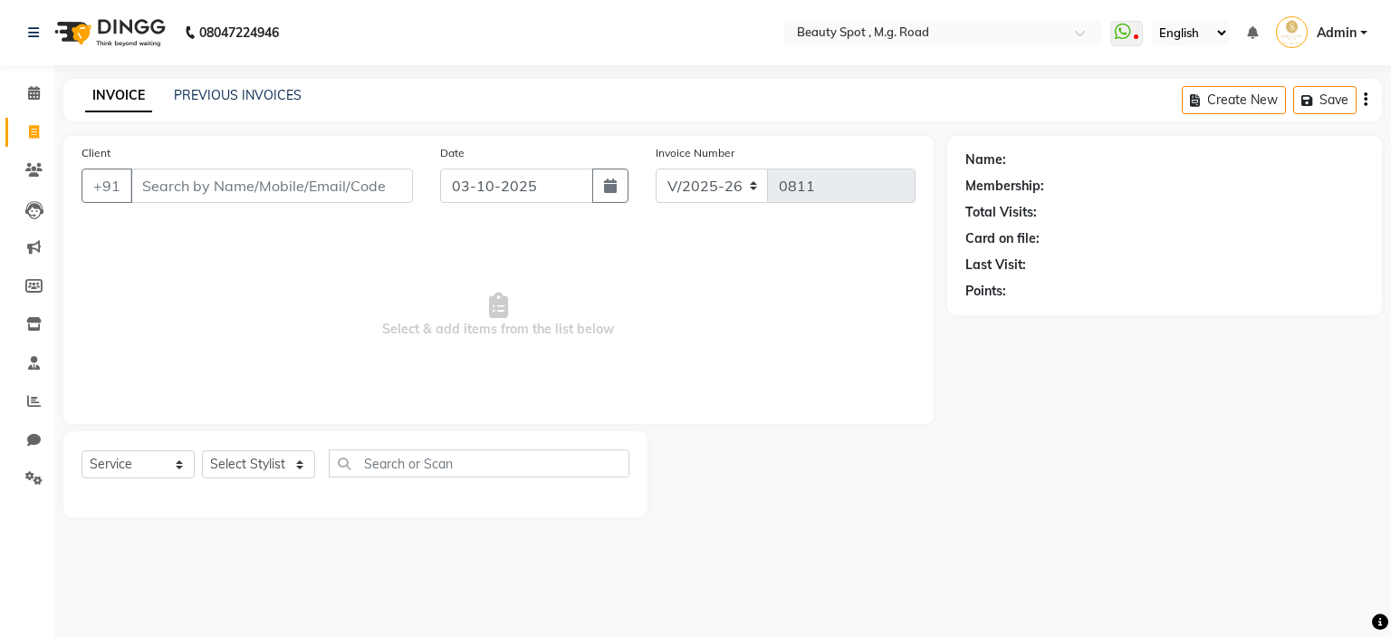
click at [272, 194] on input "Client" at bounding box center [271, 185] width 283 height 34
click at [196, 188] on input "Client" at bounding box center [271, 185] width 283 height 34
click at [228, 169] on div "Client +91" at bounding box center [247, 180] width 359 height 74
click at [225, 187] on input "Client" at bounding box center [271, 185] width 283 height 34
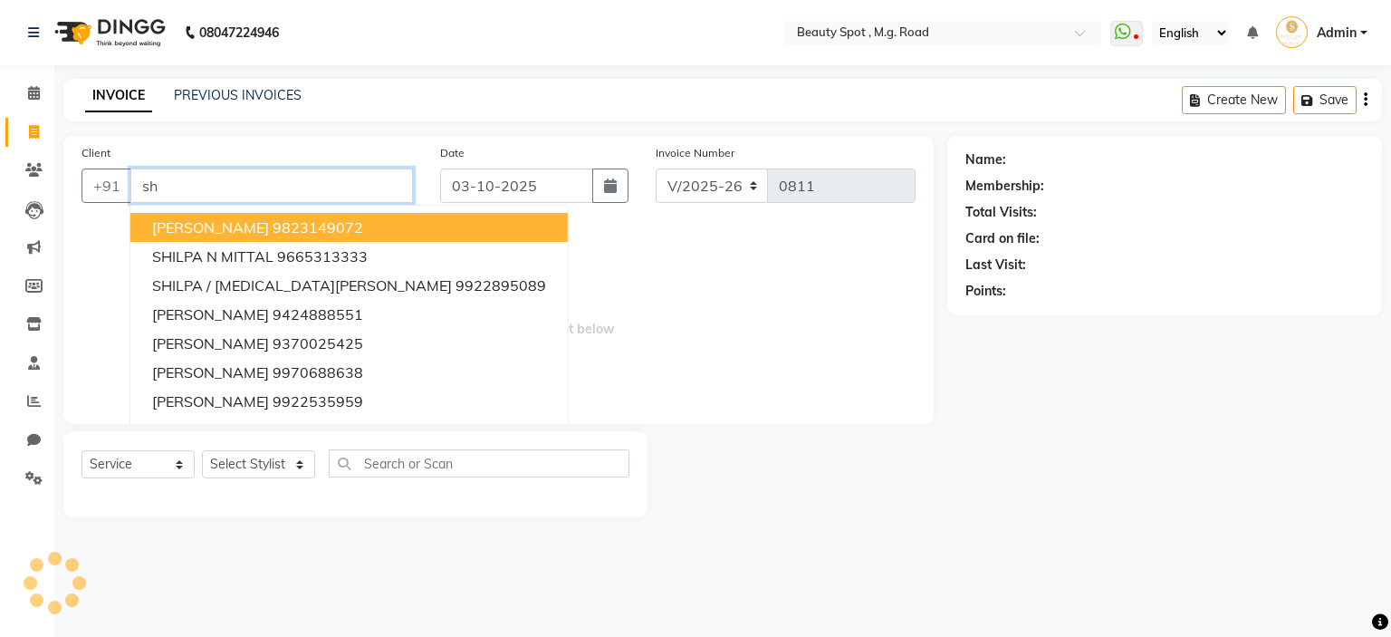
type input "s"
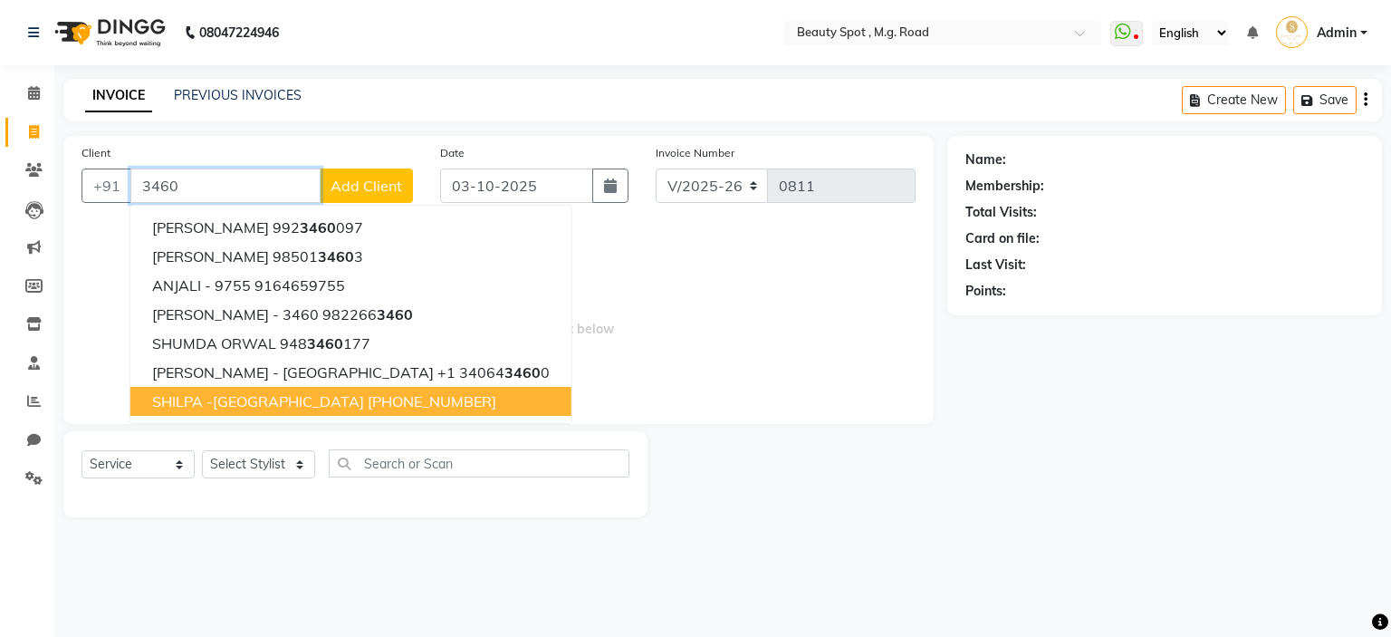
click at [368, 398] on ngb-highlight "+34 609789227" at bounding box center [432, 401] width 129 height 18
type input "609789227"
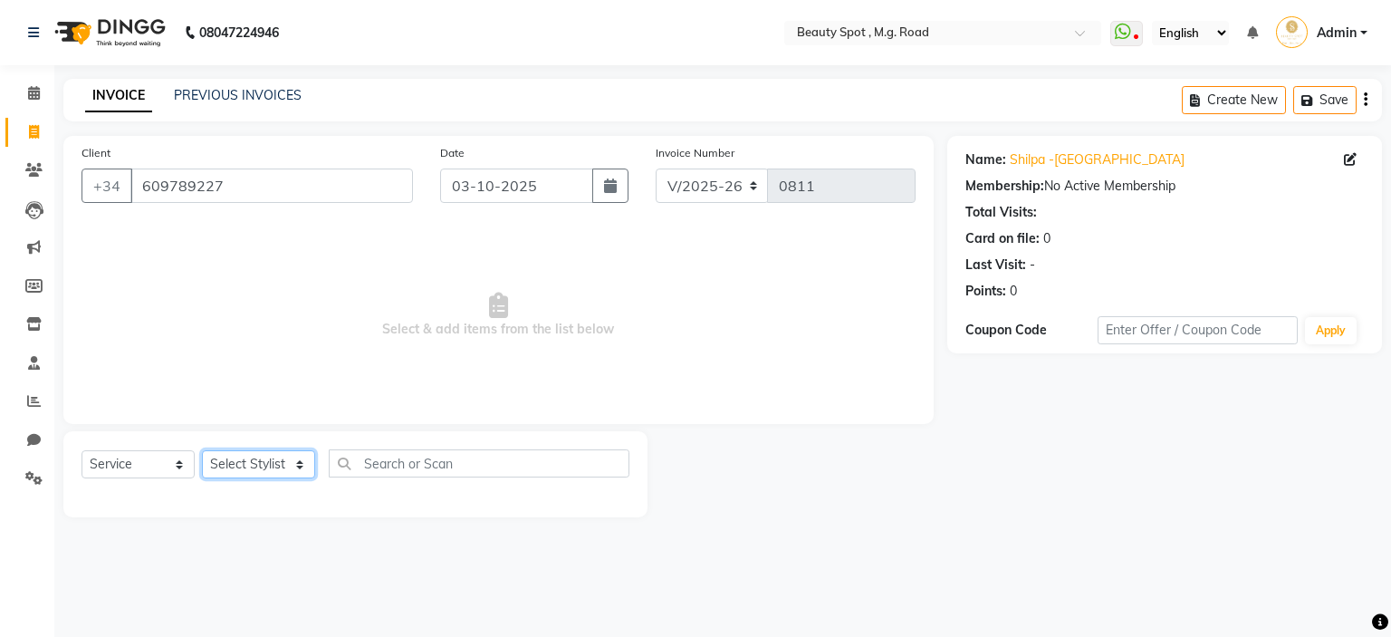
click at [268, 464] on select "Select Stylist Ahling Devika Manager Sanu Sheela Tayyaba Yen" at bounding box center [258, 464] width 113 height 28
select select "63580"
click at [202, 451] on select "Select Stylist Ahling Devika Manager Sanu Sheela Tayyaba Yen" at bounding box center [258, 464] width 113 height 28
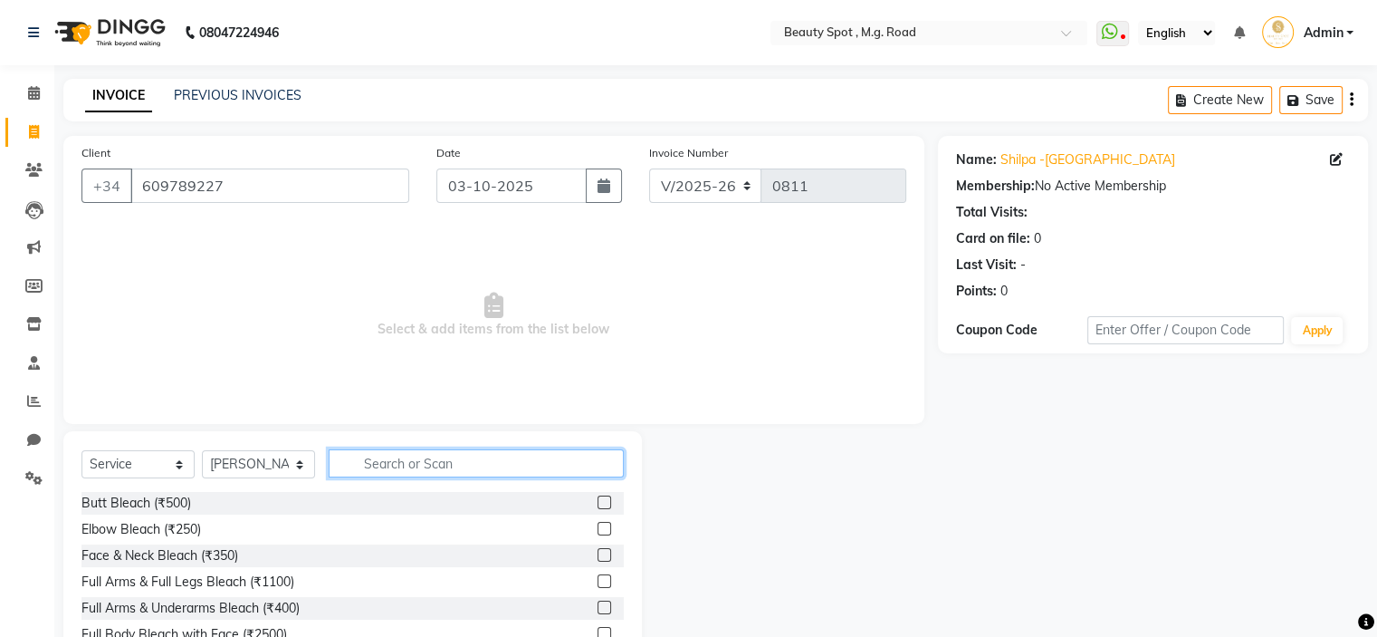
click at [371, 469] on input "text" at bounding box center [476, 463] width 295 height 28
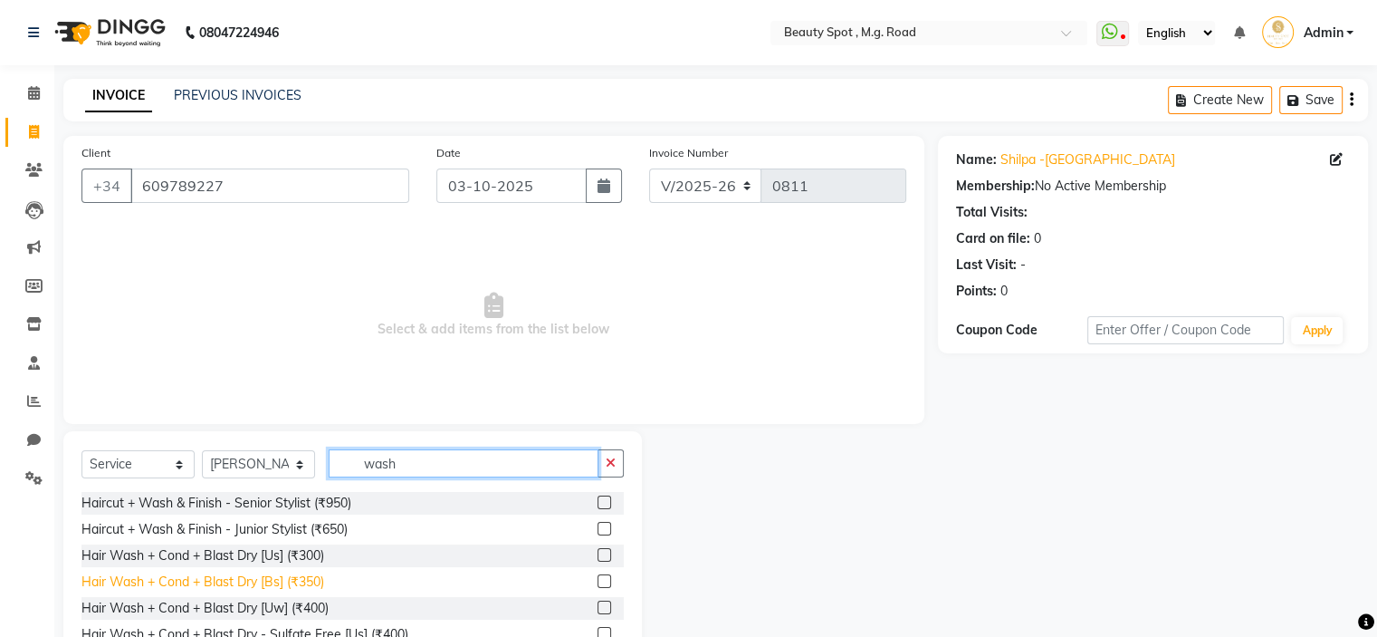
type input "wash"
click at [203, 584] on div "Hair Wash + Cond + Blast Dry [Bs] (₹350)" at bounding box center [202, 581] width 243 height 19
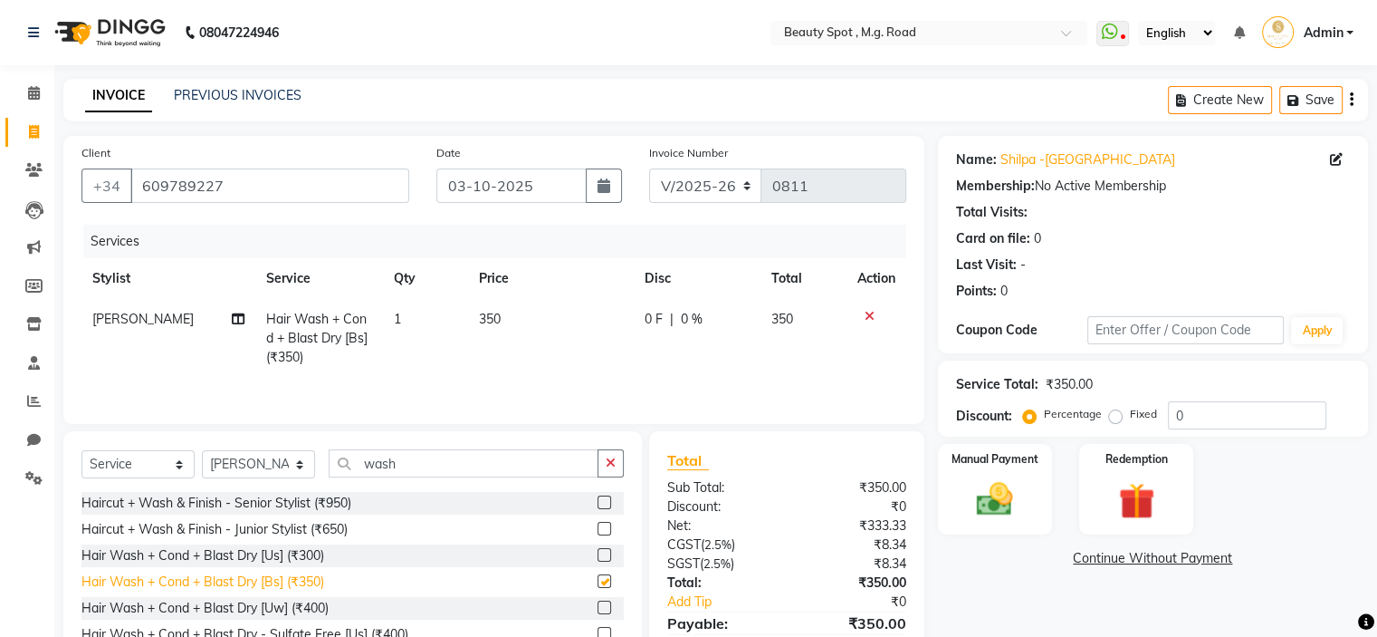
checkbox input "false"
click at [245, 462] on select "Select Stylist Ahling Devika Manager Sanu Sheela Tayyaba Yen" at bounding box center [258, 464] width 113 height 28
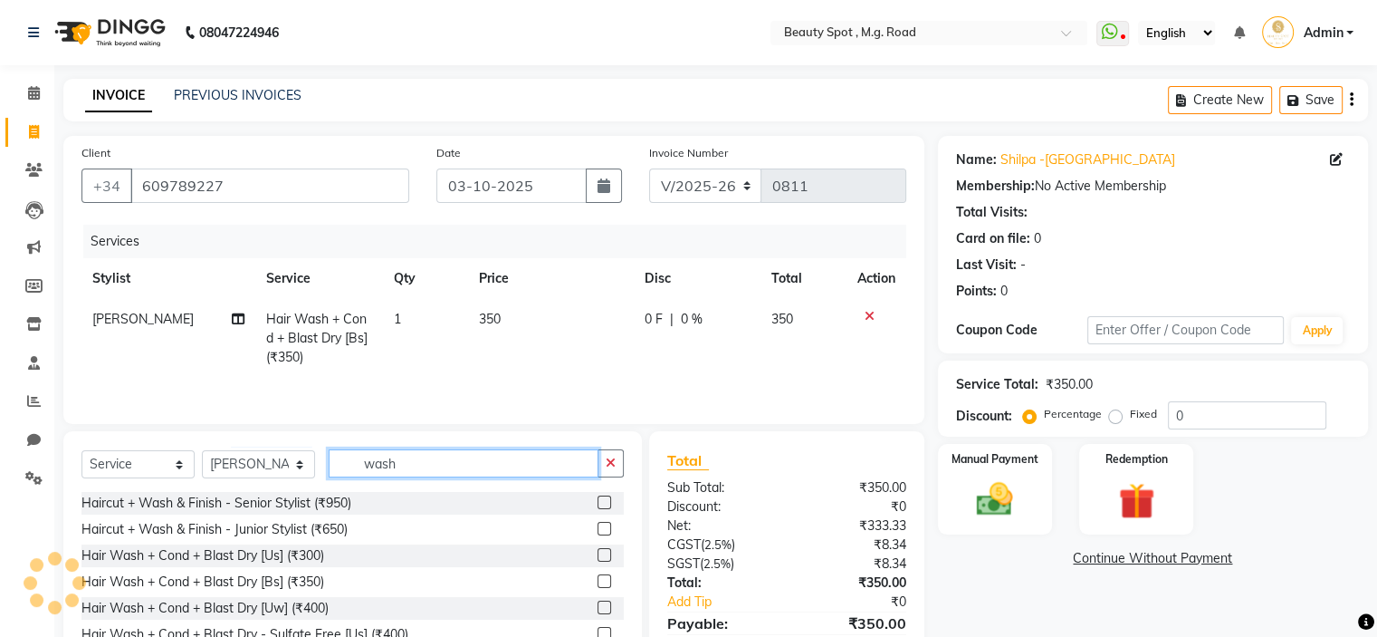
click at [422, 467] on input "wash" at bounding box center [464, 463] width 270 height 28
type input "w"
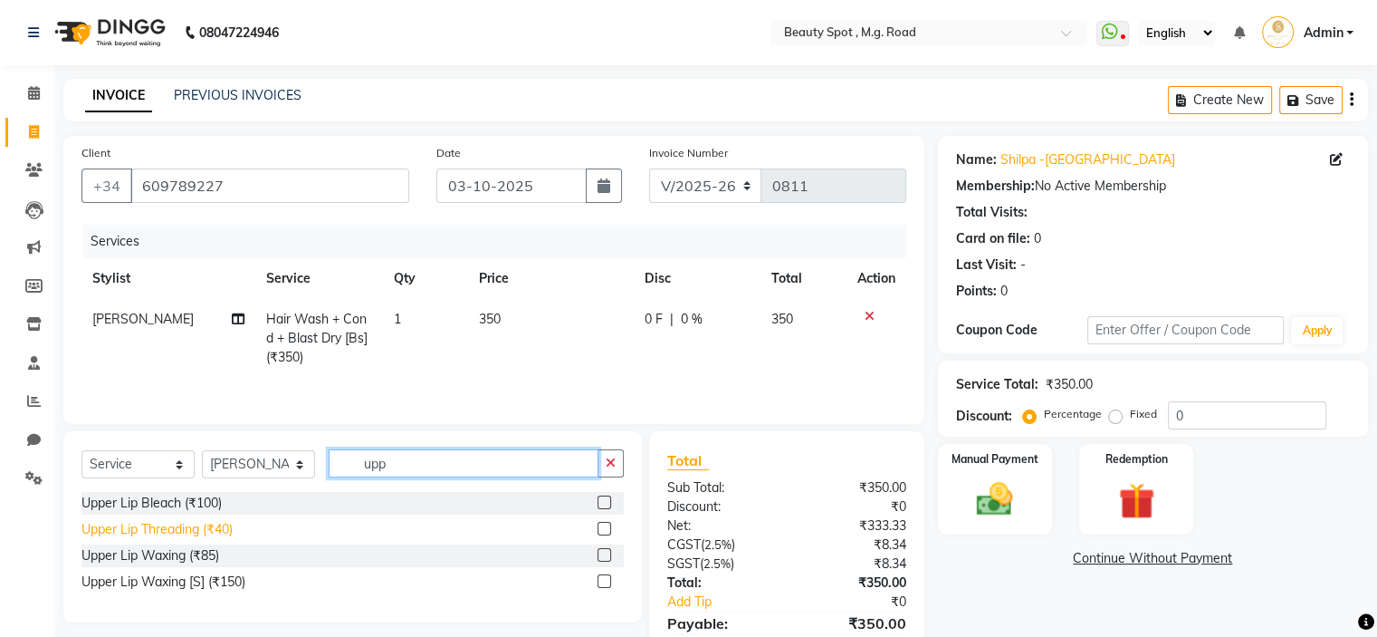
type input "upp"
click at [177, 532] on div "Upper Lip Threading (₹40)" at bounding box center [156, 529] width 151 height 19
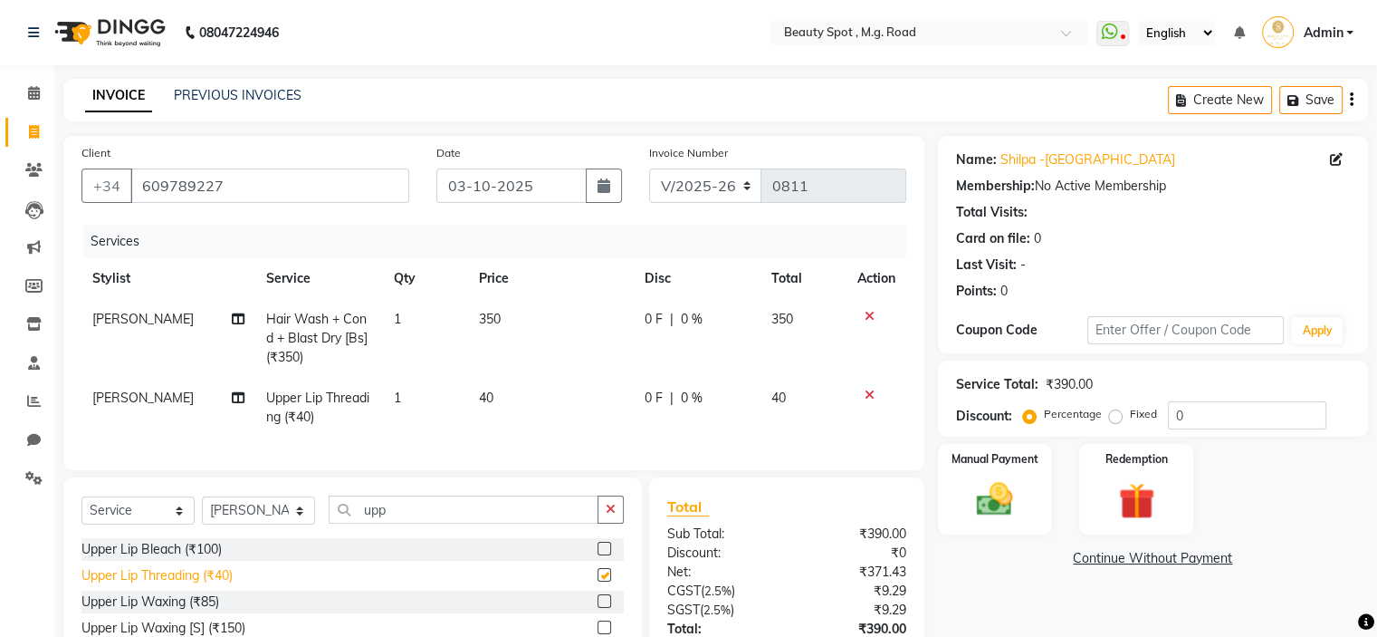
checkbox input "false"
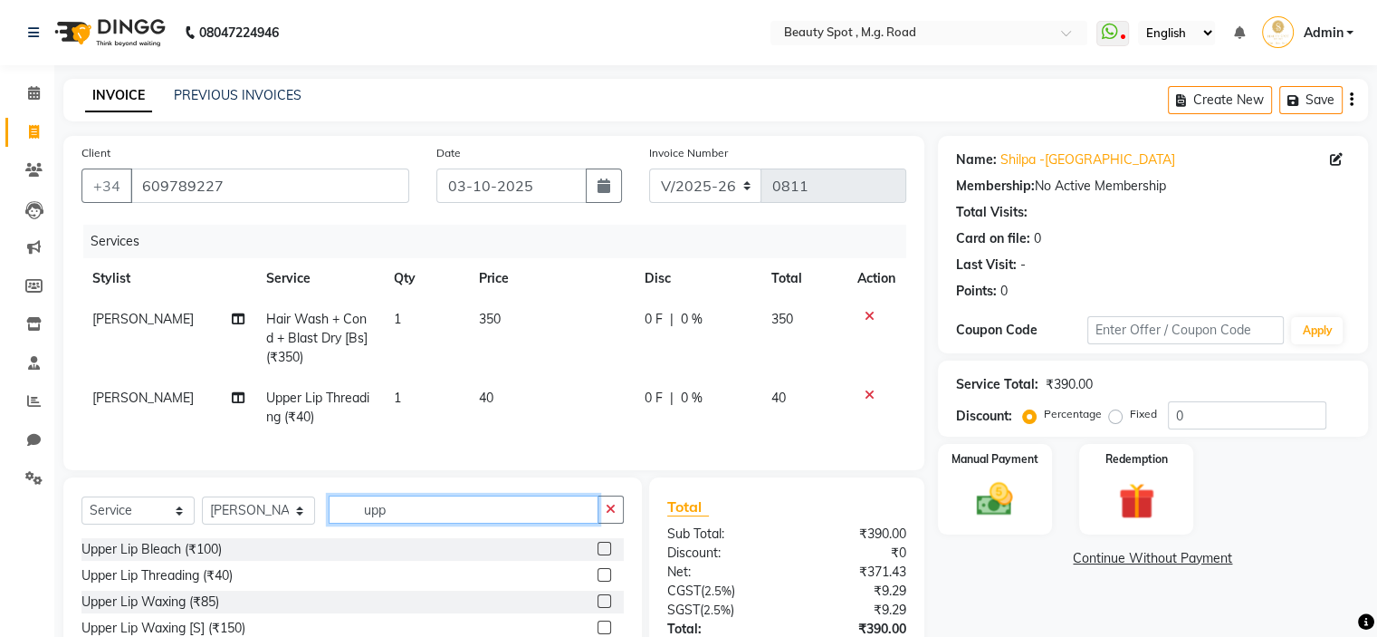
click at [398, 523] on input "upp" at bounding box center [464, 509] width 270 height 28
type input "u"
type input "chin"
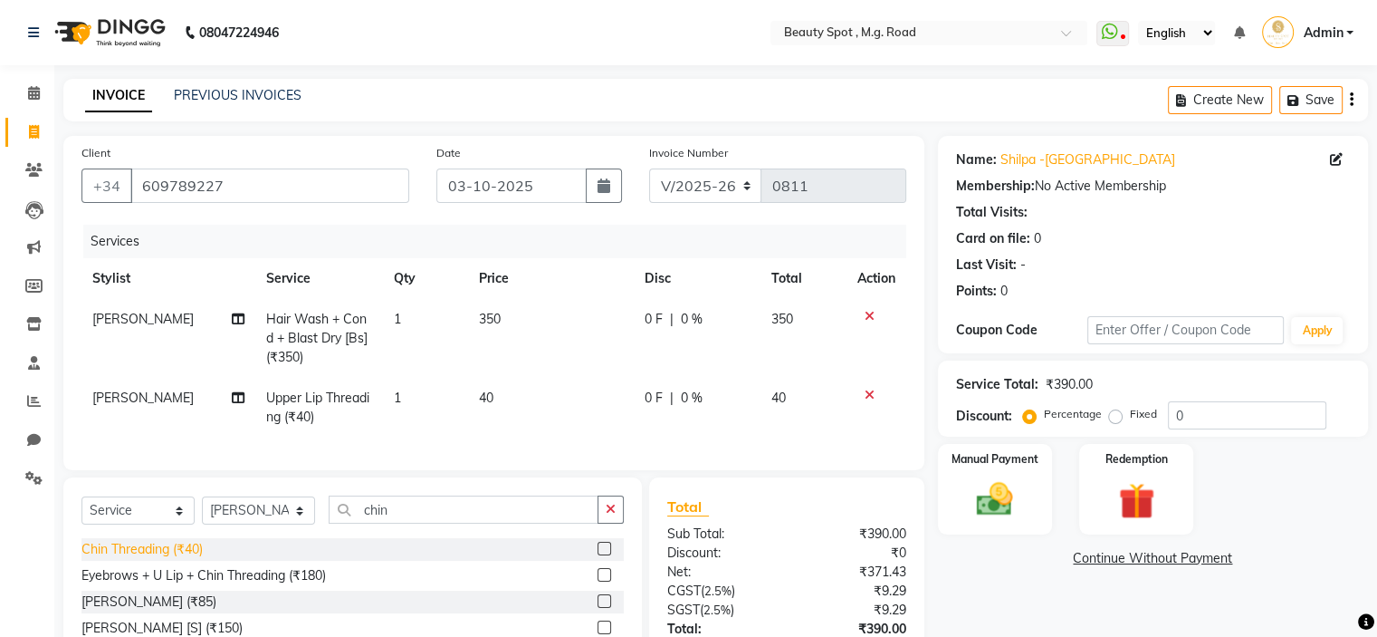
click at [203, 557] on div "Chin Threading (₹40)" at bounding box center [141, 549] width 121 height 19
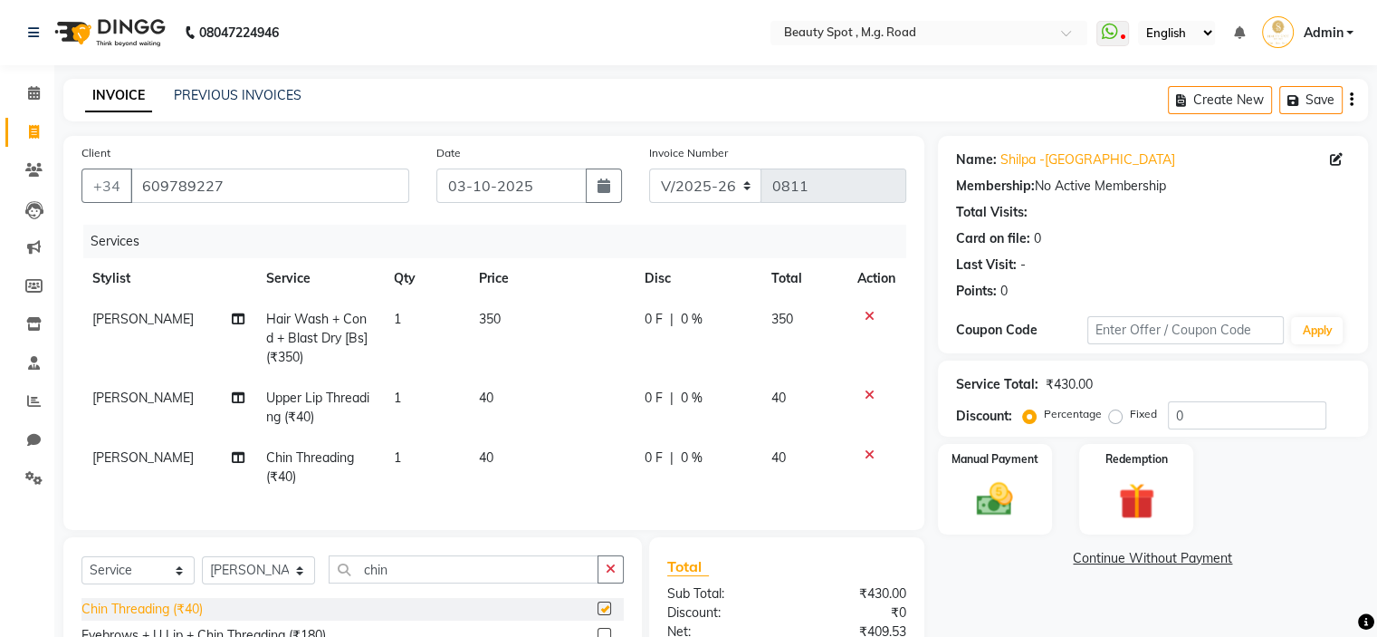
checkbox input "false"
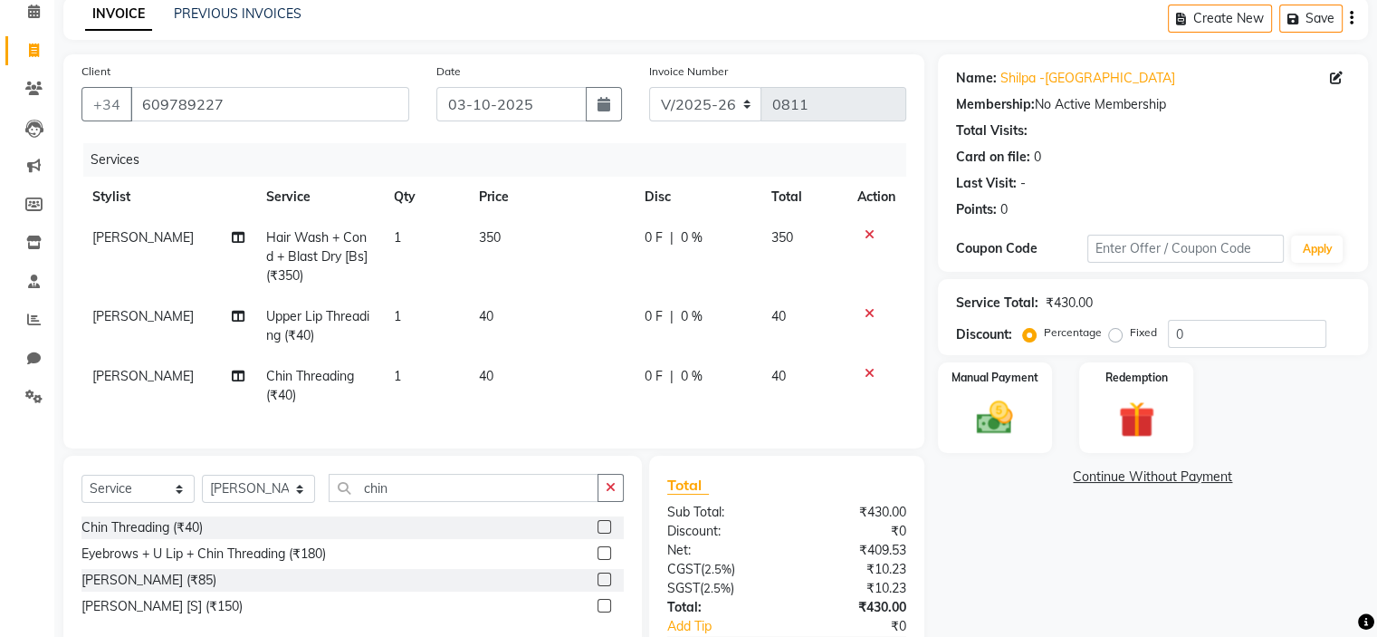
scroll to position [91, 0]
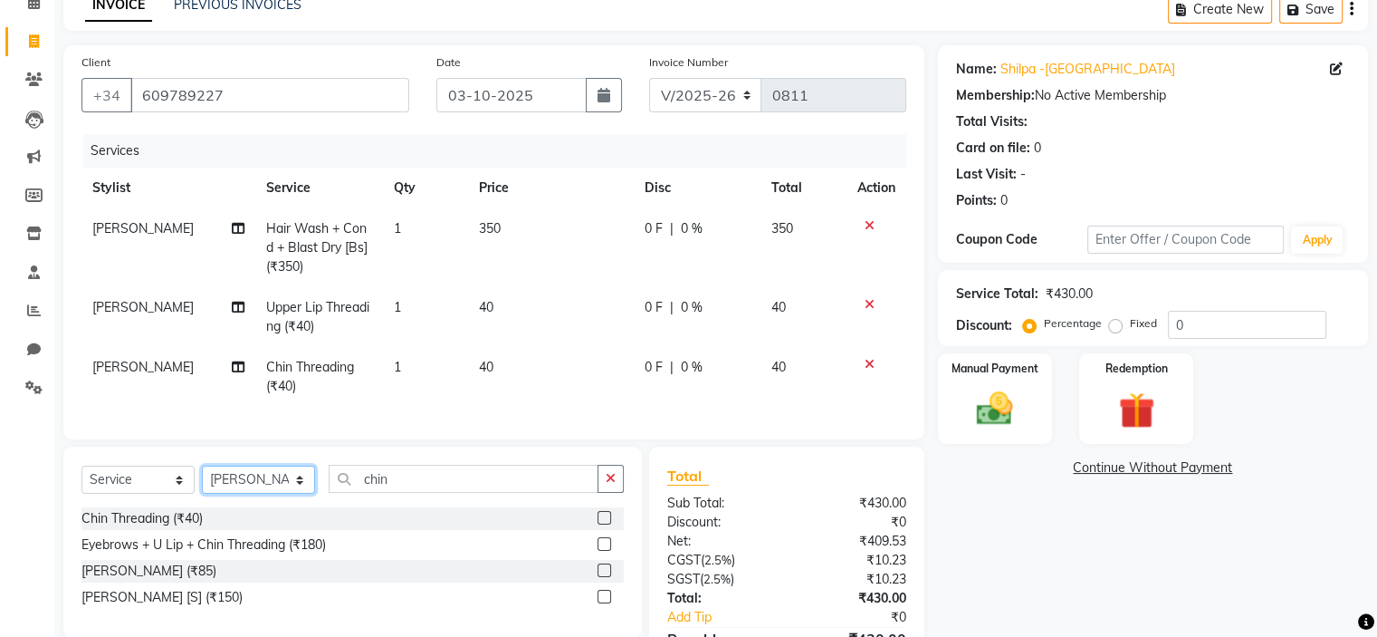
click at [222, 493] on select "Select Stylist Ahling Devika Manager Sanu Sheela Tayyaba Yen" at bounding box center [258, 479] width 113 height 28
select select "70085"
click at [202, 481] on select "Select Stylist Ahling Devika Manager Sanu Sheela Tayyaba Yen" at bounding box center [258, 479] width 113 height 28
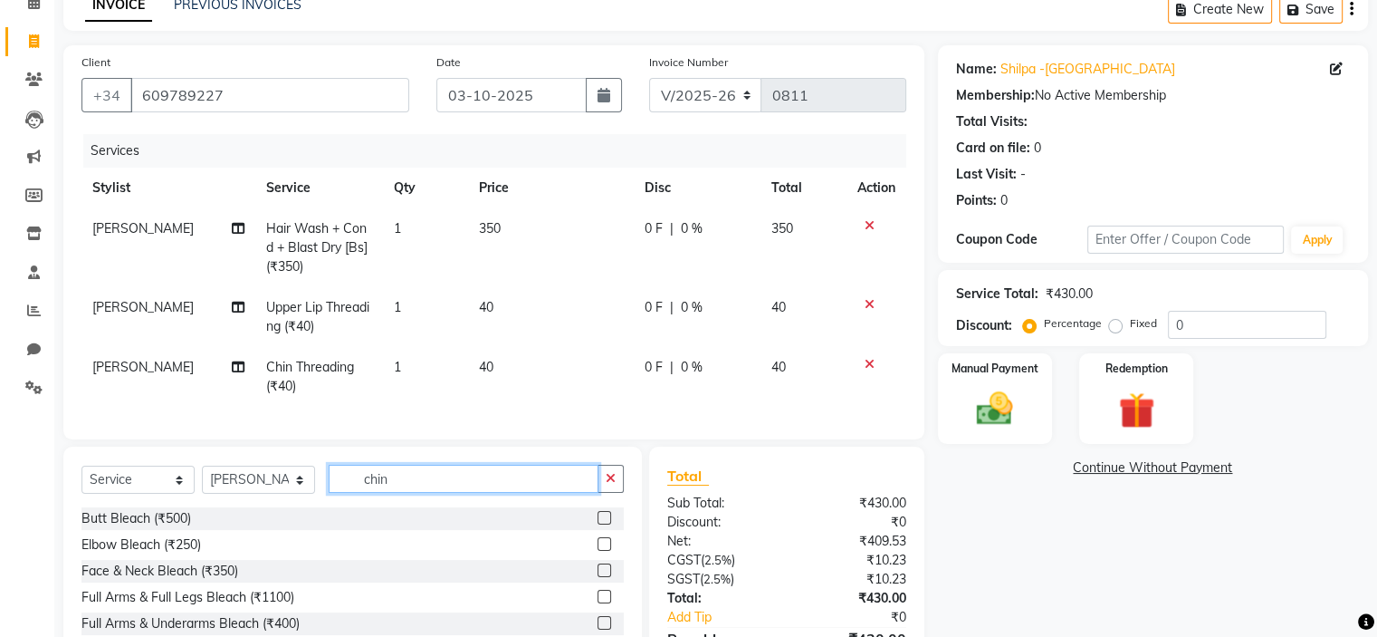
click at [411, 491] on input "chin" at bounding box center [464, 479] width 270 height 28
type input "c"
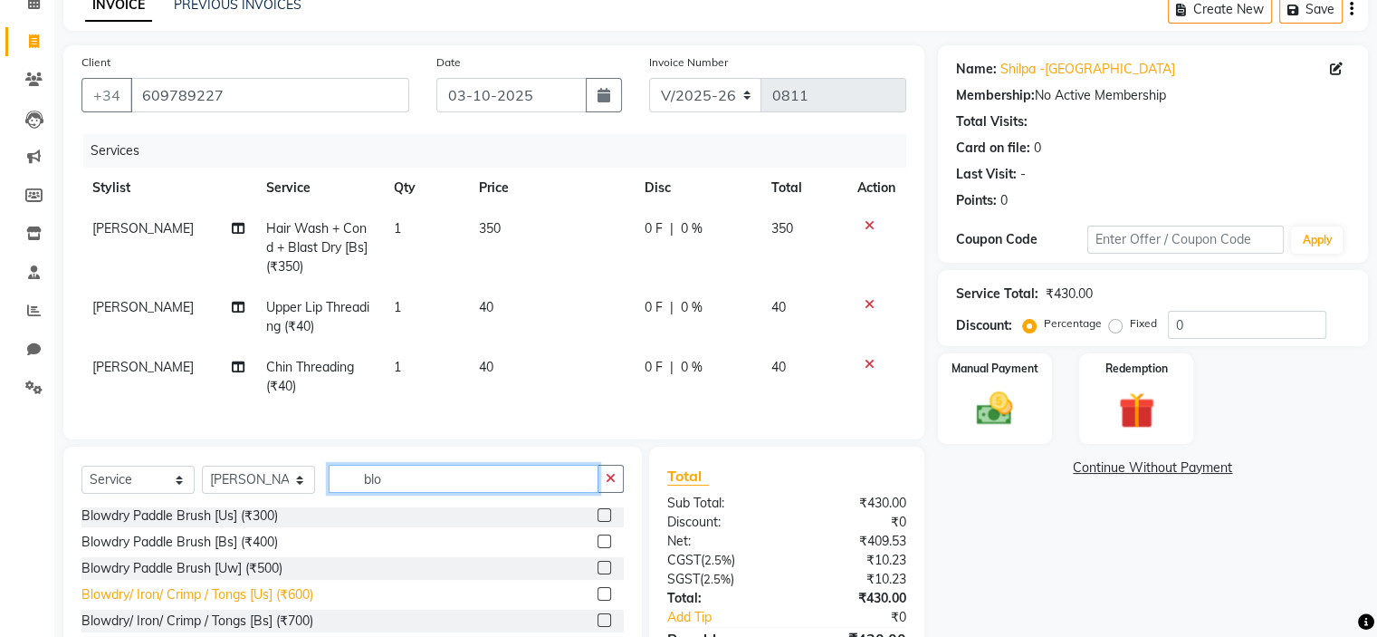
scroll to position [181, 0]
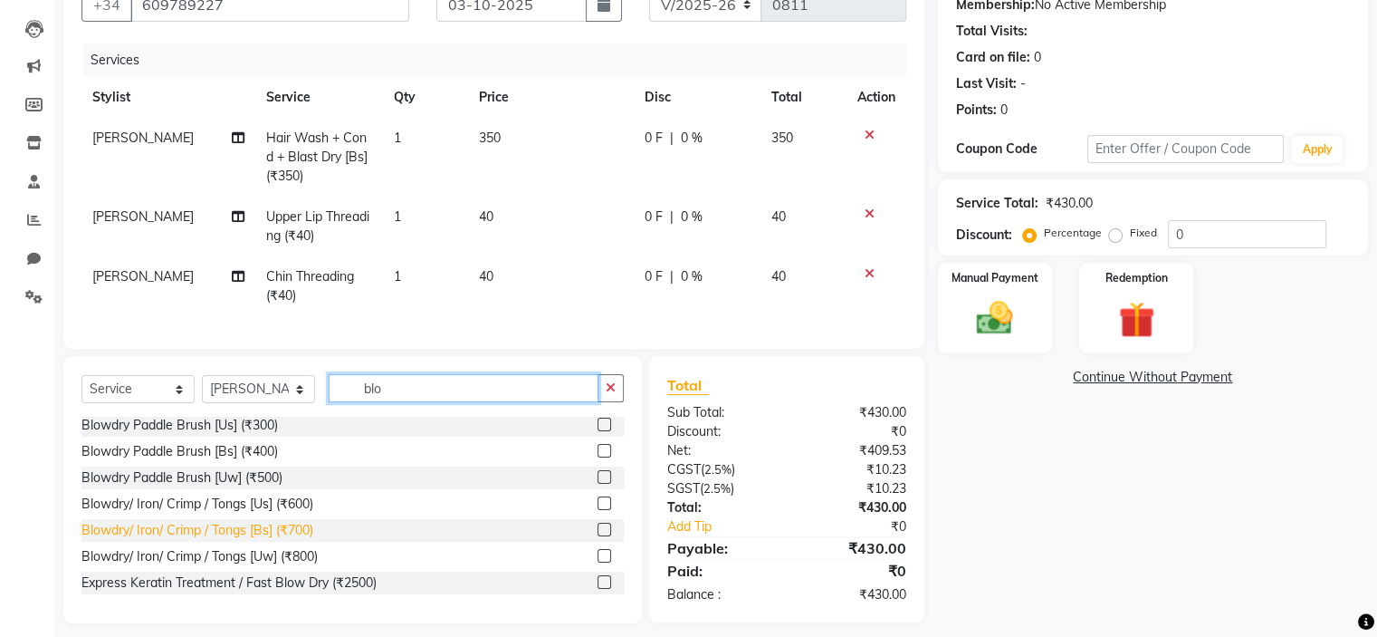
type input "blo"
click at [280, 540] on div "Blowdry/ Iron/ Crimp / Tongs [Bs] (₹700)" at bounding box center [197, 530] width 232 height 19
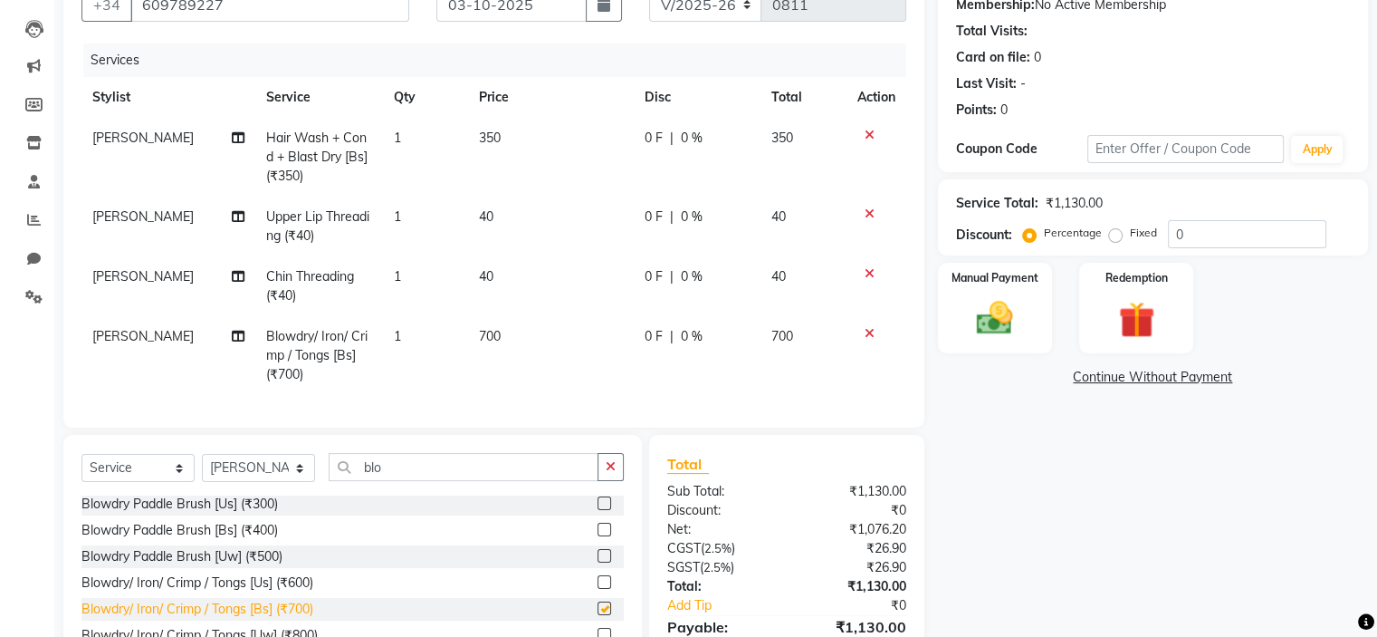
checkbox input "false"
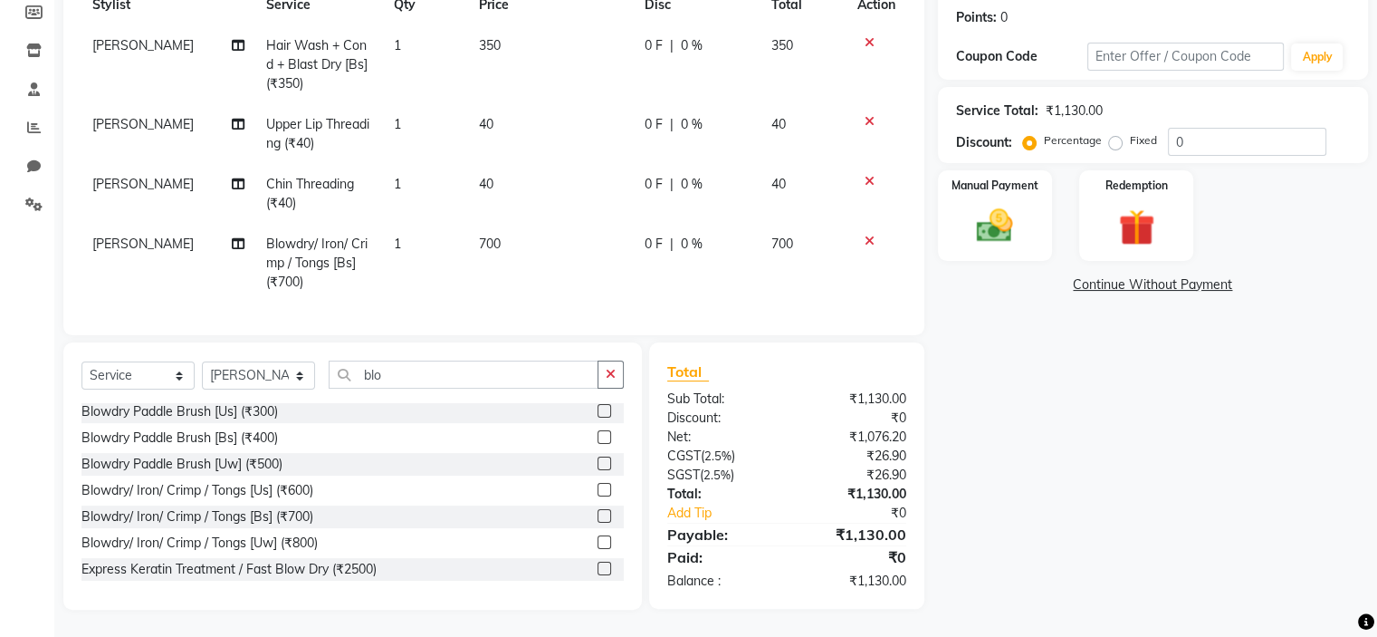
scroll to position [287, 0]
click at [687, 511] on link "Add Tip" at bounding box center [731, 512] width 155 height 19
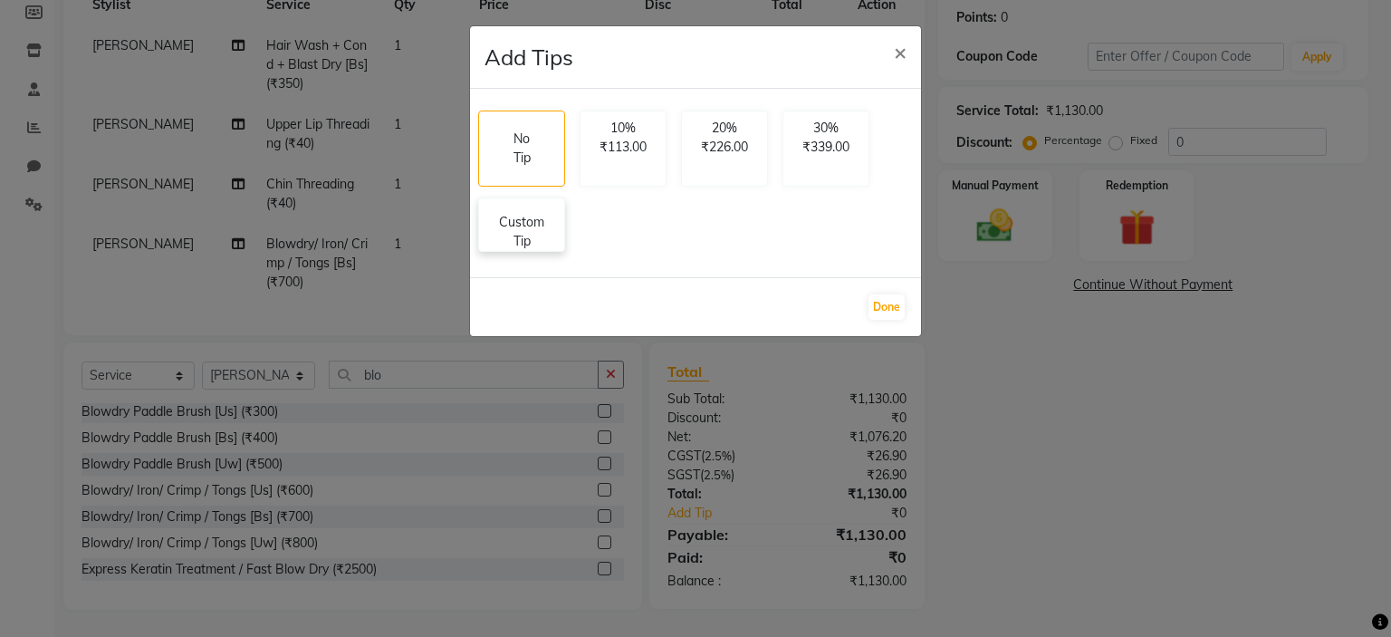
click at [513, 225] on p "Custom Tip" at bounding box center [521, 232] width 63 height 38
select select "63580"
select select "70085"
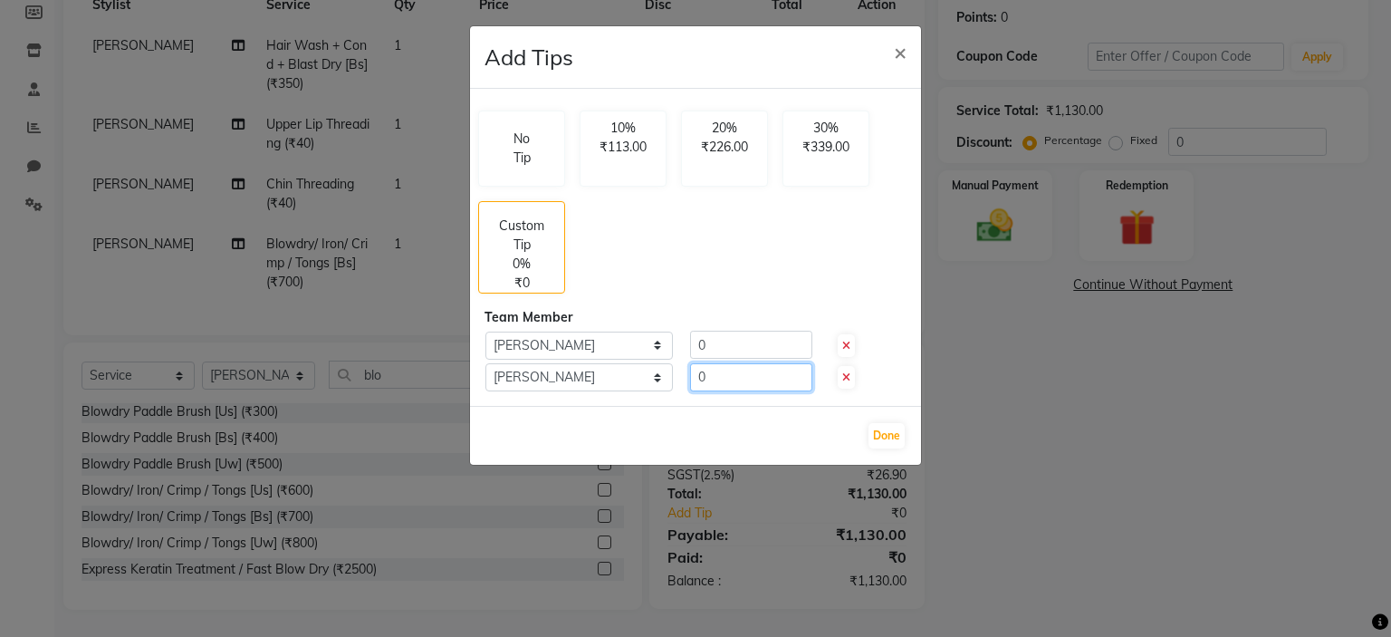
click at [715, 383] on input "0" at bounding box center [751, 377] width 122 height 28
click at [695, 373] on input "0" at bounding box center [751, 377] width 122 height 28
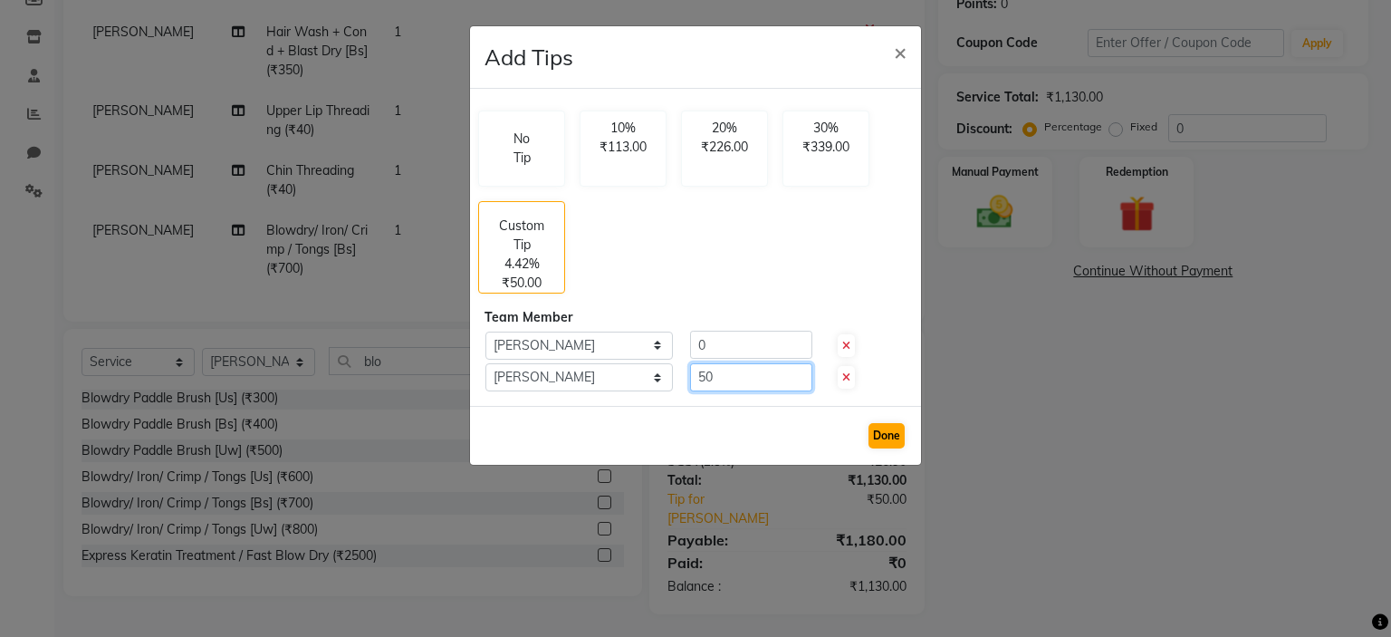
type input "50"
click at [891, 433] on button "Done" at bounding box center [886, 435] width 36 height 25
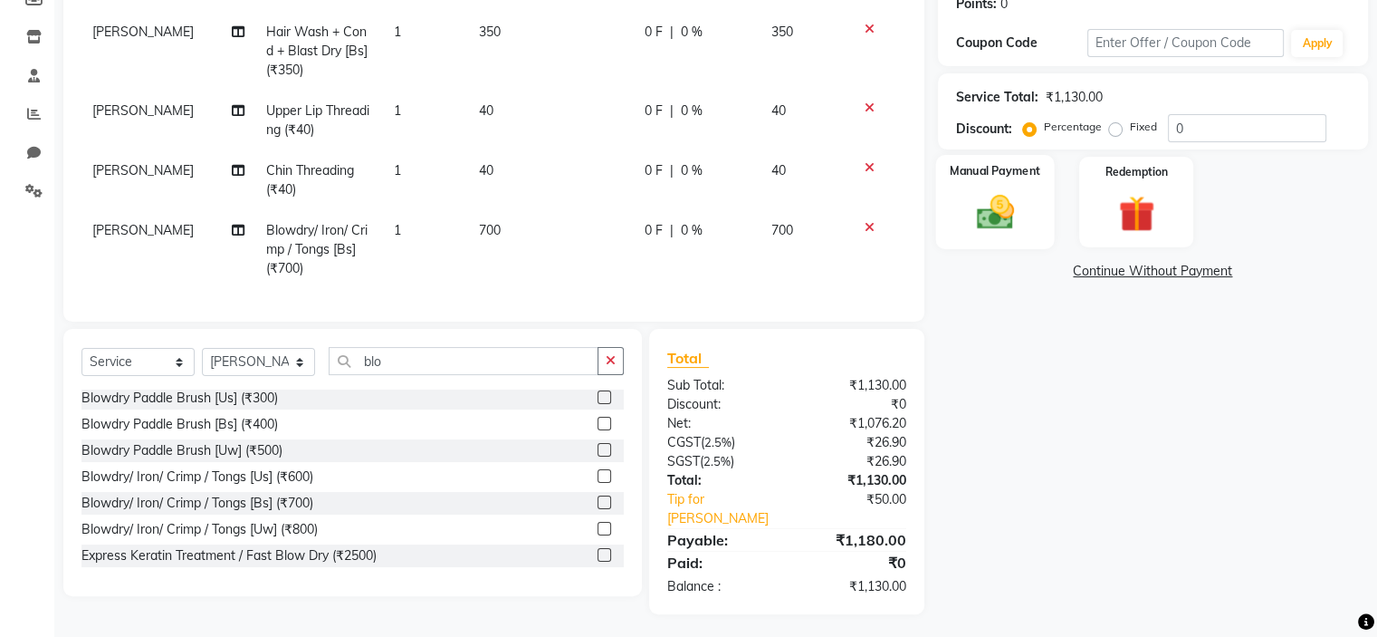
click at [1003, 202] on img at bounding box center [994, 212] width 61 height 43
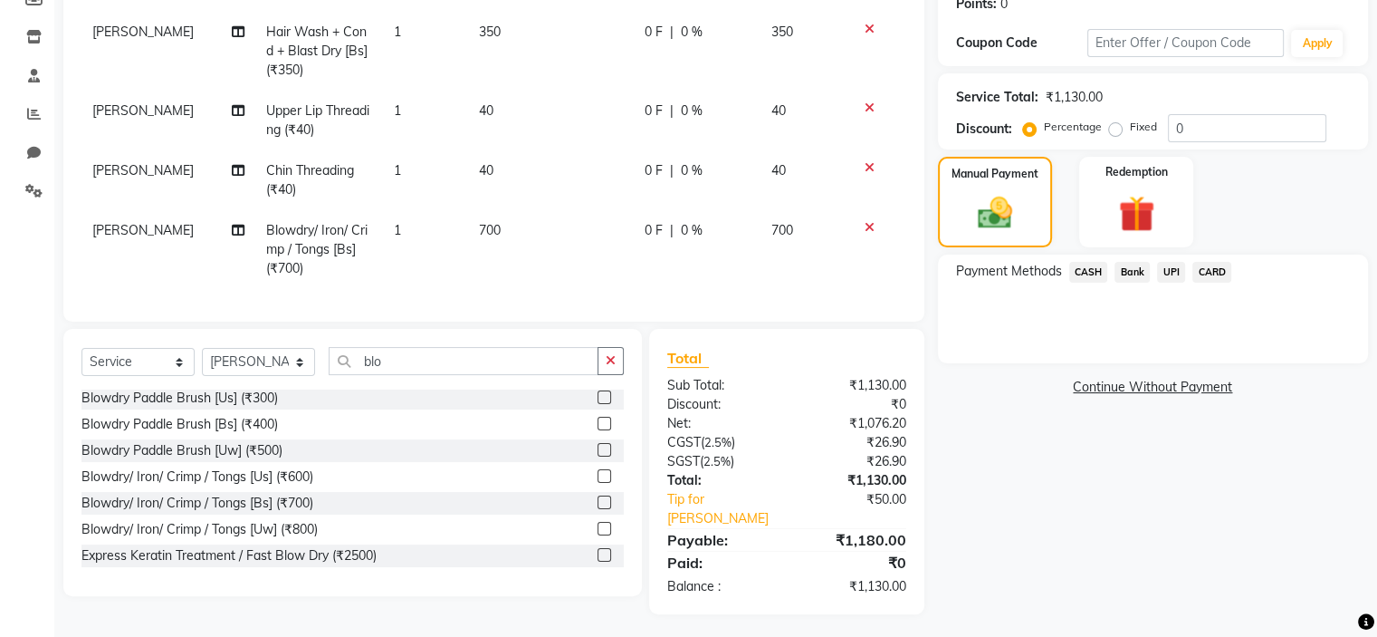
click at [1174, 263] on span "UPI" at bounding box center [1171, 272] width 28 height 21
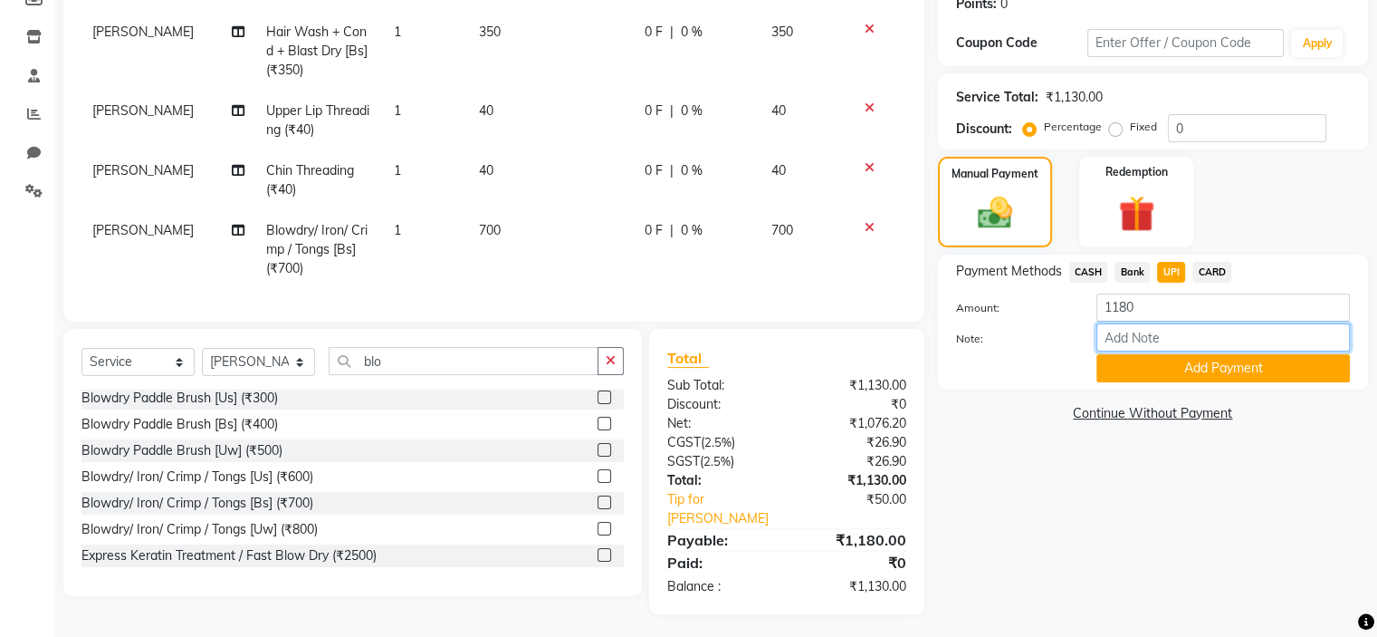
click at [1178, 333] on input "Note:" at bounding box center [1224, 337] width 254 height 28
click at [1260, 341] on input "50 TIP FOR TAYYABA AND SHEELA FROM CASH" at bounding box center [1224, 337] width 254 height 28
click at [1264, 336] on input "50 TIP FOR SHEELA FROM CASH" at bounding box center [1224, 337] width 254 height 28
type input "50 TIP FOR SHEELA FROM shilpa CASH"
click at [1209, 365] on button "Add Payment" at bounding box center [1224, 368] width 254 height 28
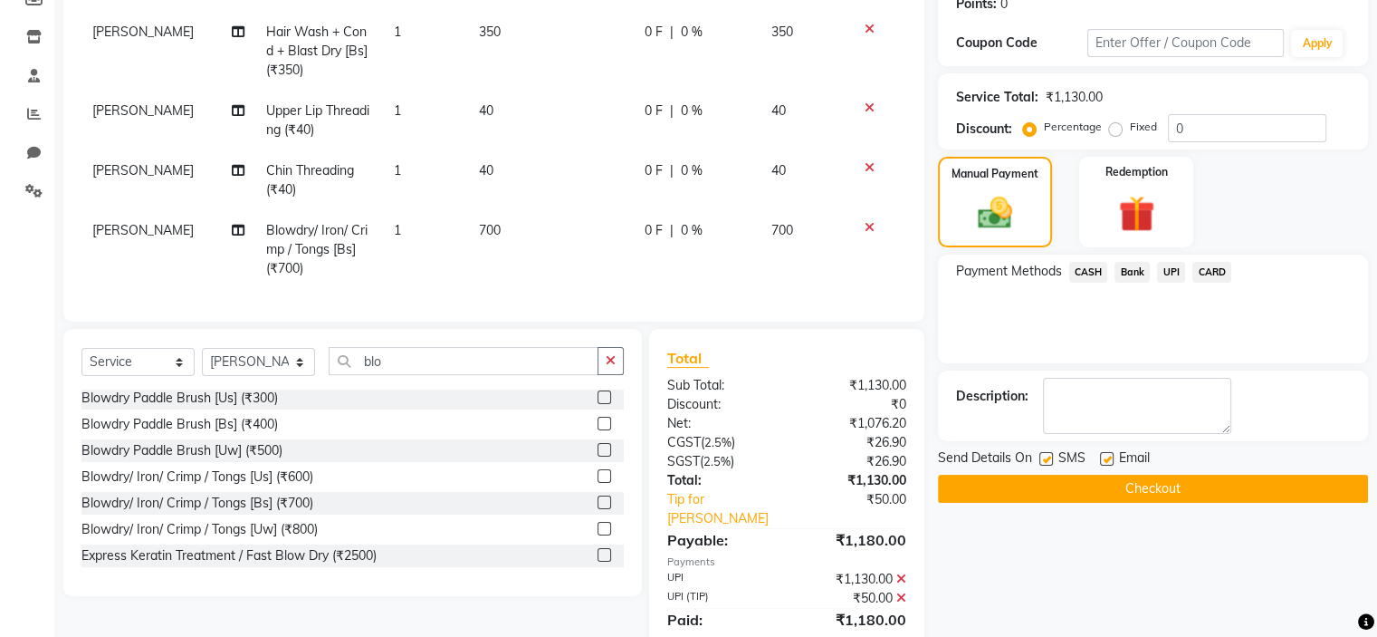
click at [1141, 483] on button "Checkout" at bounding box center [1153, 488] width 430 height 28
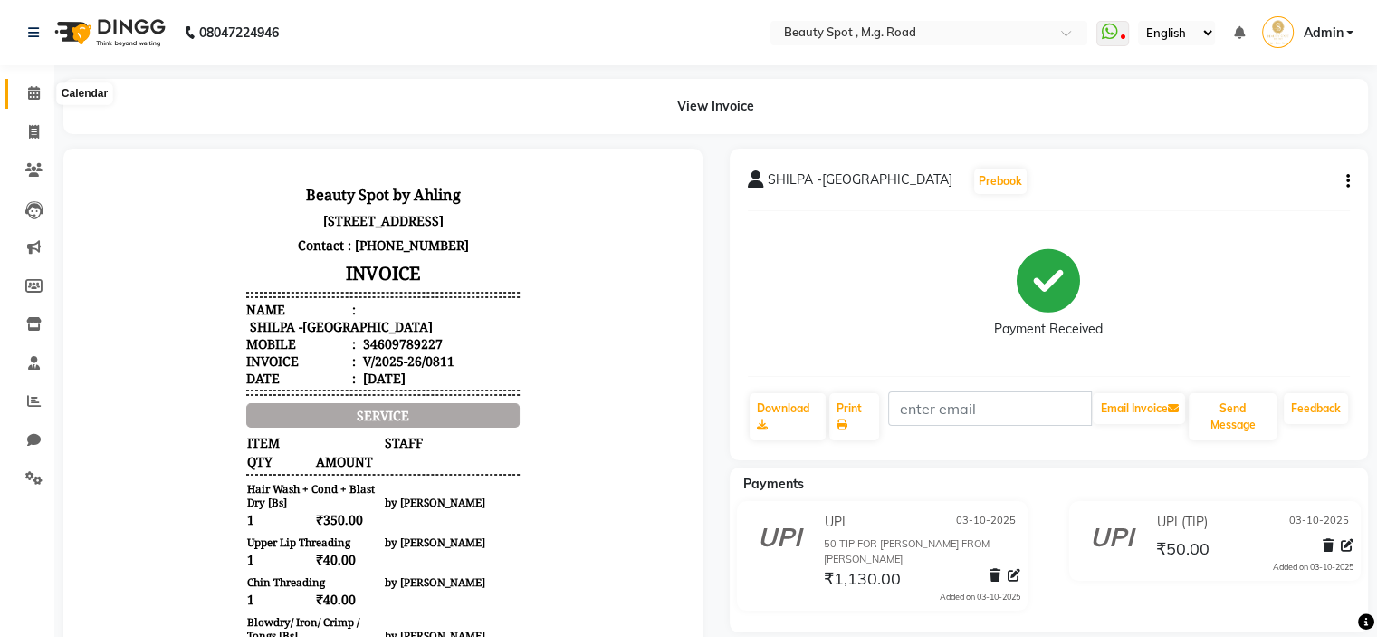
click at [29, 89] on icon at bounding box center [34, 93] width 12 height 14
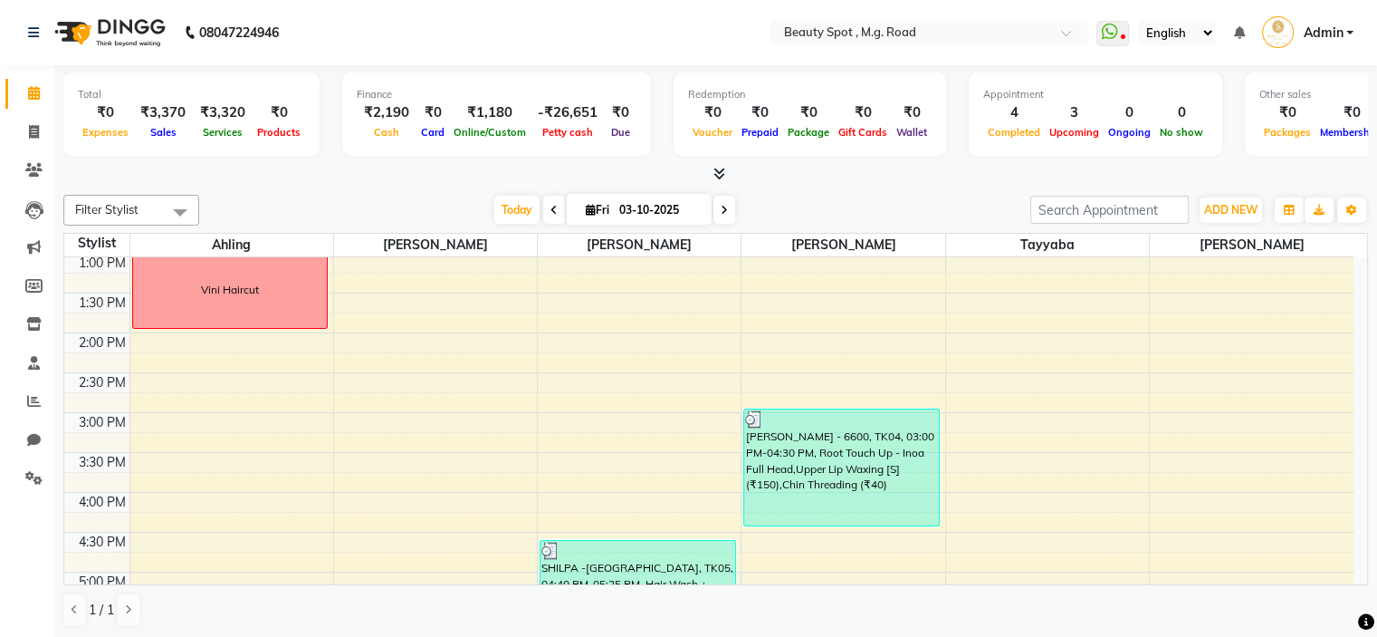
scroll to position [453, 0]
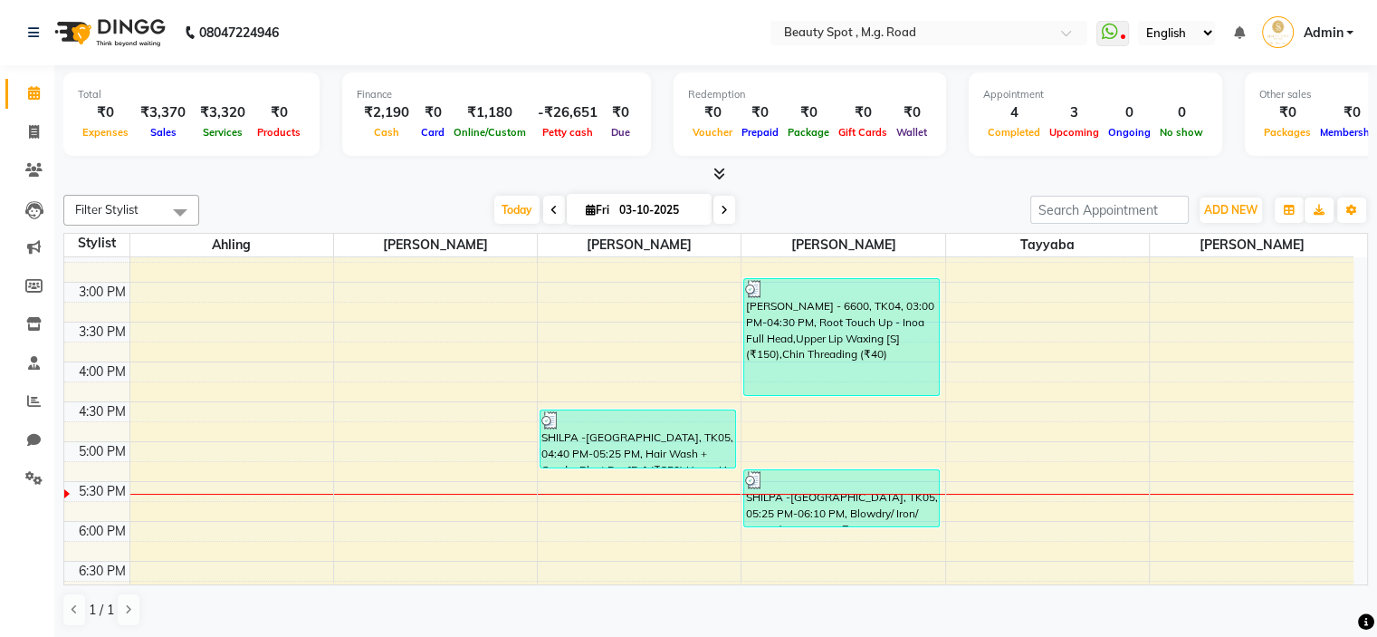
click at [721, 206] on icon at bounding box center [724, 210] width 7 height 11
type input "04-10-2025"
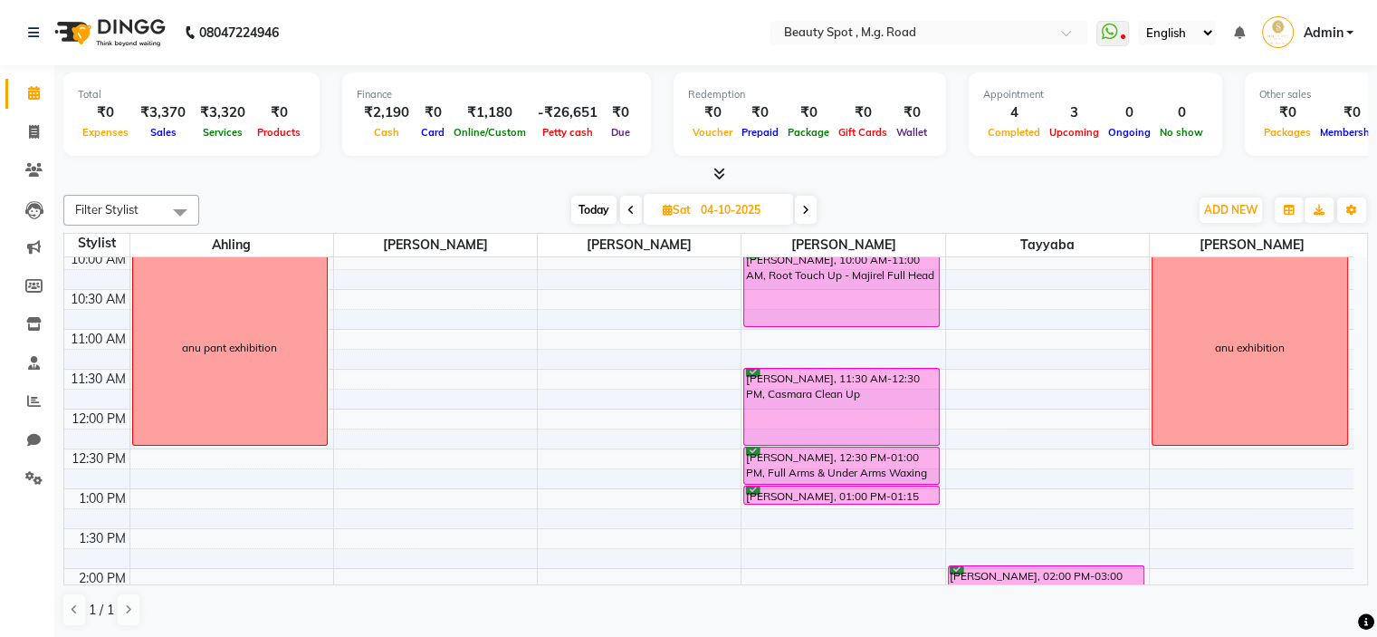
scroll to position [0, 0]
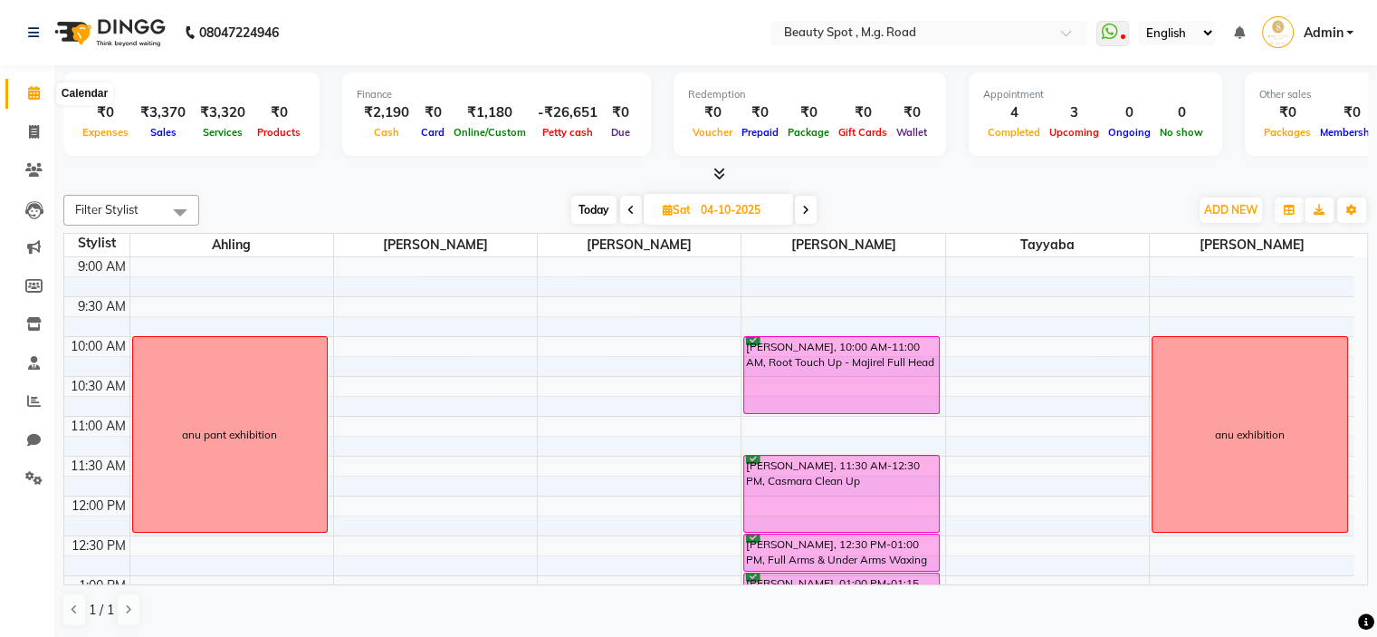
click at [33, 90] on icon at bounding box center [34, 93] width 12 height 14
click at [37, 90] on icon at bounding box center [34, 93] width 12 height 14
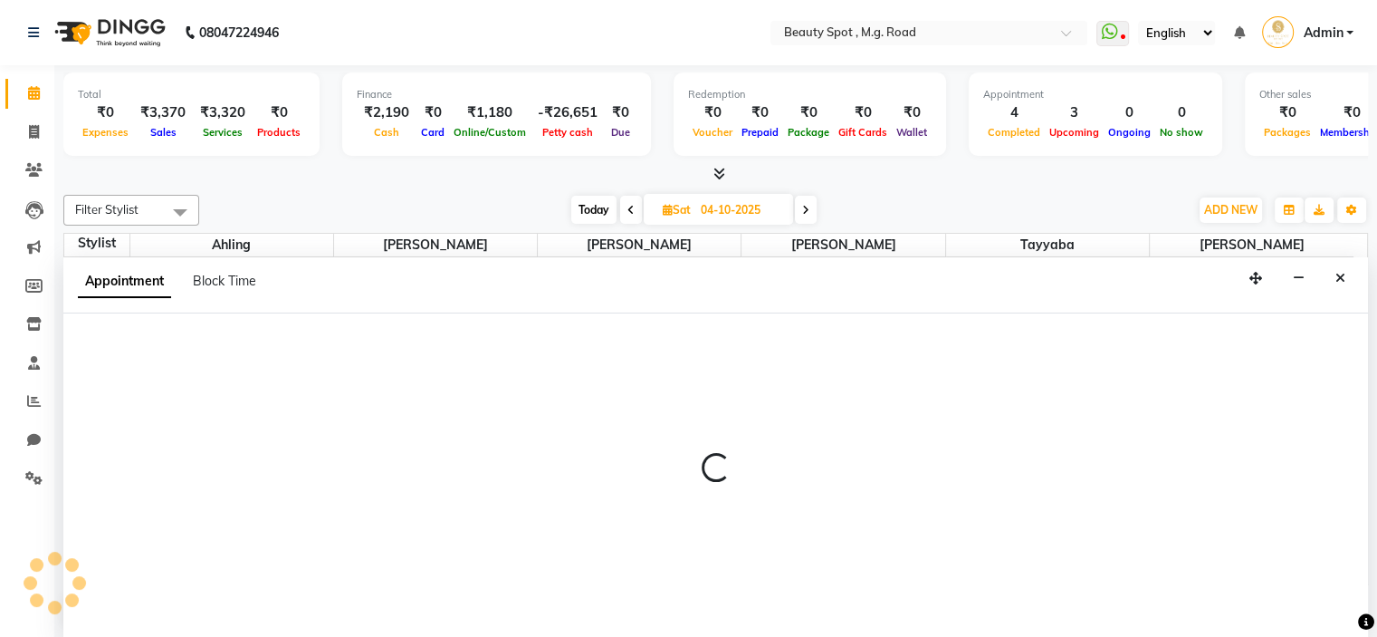
select select "63581"
select select "600"
select select "tentative"
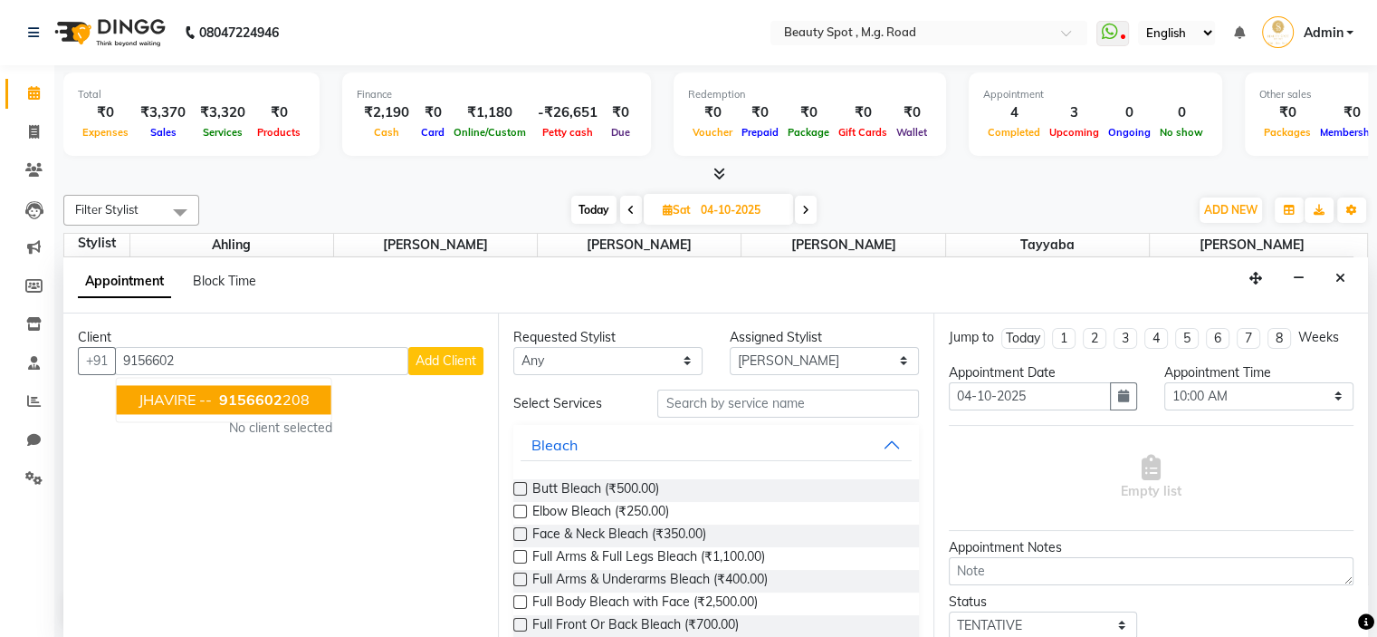
click at [228, 398] on span "9156602" at bounding box center [250, 399] width 63 height 18
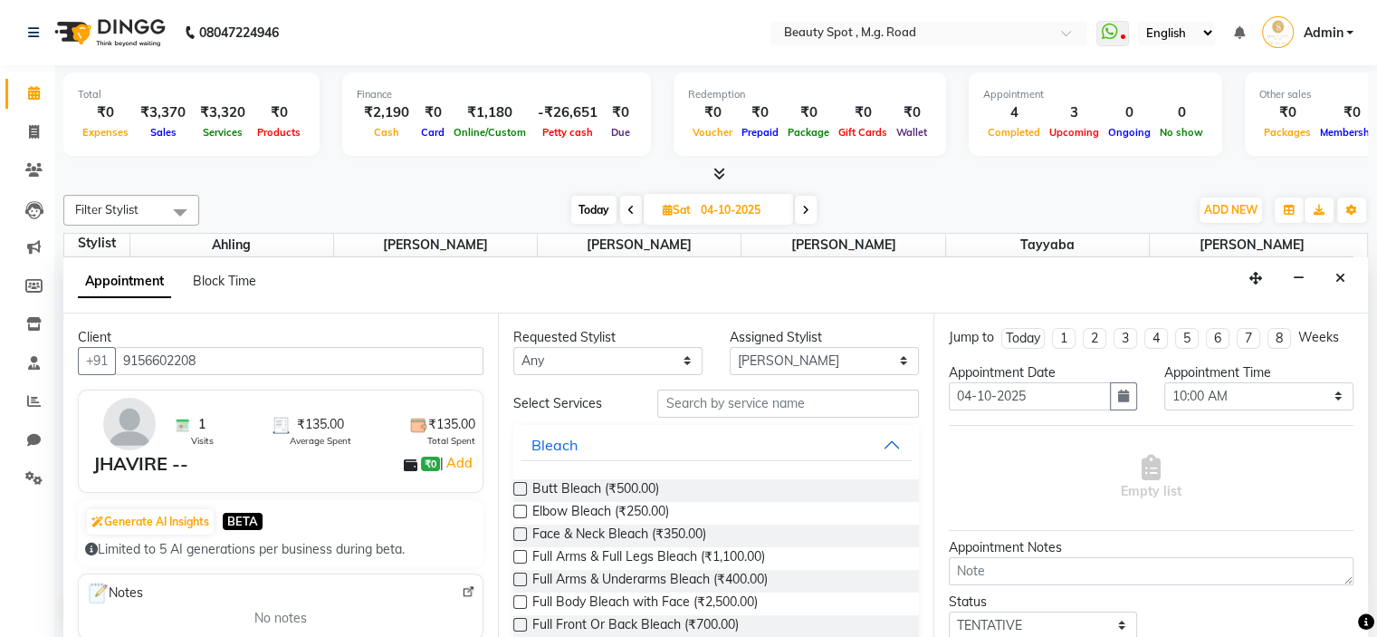
type input "9156602208"
click at [664, 398] on input "text" at bounding box center [787, 403] width 261 height 28
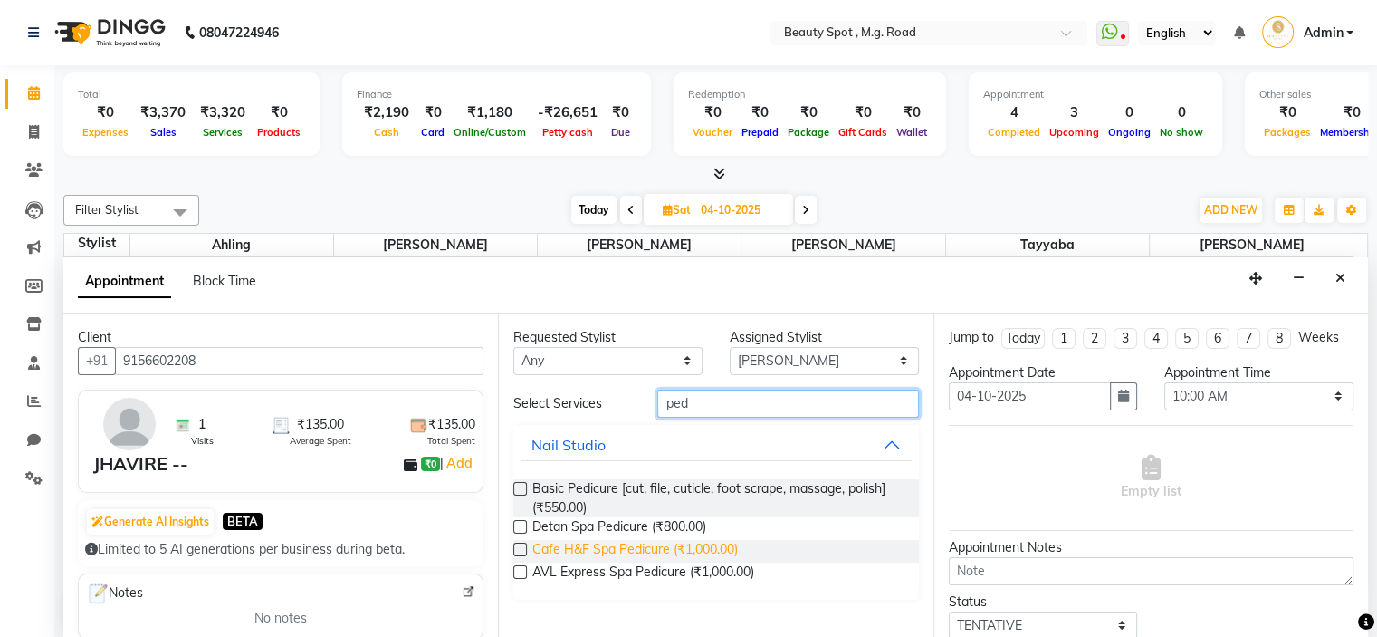
type input "ped"
click at [626, 547] on span "Cafe H&F Spa Pedicure (₹1,000.00)" at bounding box center [635, 551] width 206 height 23
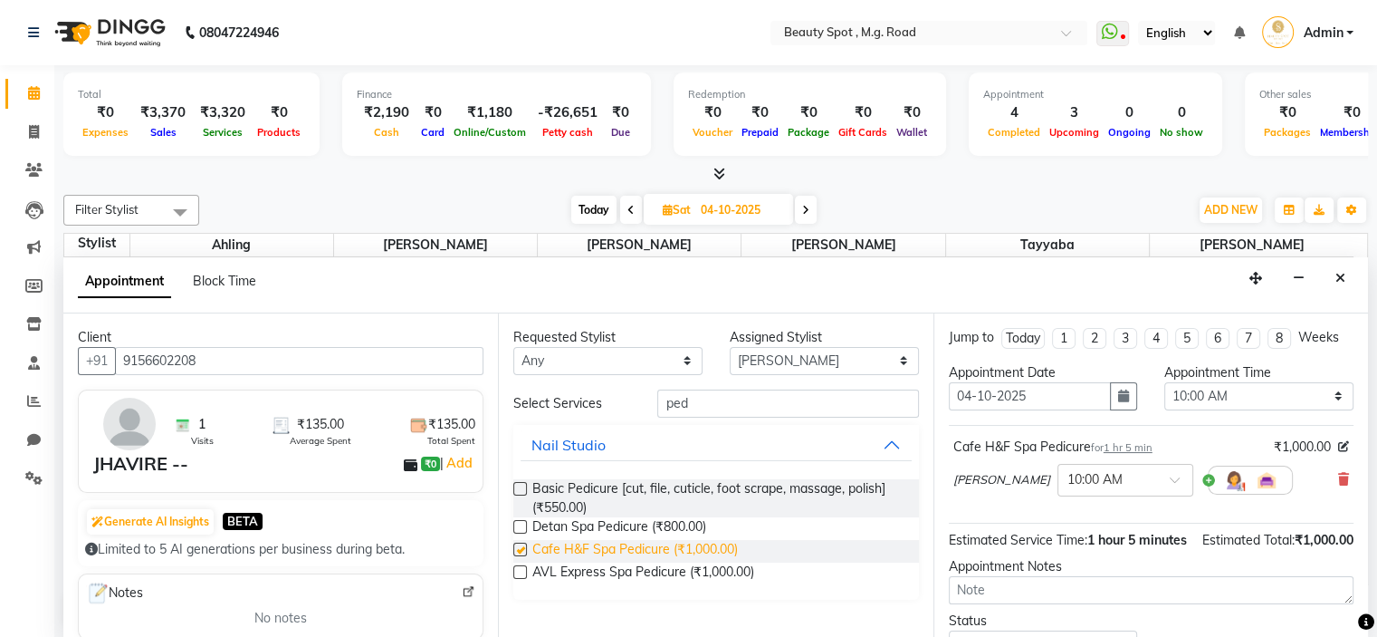
checkbox input "false"
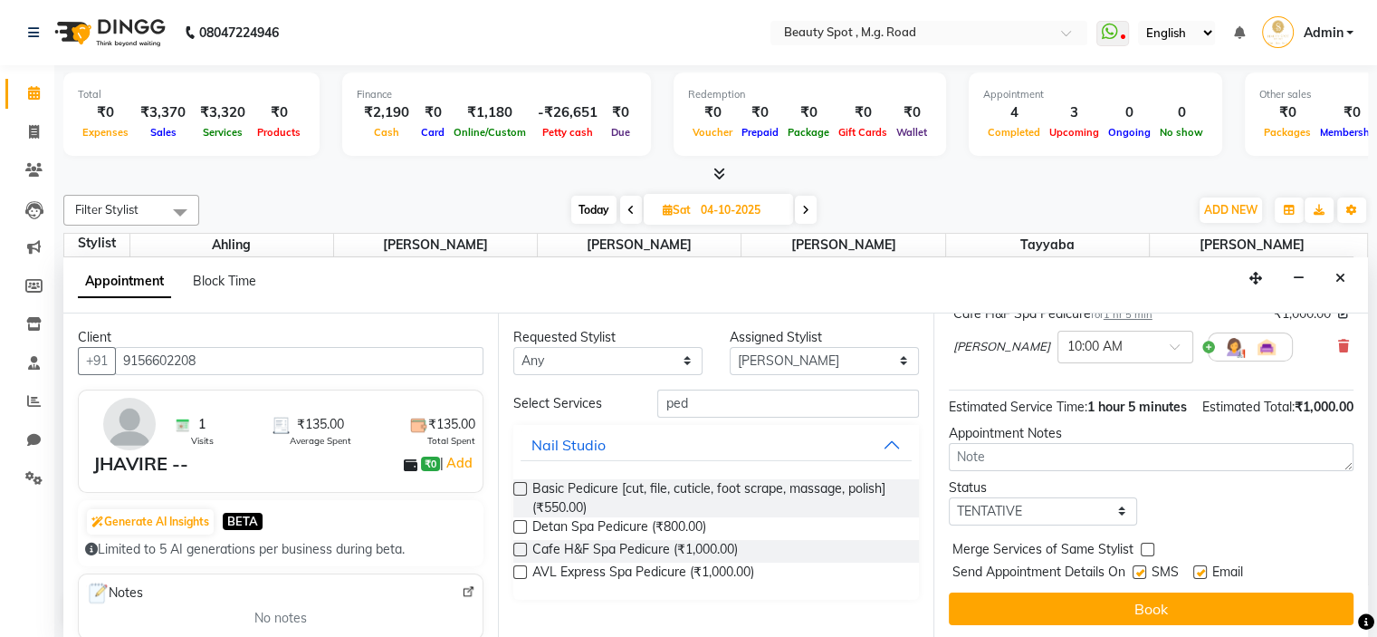
scroll to position [151, 0]
click at [989, 505] on select "Select TENTATIVE CONFIRM UPCOMING" at bounding box center [1043, 511] width 189 height 28
select select "confirm booking"
click at [949, 497] on select "Select TENTATIVE CONFIRM UPCOMING" at bounding box center [1043, 511] width 189 height 28
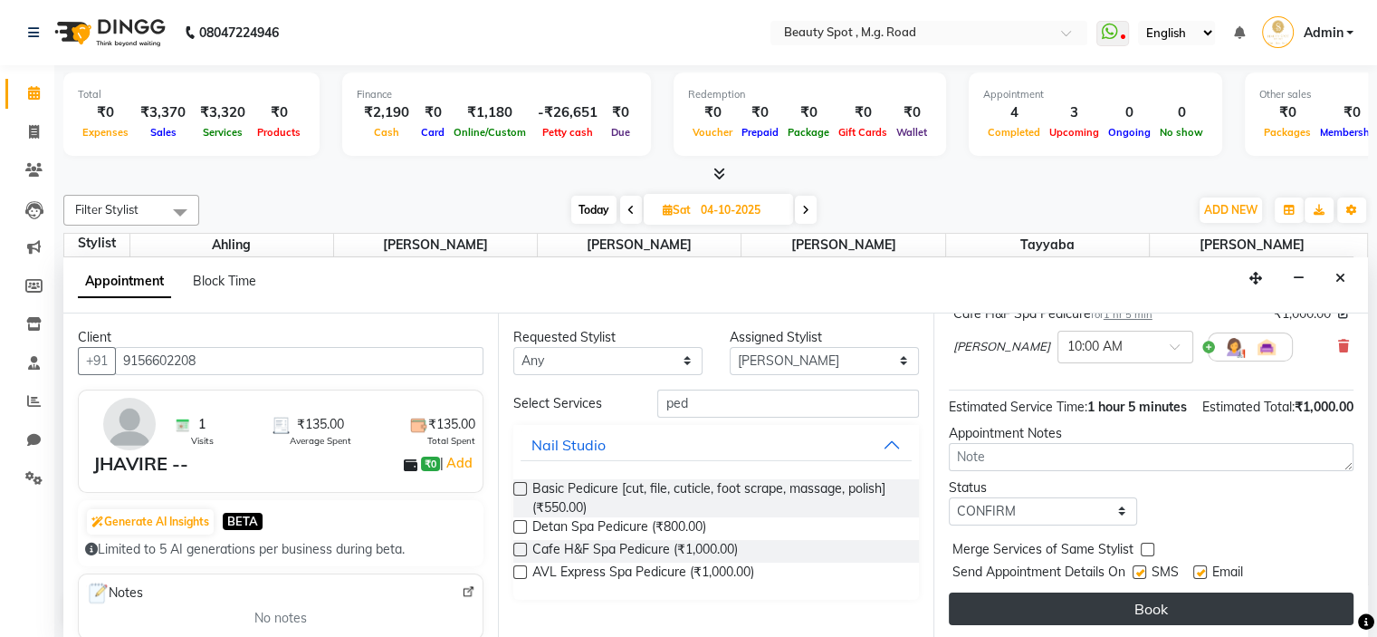
click at [1127, 603] on button "Book" at bounding box center [1151, 608] width 405 height 33
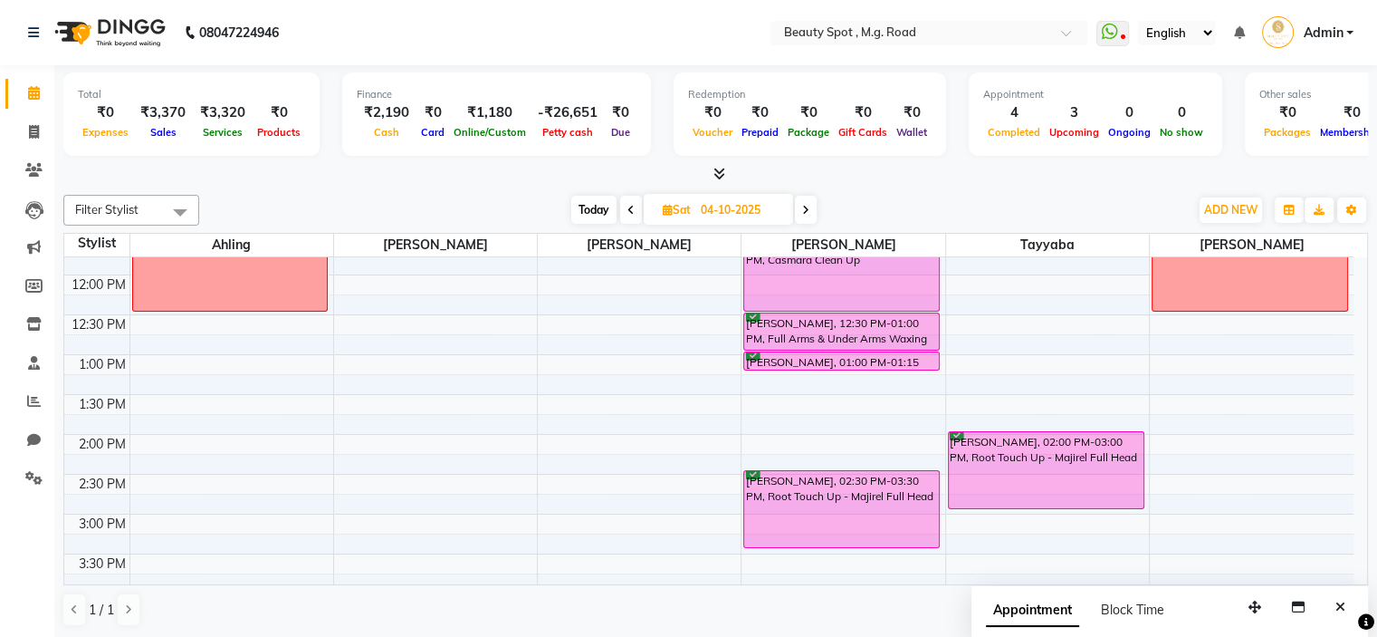
scroll to position [272, 0]
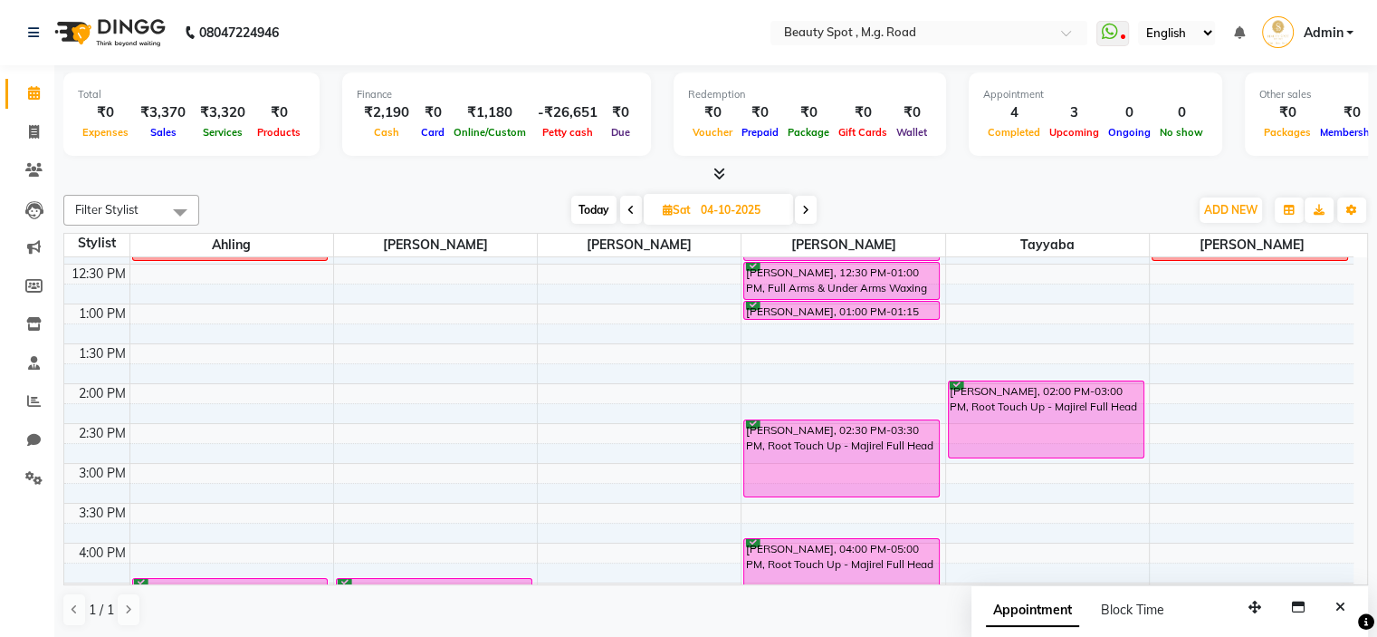
click at [215, 347] on div "9:00 AM 9:30 AM 10:00 AM 10:30 AM 11:00 AM 11:30 AM 12:00 PM 12:30 PM 1:00 PM 1…" at bounding box center [708, 424] width 1289 height 876
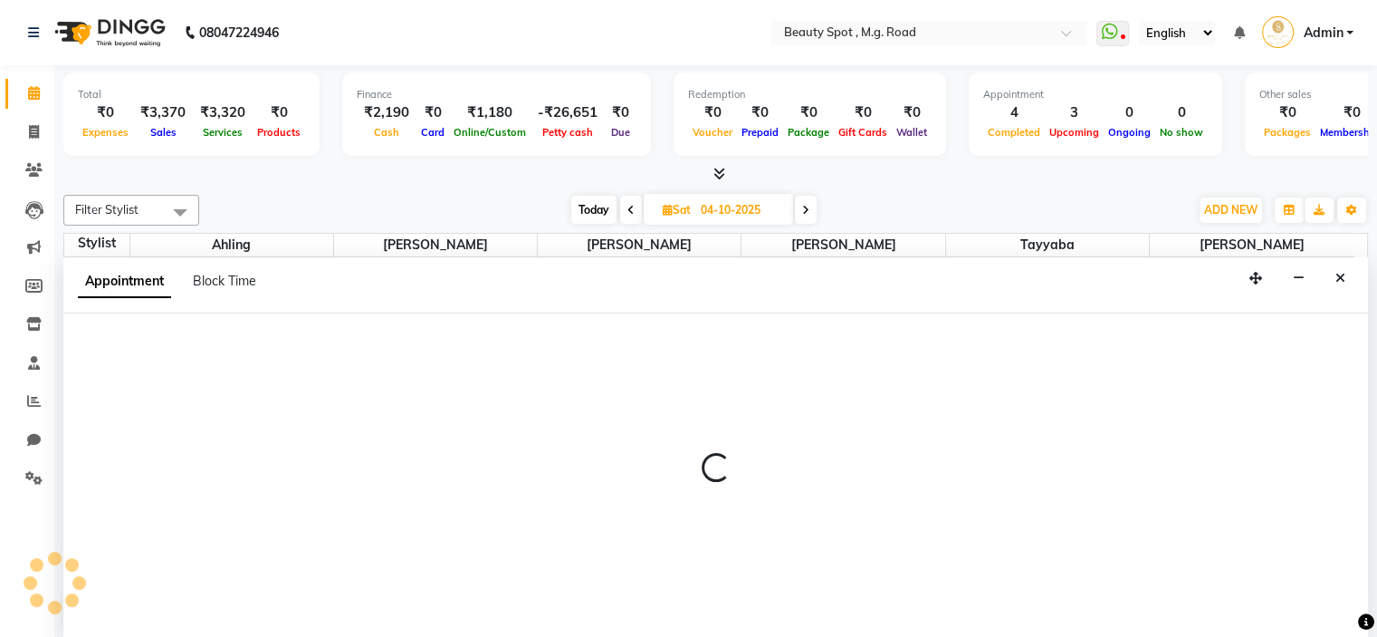
scroll to position [0, 0]
select select "71897"
select select "810"
select select "tentative"
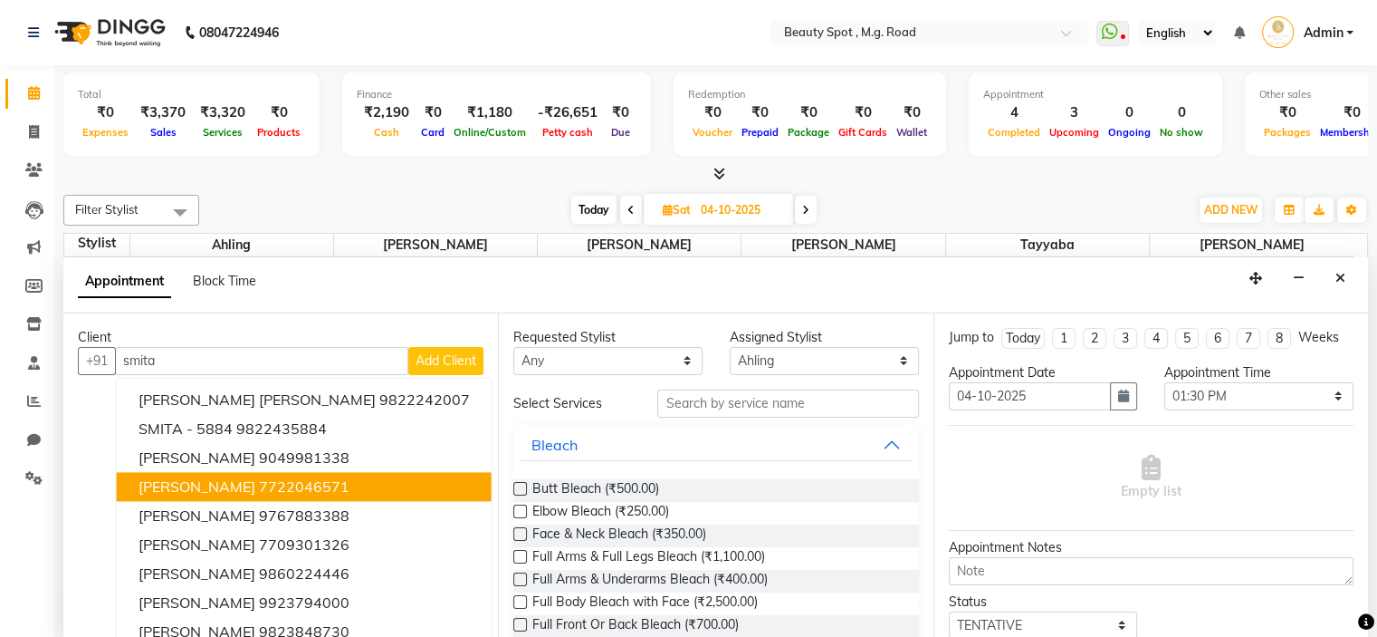
click at [372, 490] on button "SMITA DASWANI 7722046571" at bounding box center [304, 486] width 375 height 29
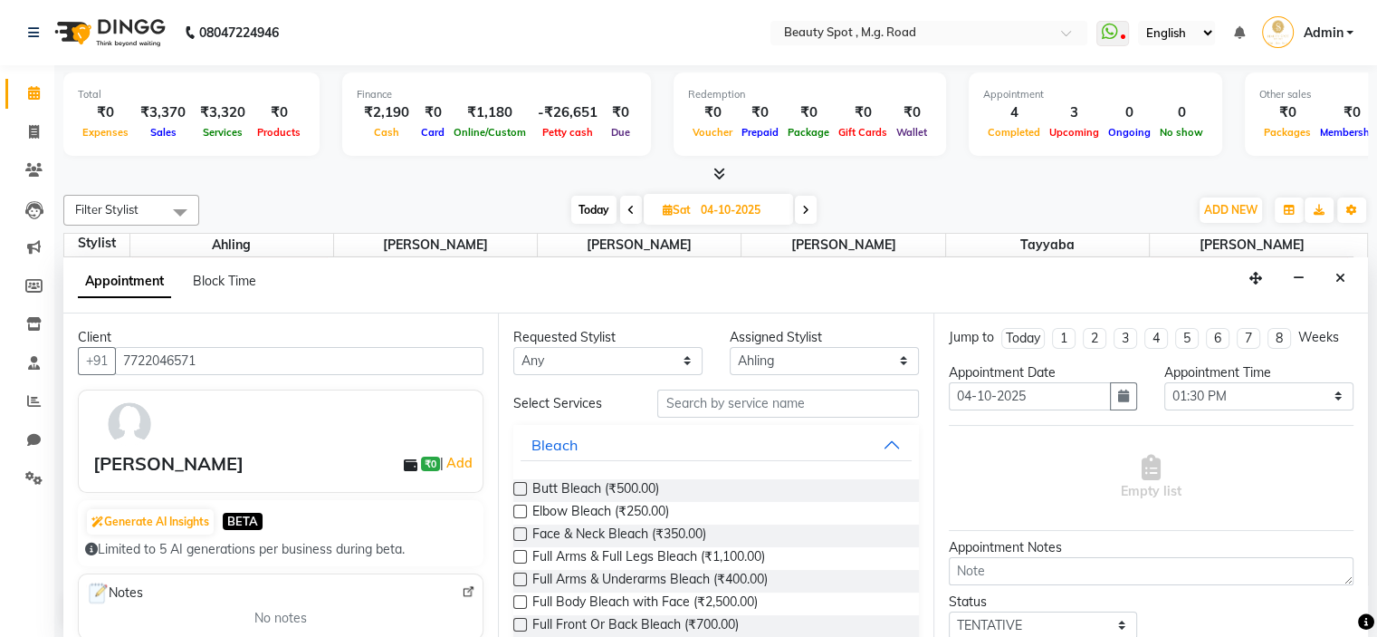
type input "7722046571"
click at [709, 409] on input "text" at bounding box center [787, 403] width 261 height 28
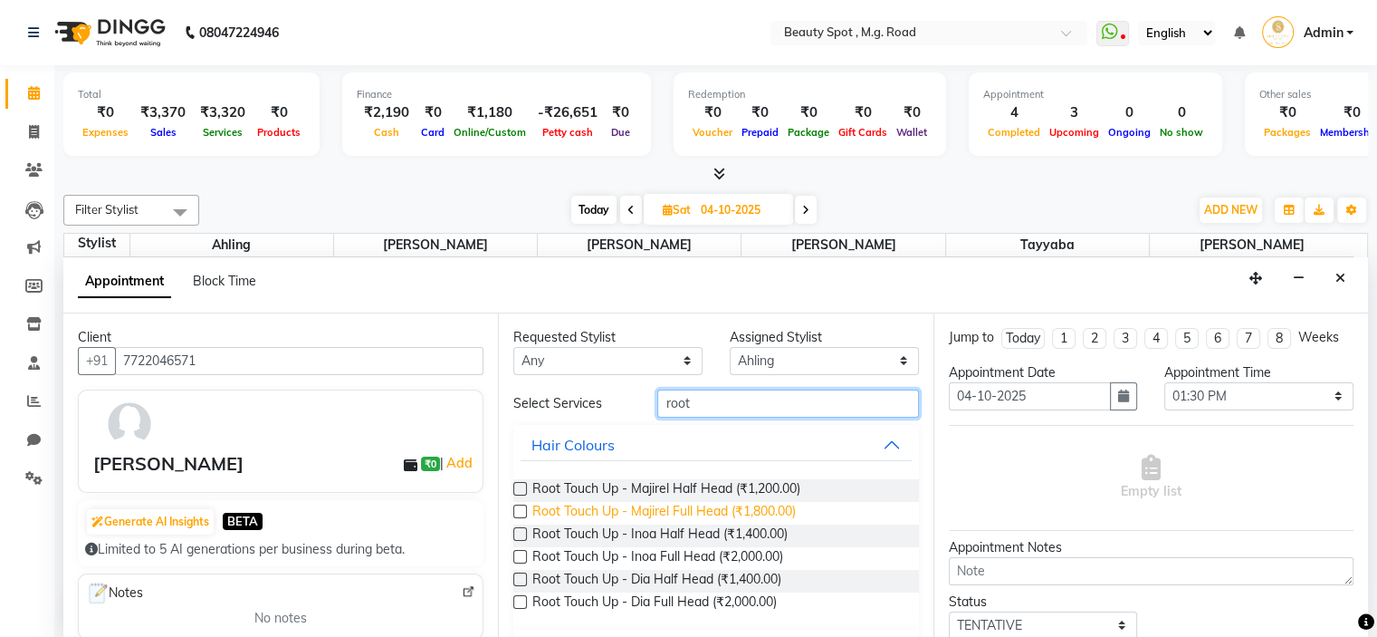
type input "root"
click at [796, 511] on span "Root Touch Up - Majirel Full Head (₹1,800.00)" at bounding box center [663, 513] width 263 height 23
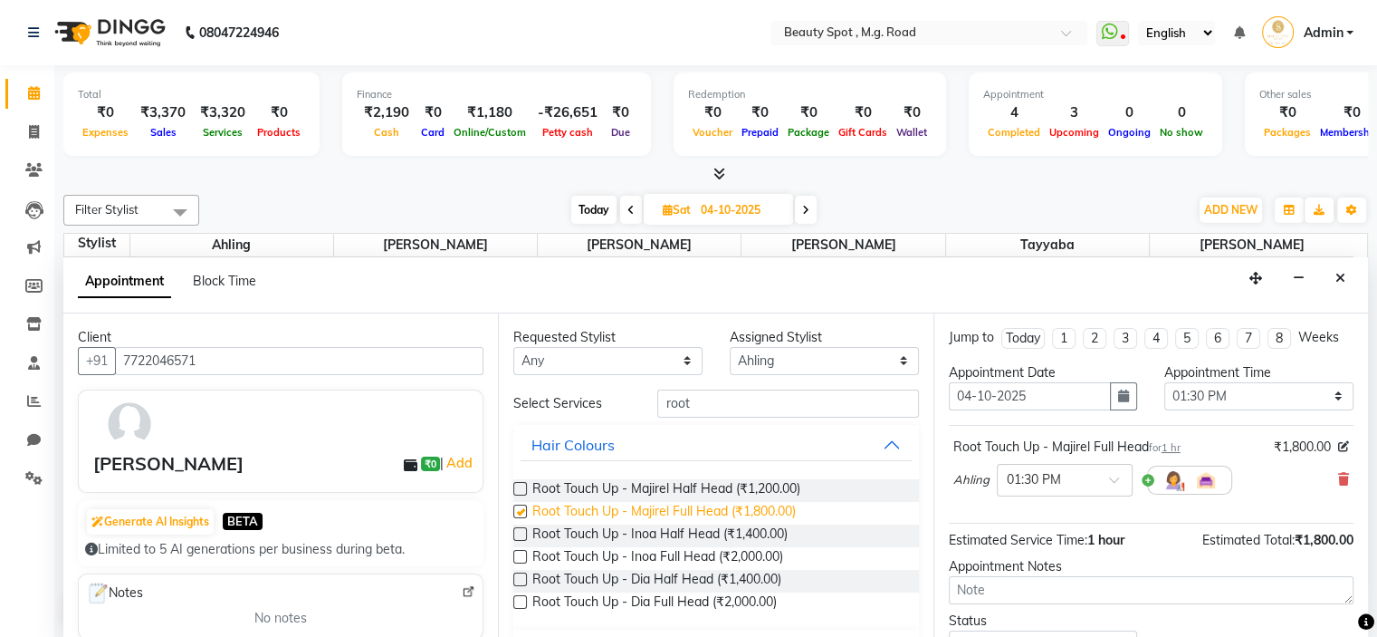
checkbox input "false"
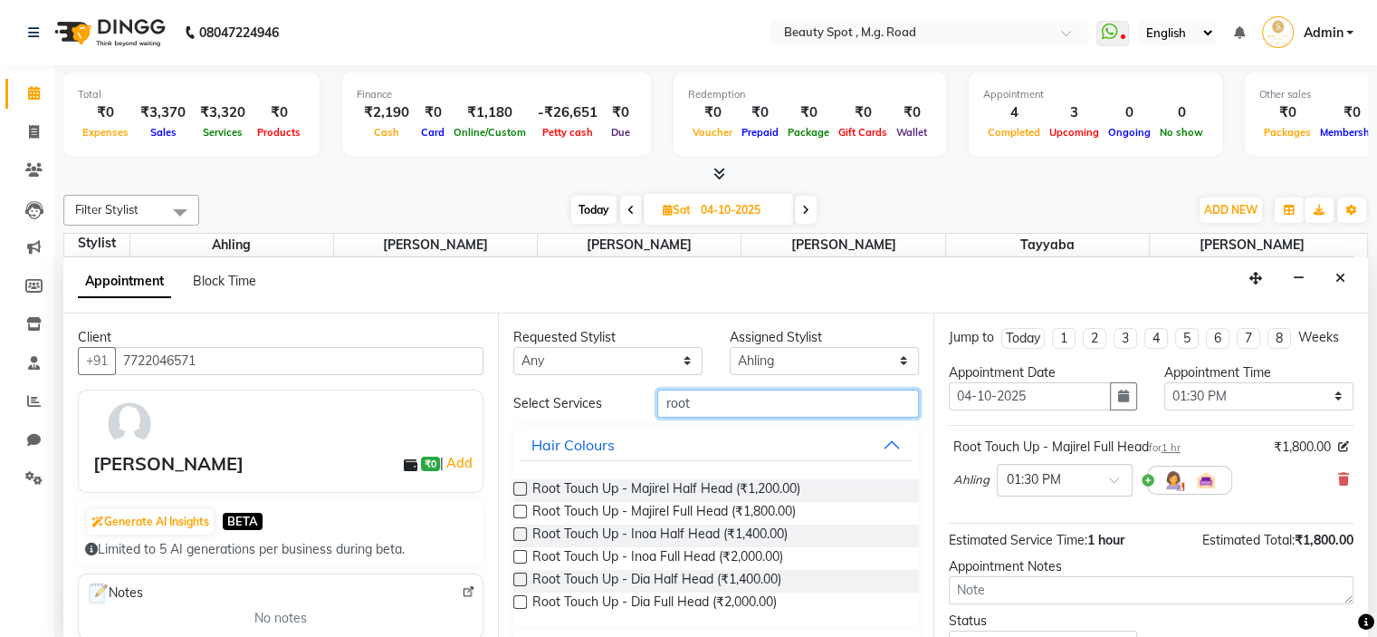
click at [705, 408] on input "root" at bounding box center [787, 403] width 261 height 28
type input "r"
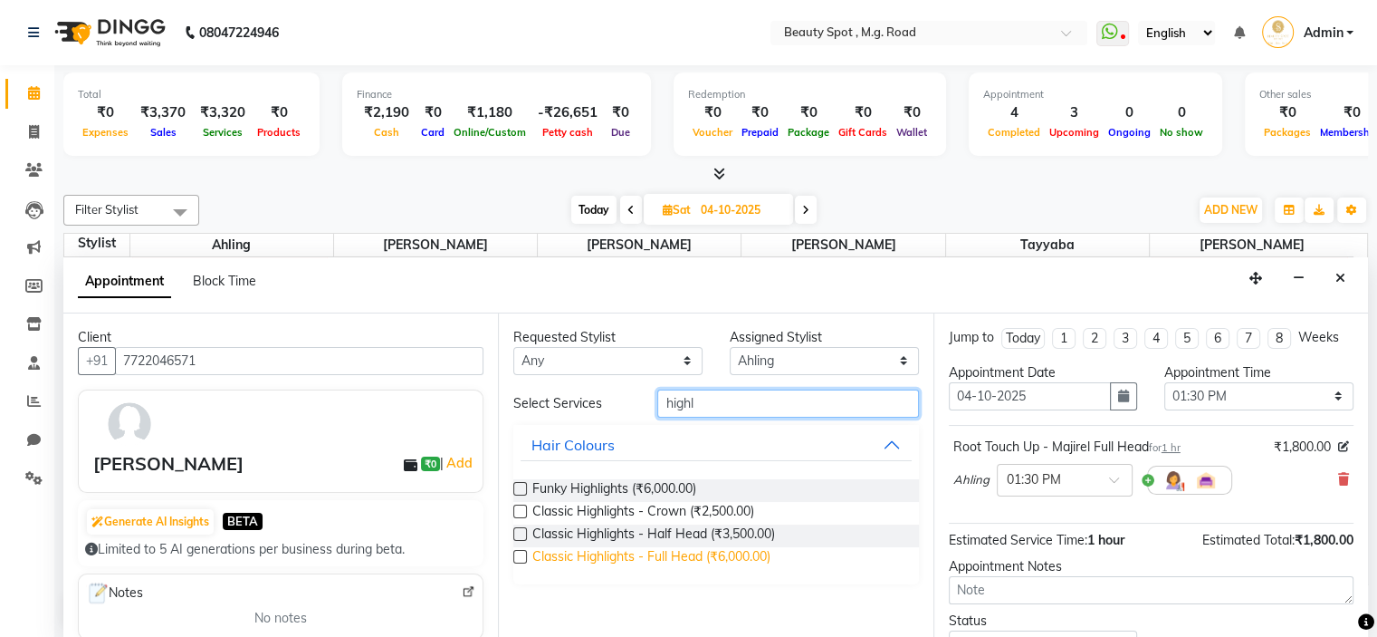
type input "highl"
click at [747, 552] on span "Classic Highlights - Full Head (₹6,000.00)" at bounding box center [651, 558] width 238 height 23
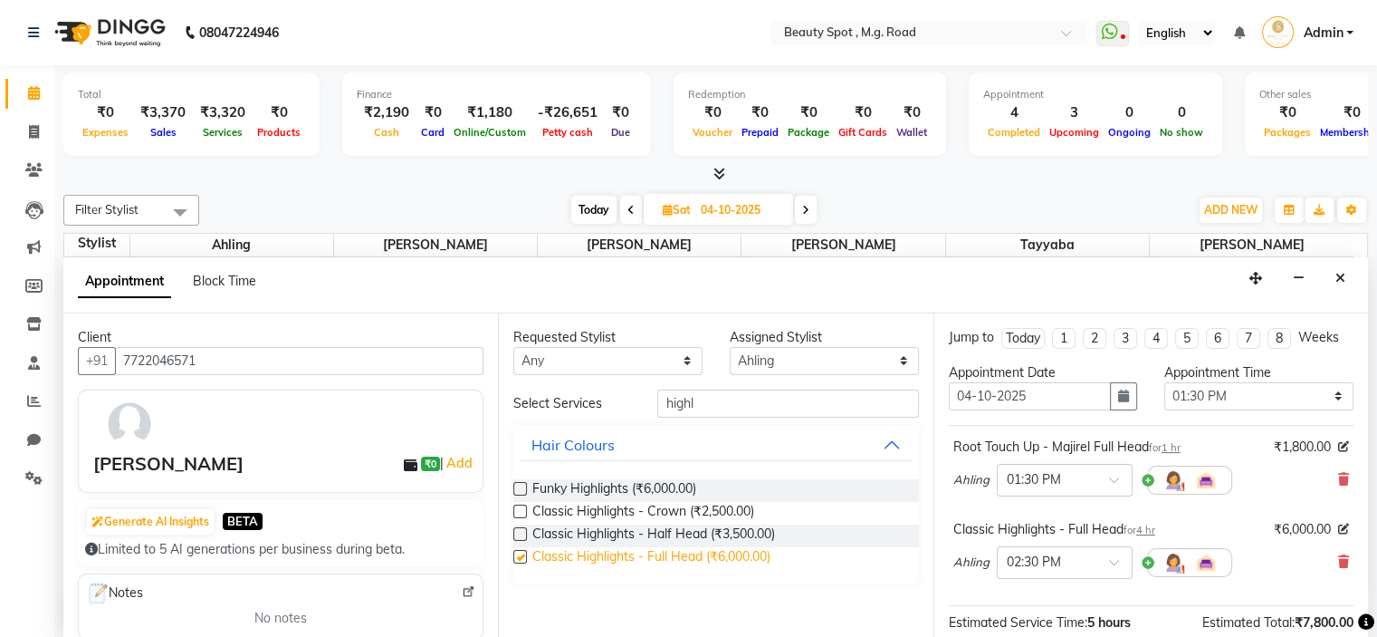
checkbox input "false"
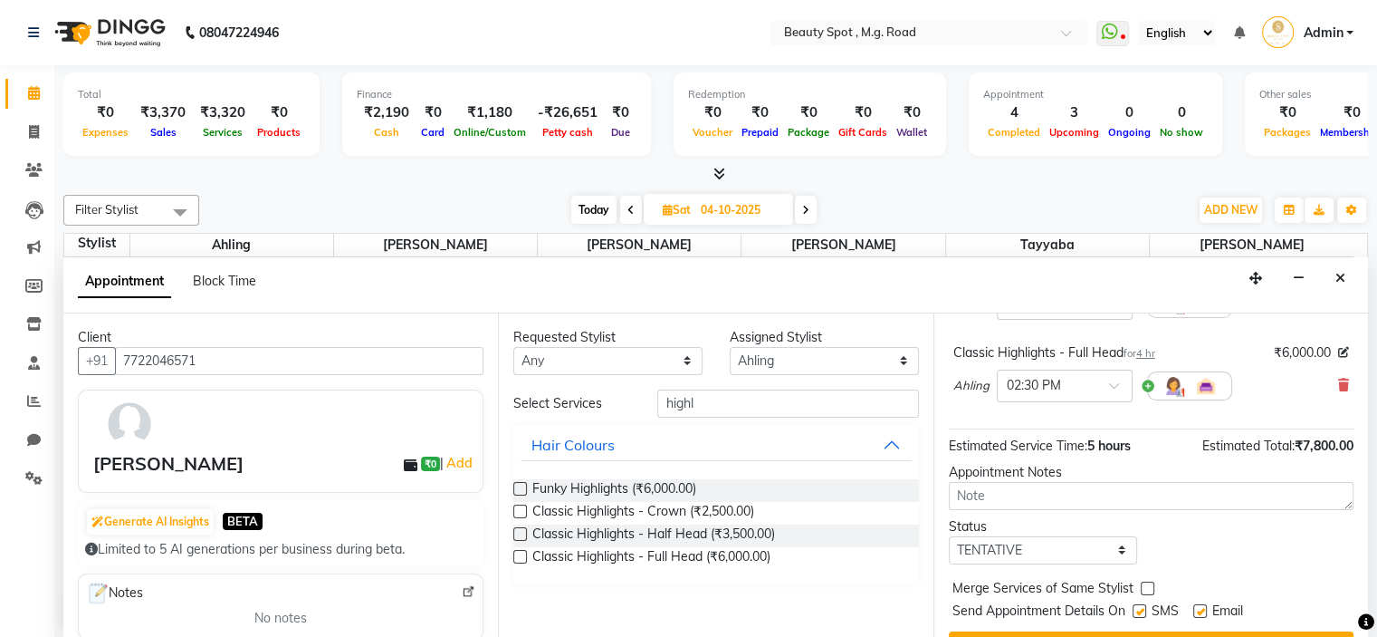
scroll to position [214, 0]
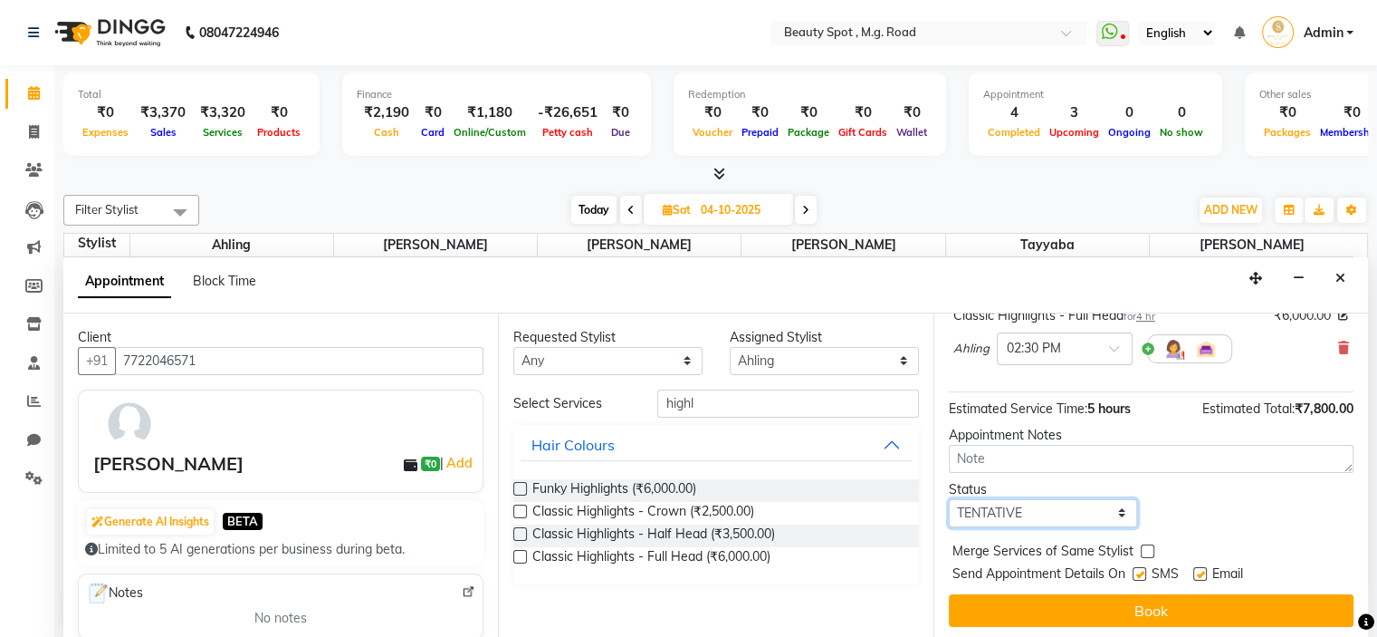
click at [1006, 506] on select "Select TENTATIVE CONFIRM UPCOMING" at bounding box center [1043, 513] width 189 height 28
select select "confirm booking"
click at [949, 499] on select "Select TENTATIVE CONFIRM UPCOMING" at bounding box center [1043, 513] width 189 height 28
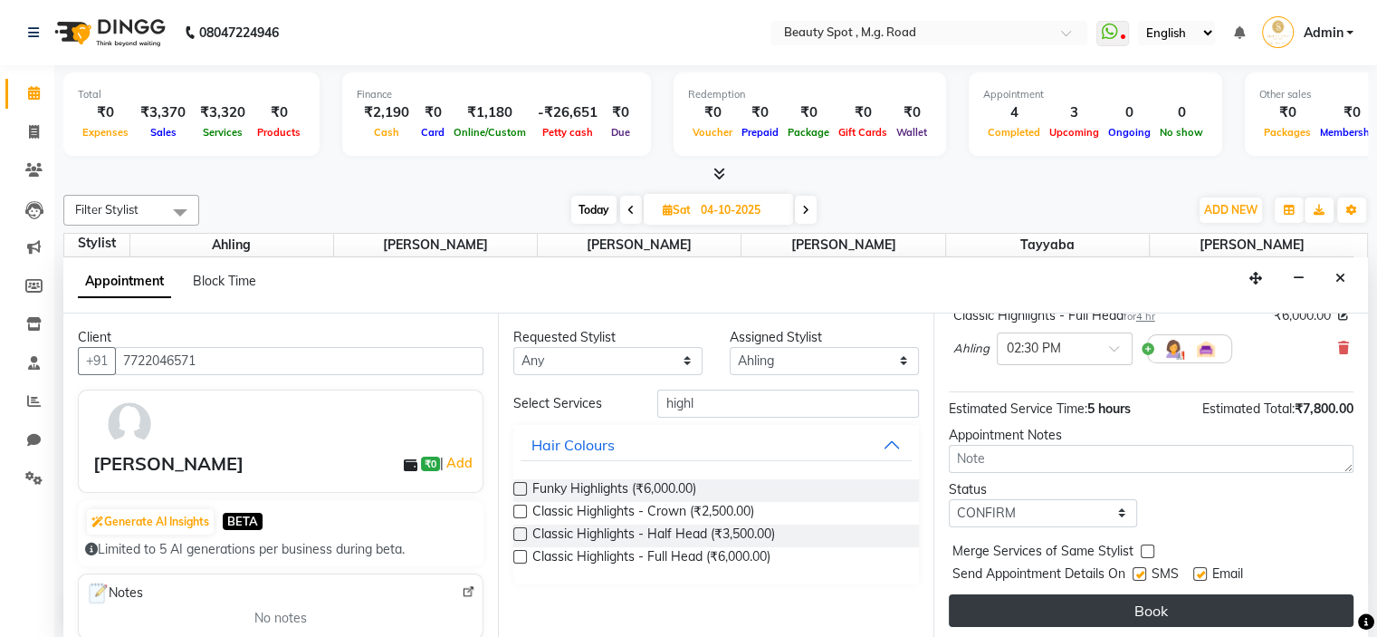
click at [1052, 597] on button "Book" at bounding box center [1151, 610] width 405 height 33
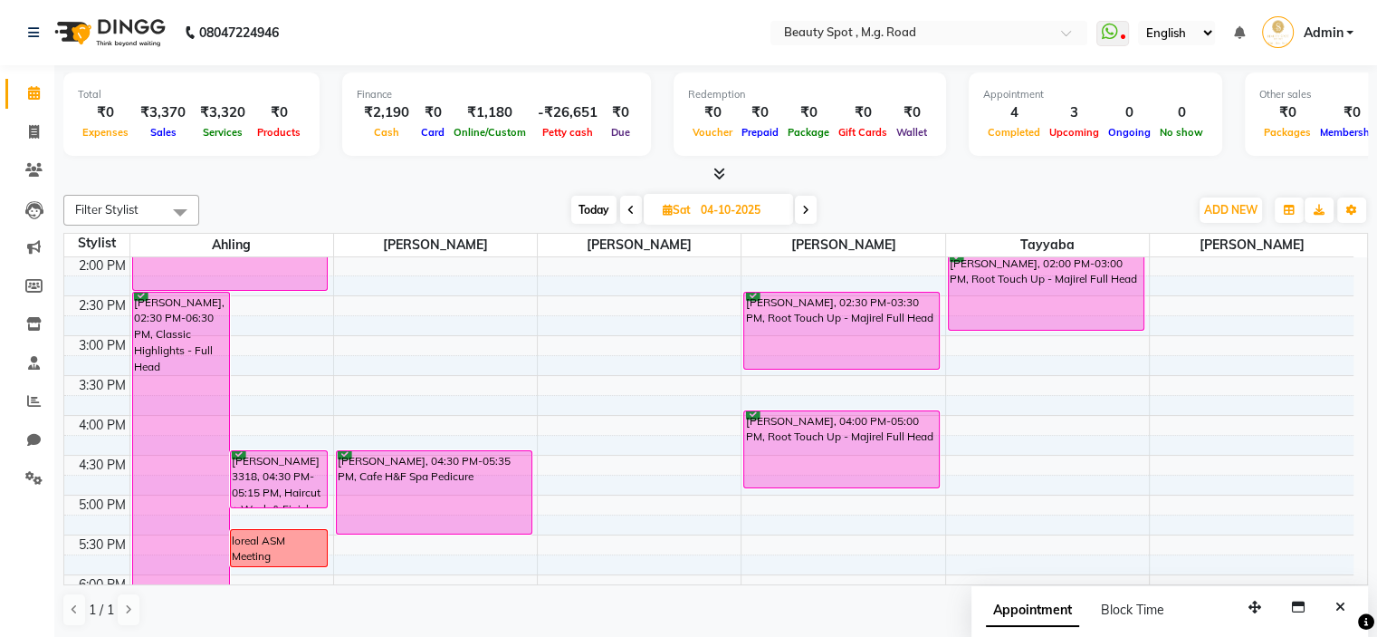
scroll to position [268, 0]
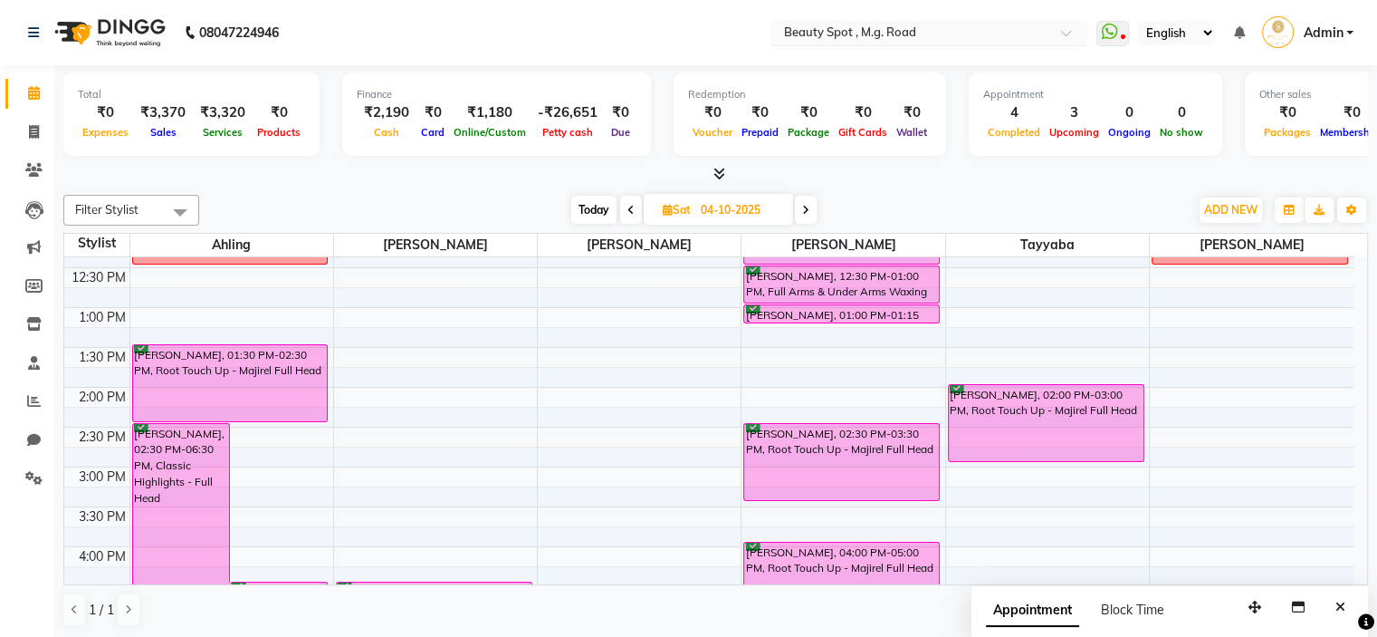
click at [841, 25] on input "text" at bounding box center [911, 34] width 263 height 18
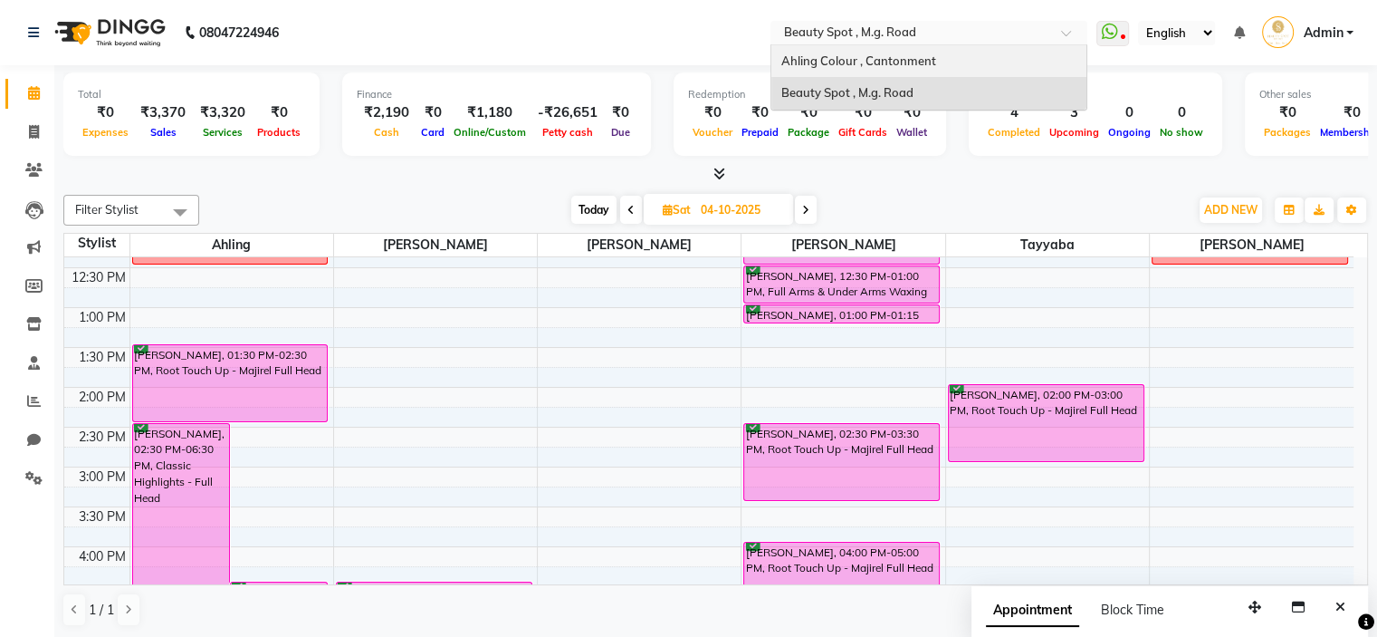
click at [851, 50] on div "Ahling Colour , Cantonment" at bounding box center [928, 61] width 315 height 33
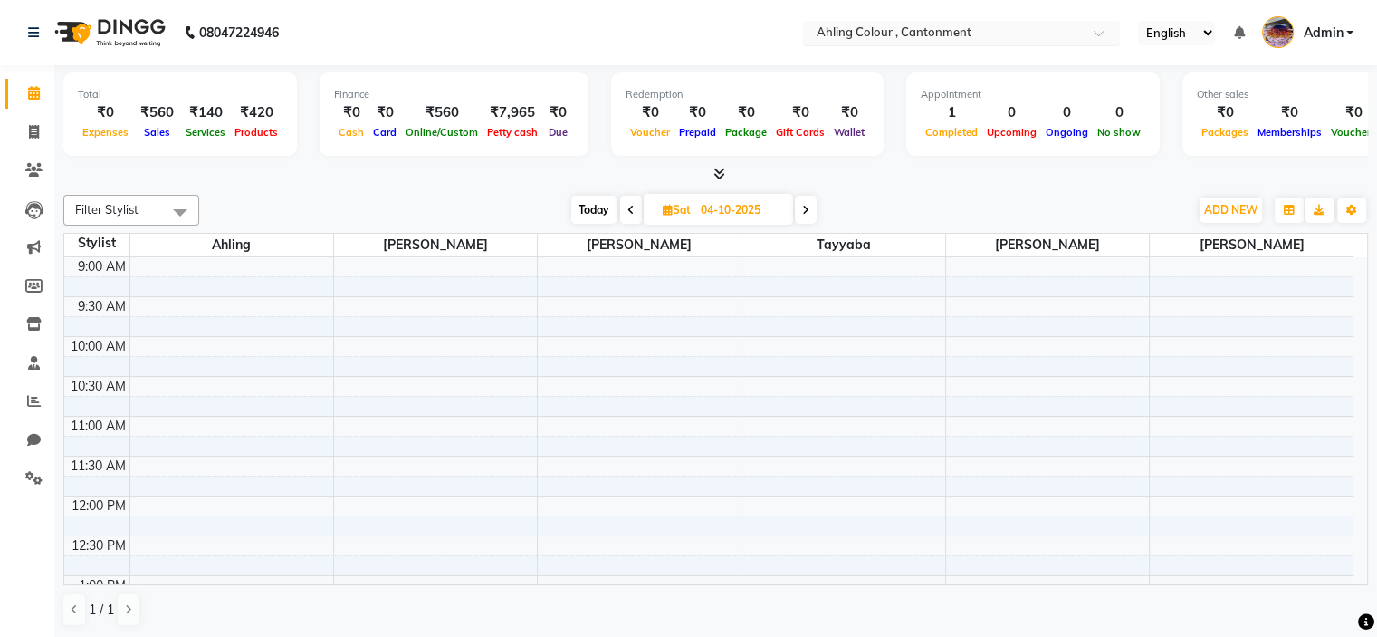
click at [858, 34] on input "text" at bounding box center [943, 34] width 263 height 18
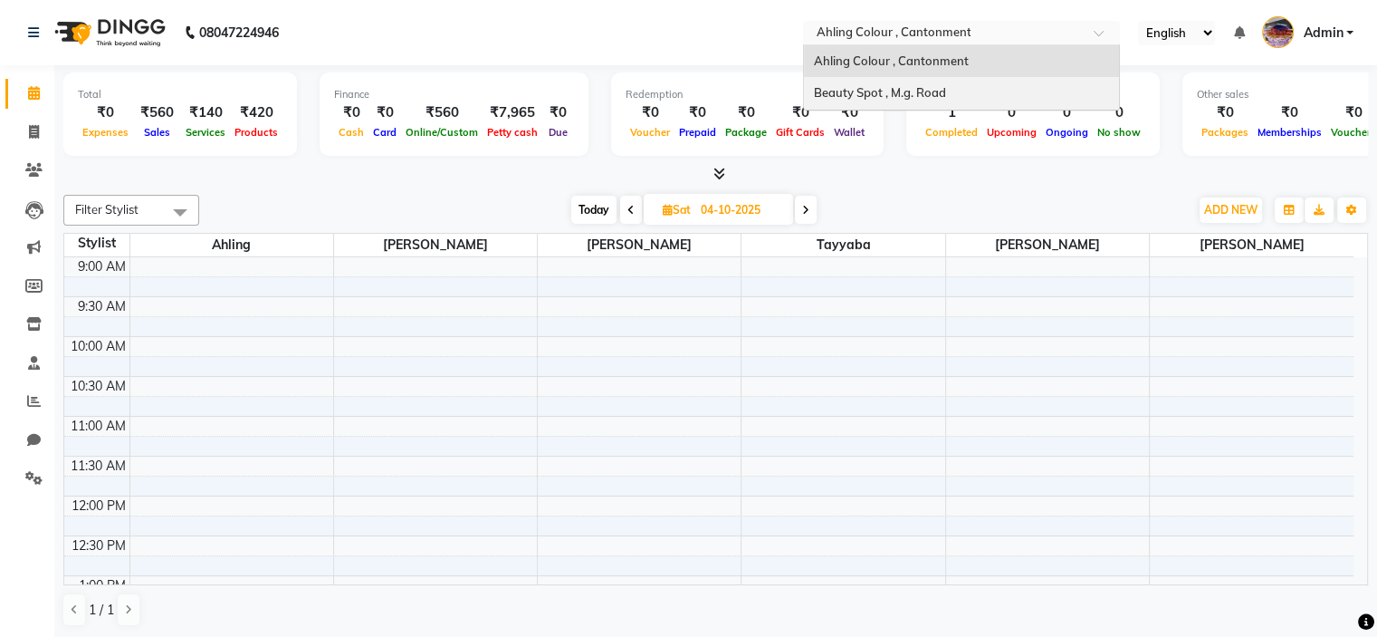
click at [883, 88] on span "Beauty Spot , M.g. Road" at bounding box center [879, 92] width 132 height 14
